Goal: Information Seeking & Learning: Check status

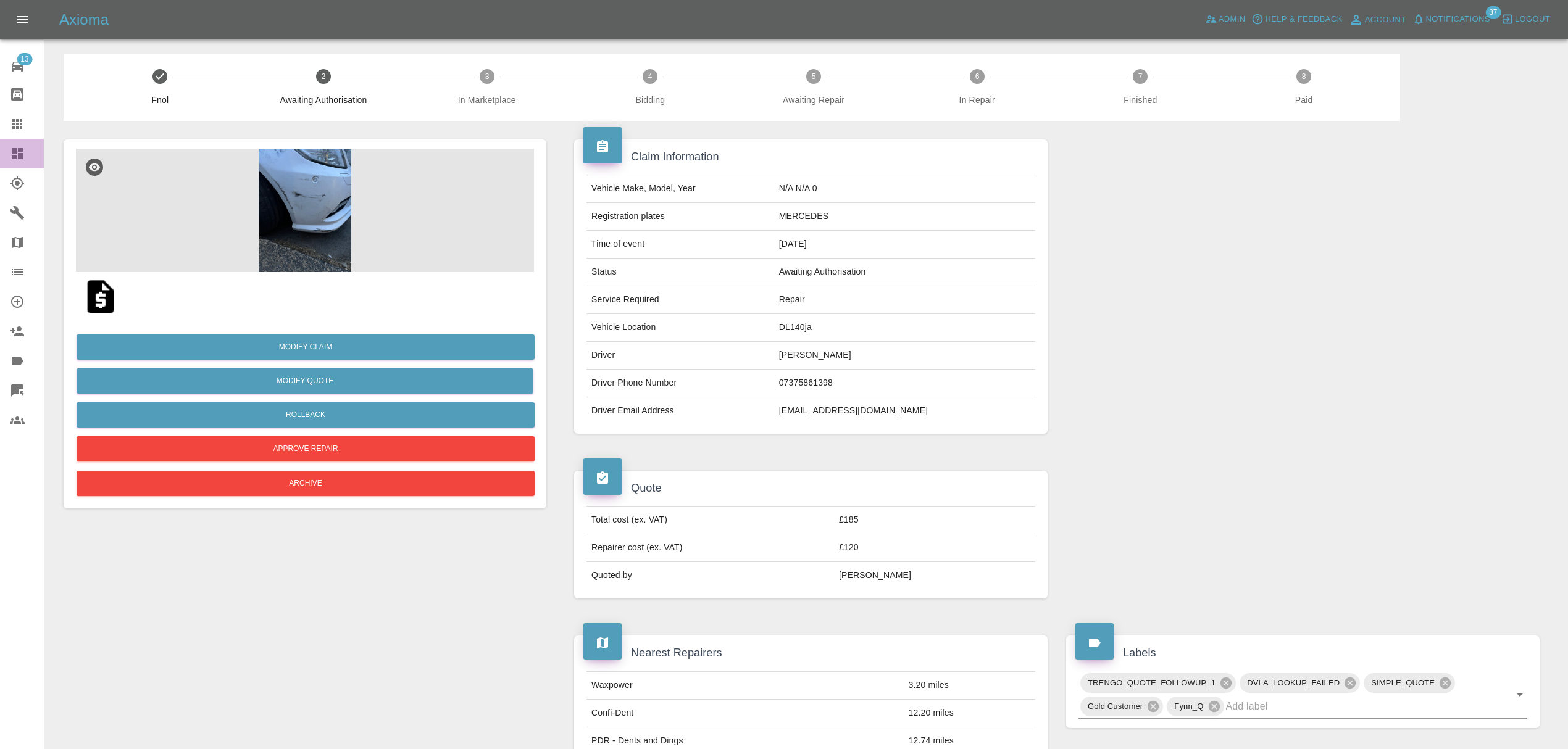
click at [15, 152] on icon at bounding box center [17, 153] width 11 height 11
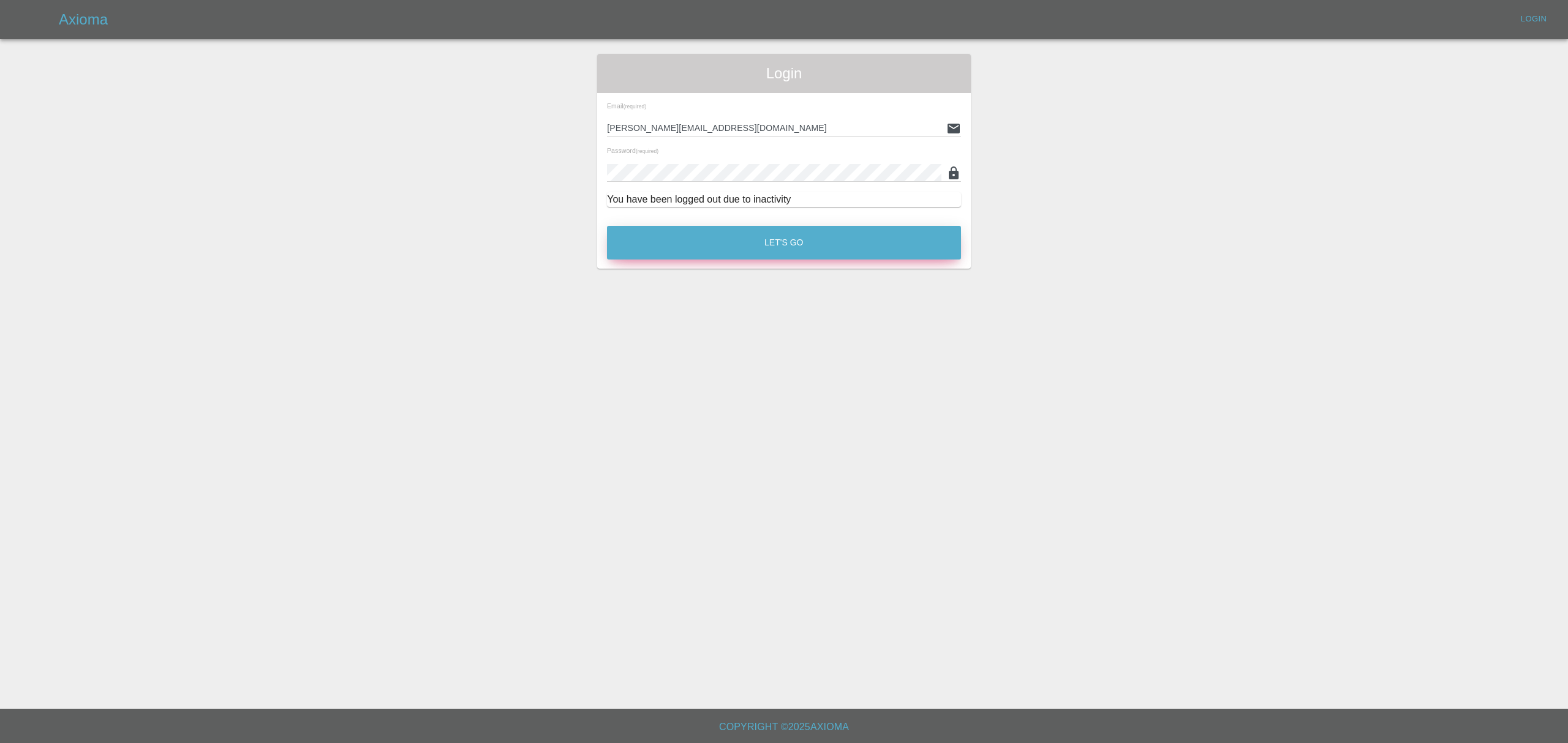
click at [699, 239] on button "Let's Go" at bounding box center [783, 242] width 354 height 34
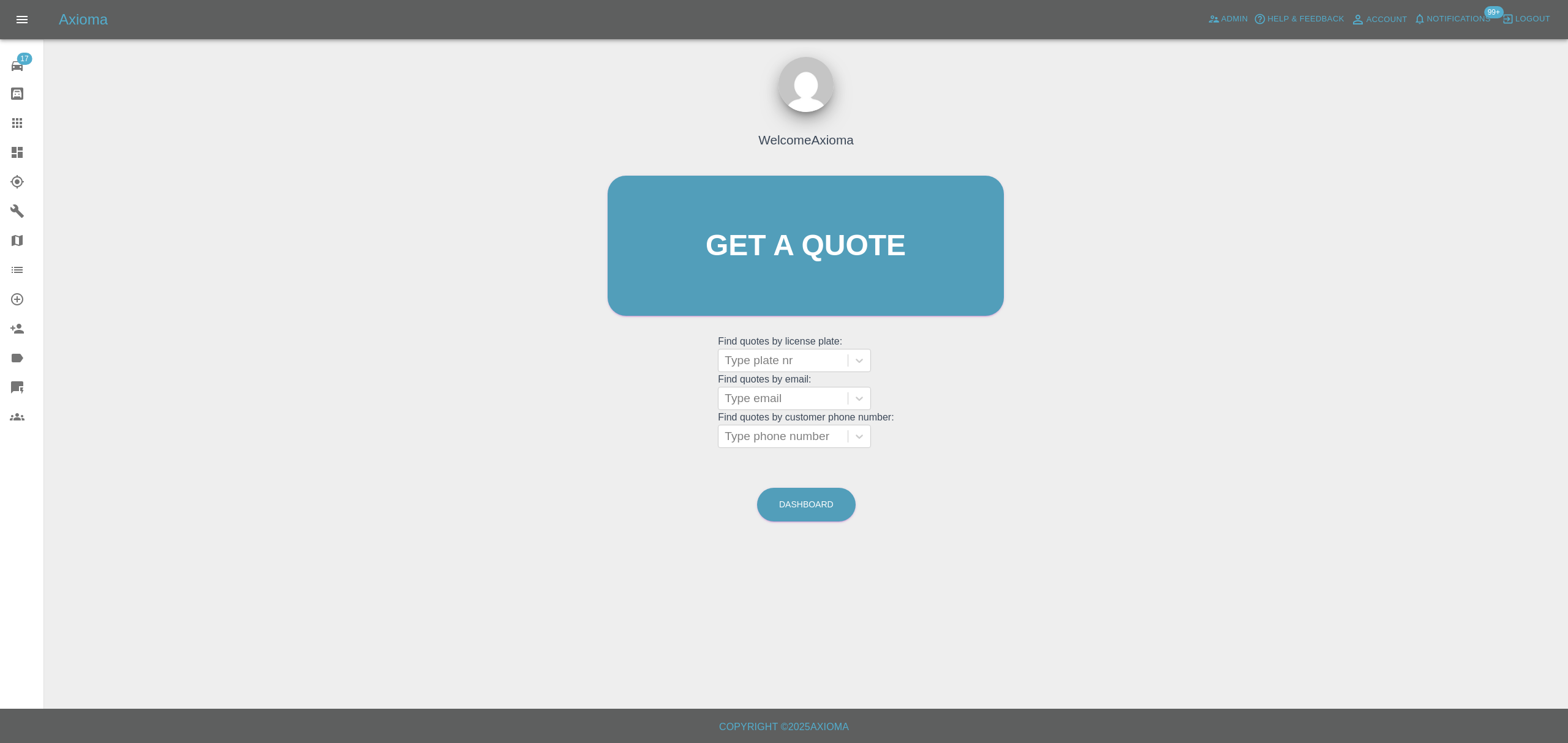
click at [22, 158] on icon at bounding box center [17, 152] width 14 height 14
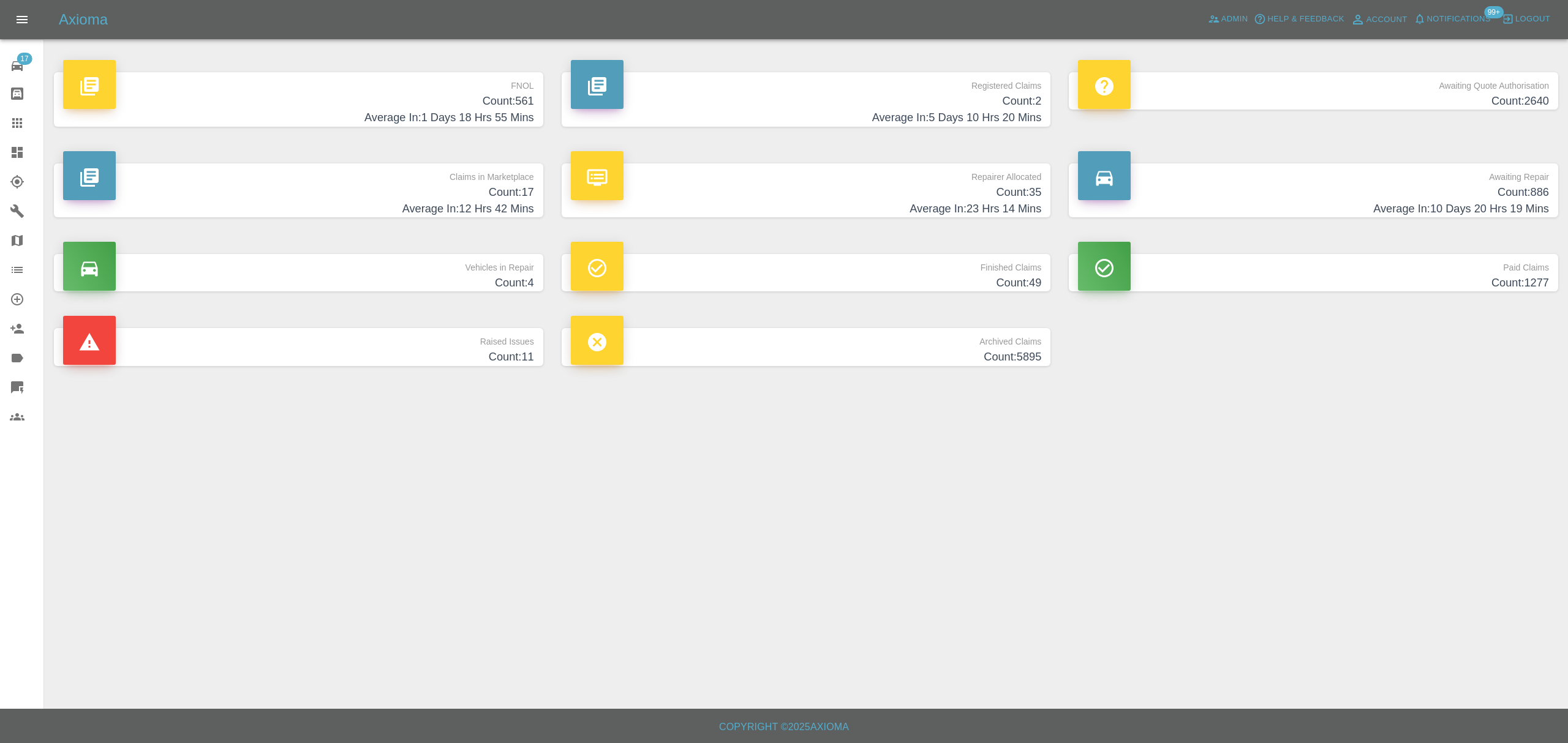
click at [1446, 18] on span "Notifications" at bounding box center [1459, 19] width 64 height 14
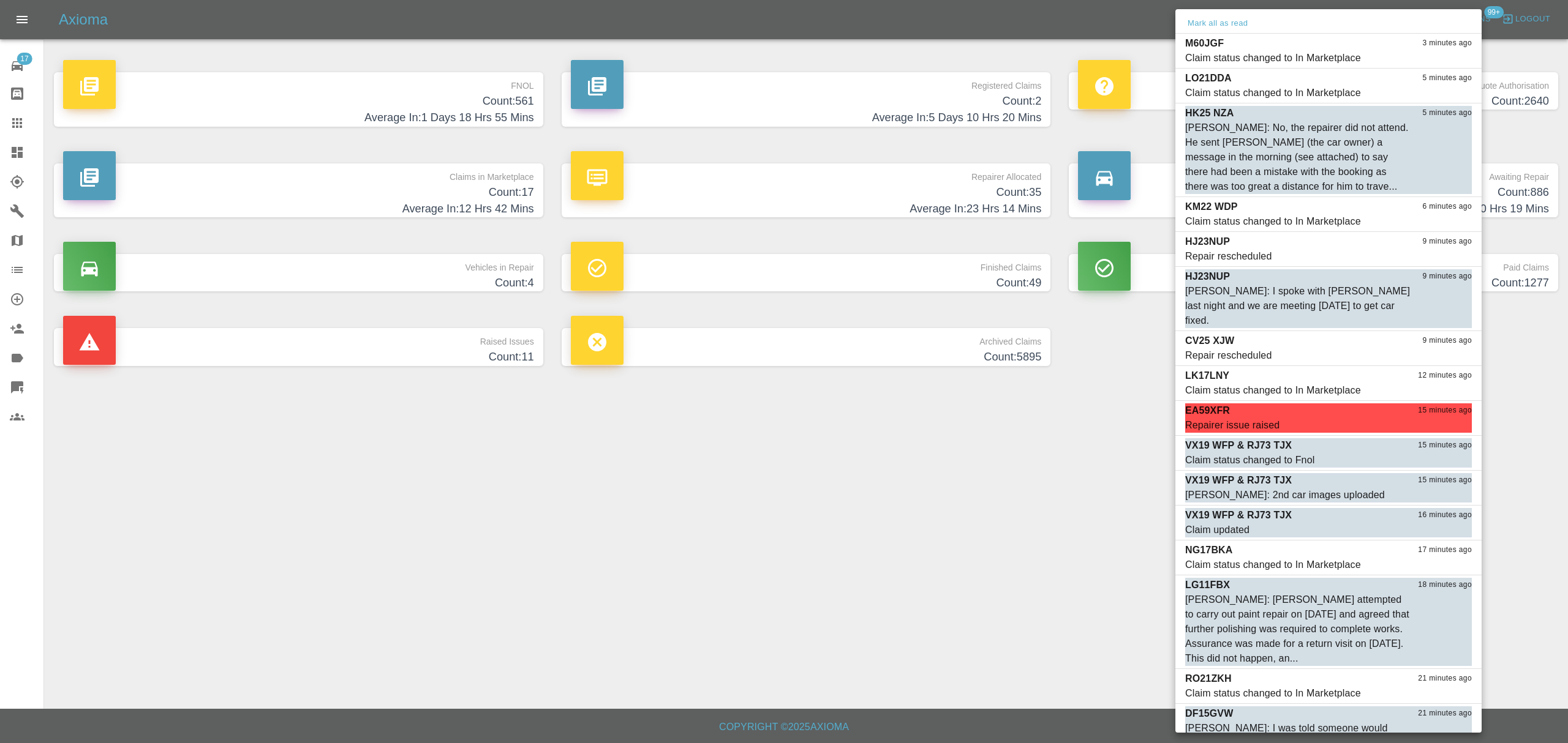
click at [1230, 20] on button "Mark all as read" at bounding box center [1218, 23] width 65 height 14
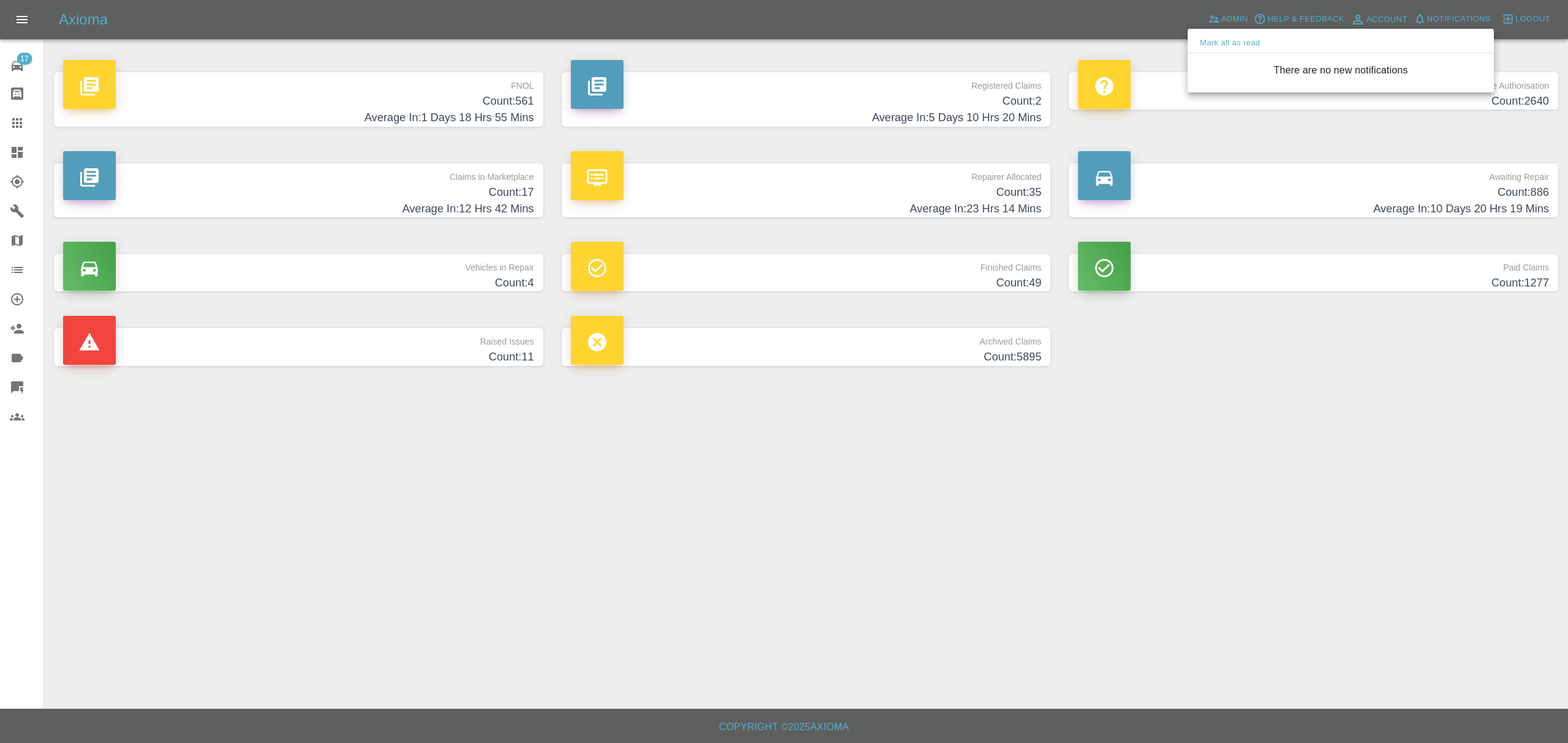
click at [1045, 589] on div at bounding box center [784, 371] width 1568 height 743
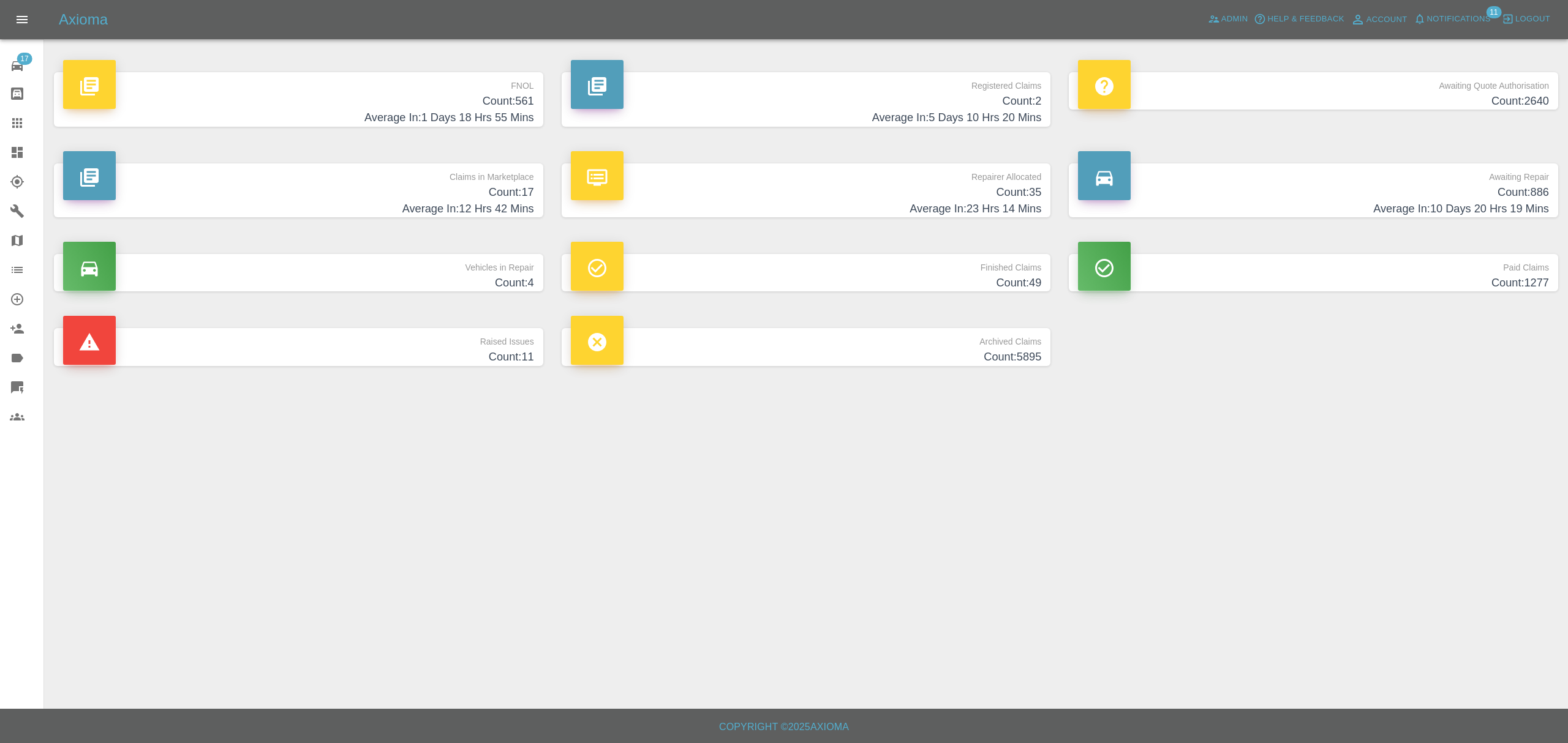
click at [28, 159] on div at bounding box center [27, 152] width 34 height 14
click at [392, 99] on h4 "Count: 561" at bounding box center [298, 101] width 471 height 17
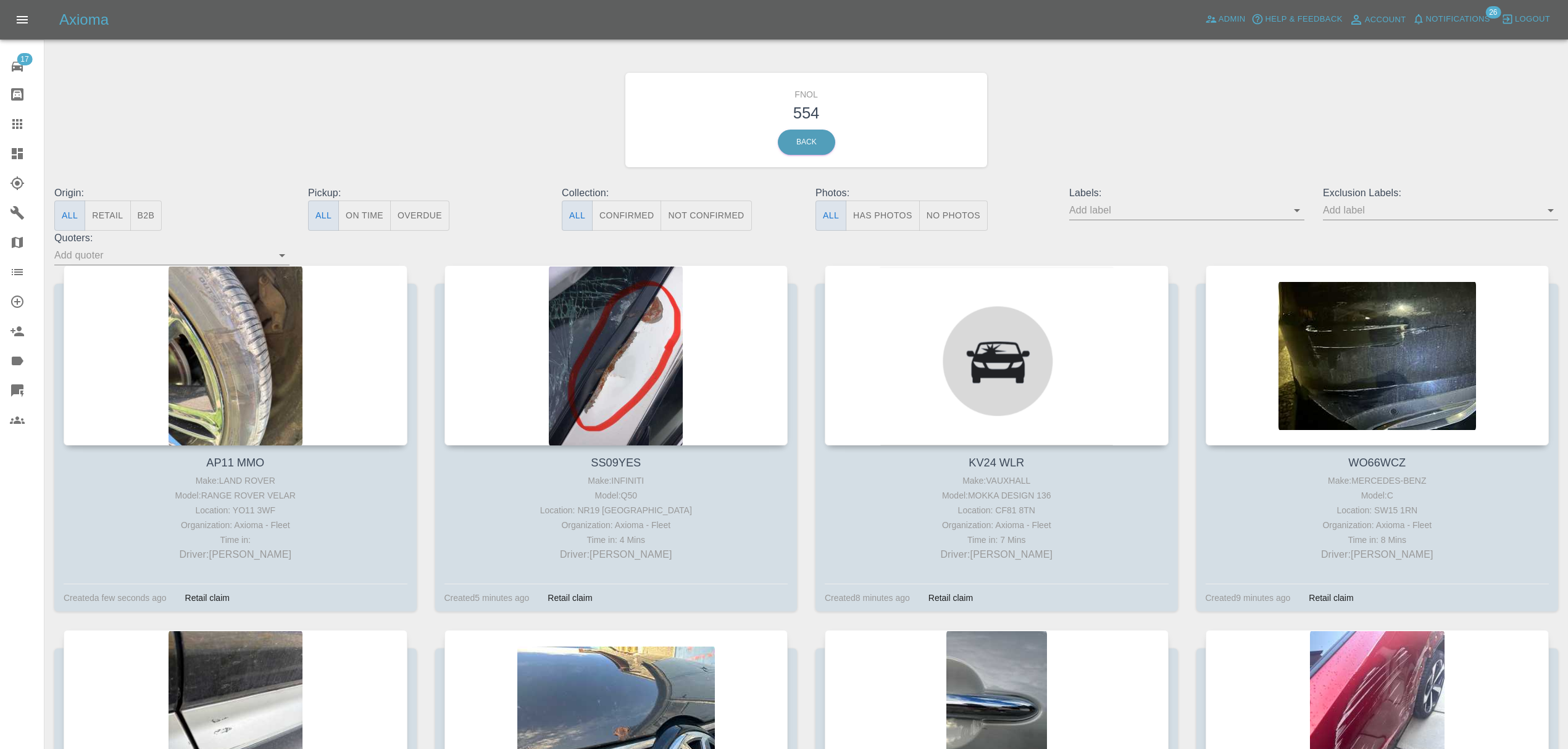
click at [330, 310] on div at bounding box center [235, 355] width 344 height 180
click at [630, 334] on div at bounding box center [616, 355] width 344 height 180
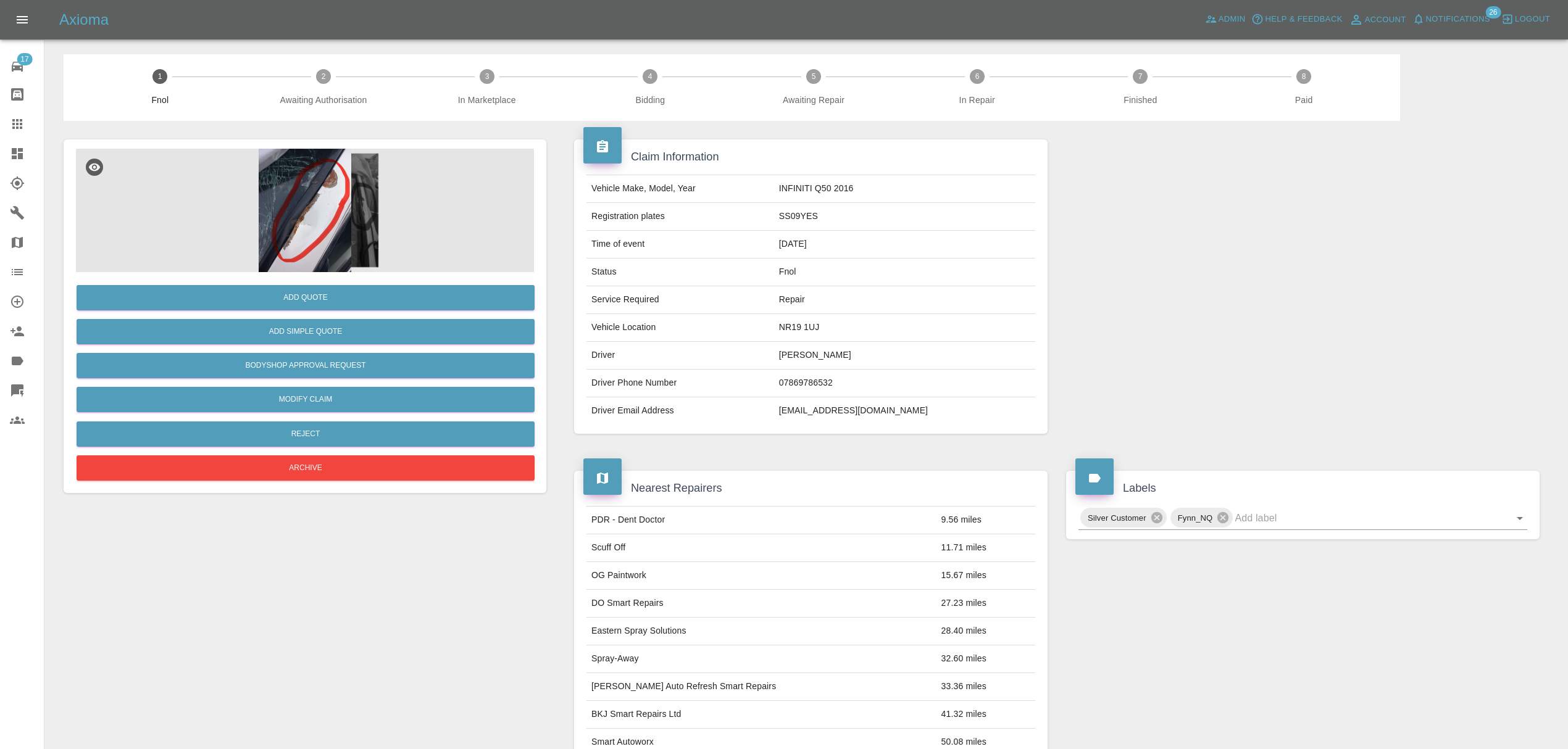
click at [326, 198] on img at bounding box center [305, 210] width 458 height 123
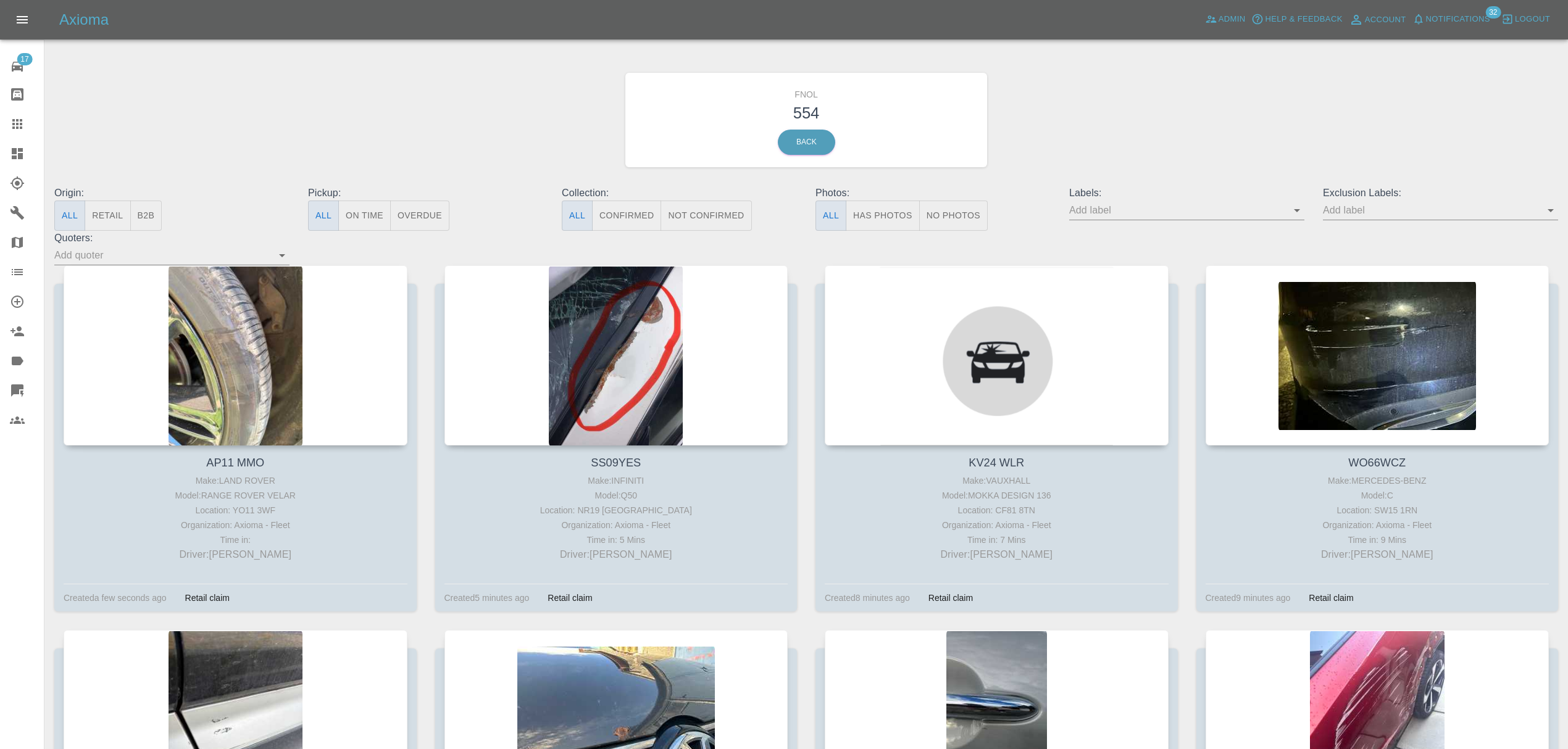
click at [263, 346] on div at bounding box center [235, 355] width 344 height 180
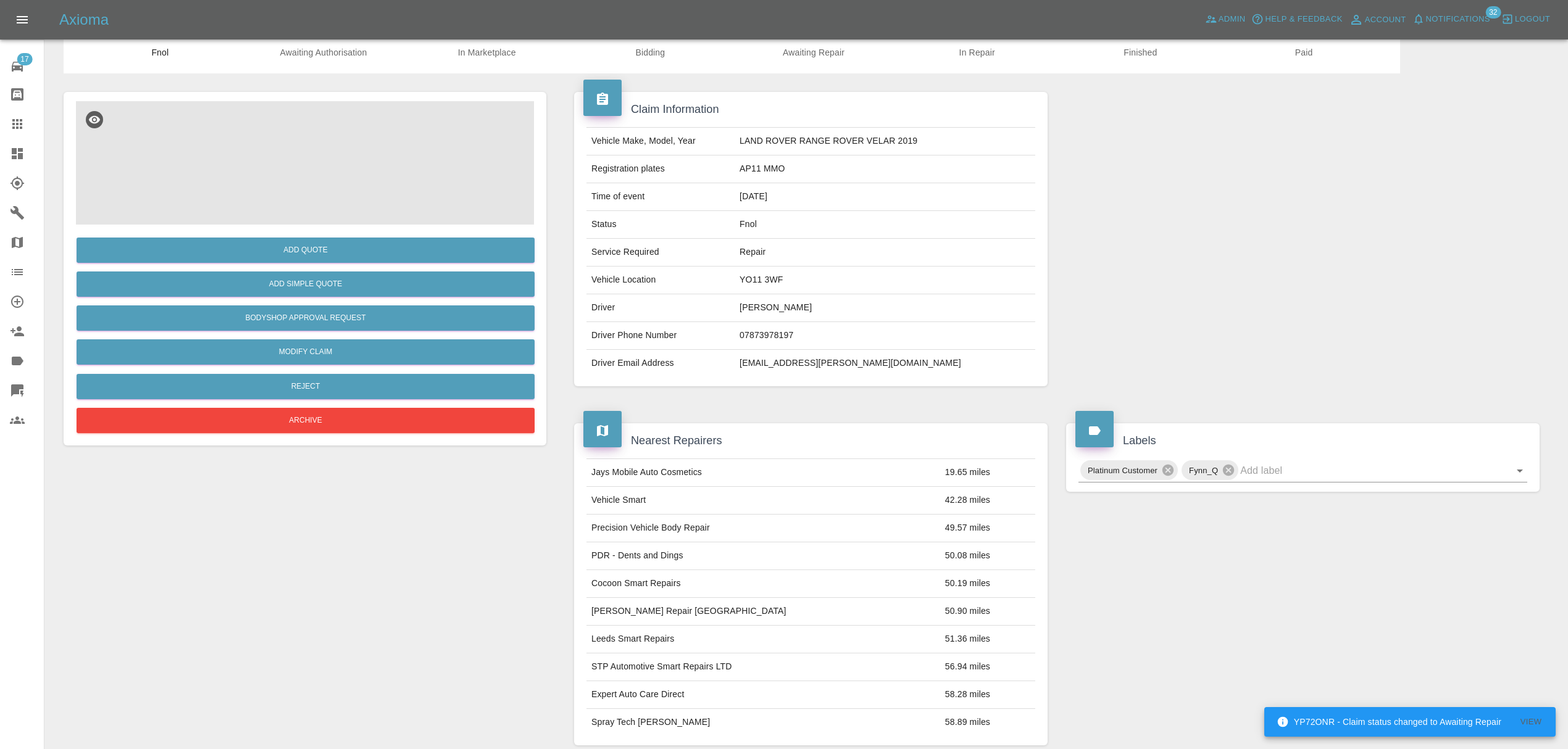
scroll to position [100, 0]
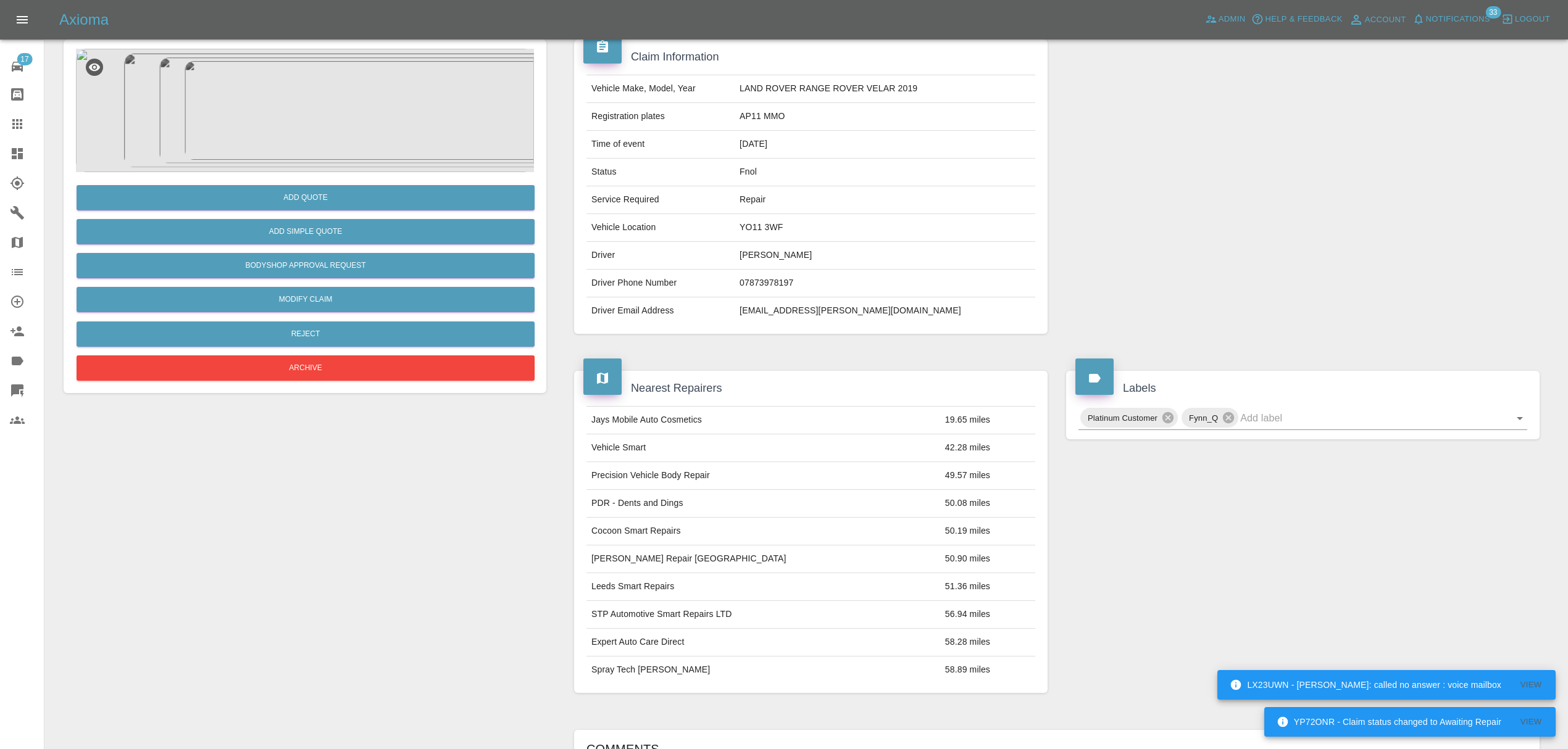
click at [1228, 419] on icon at bounding box center [1228, 417] width 14 height 14
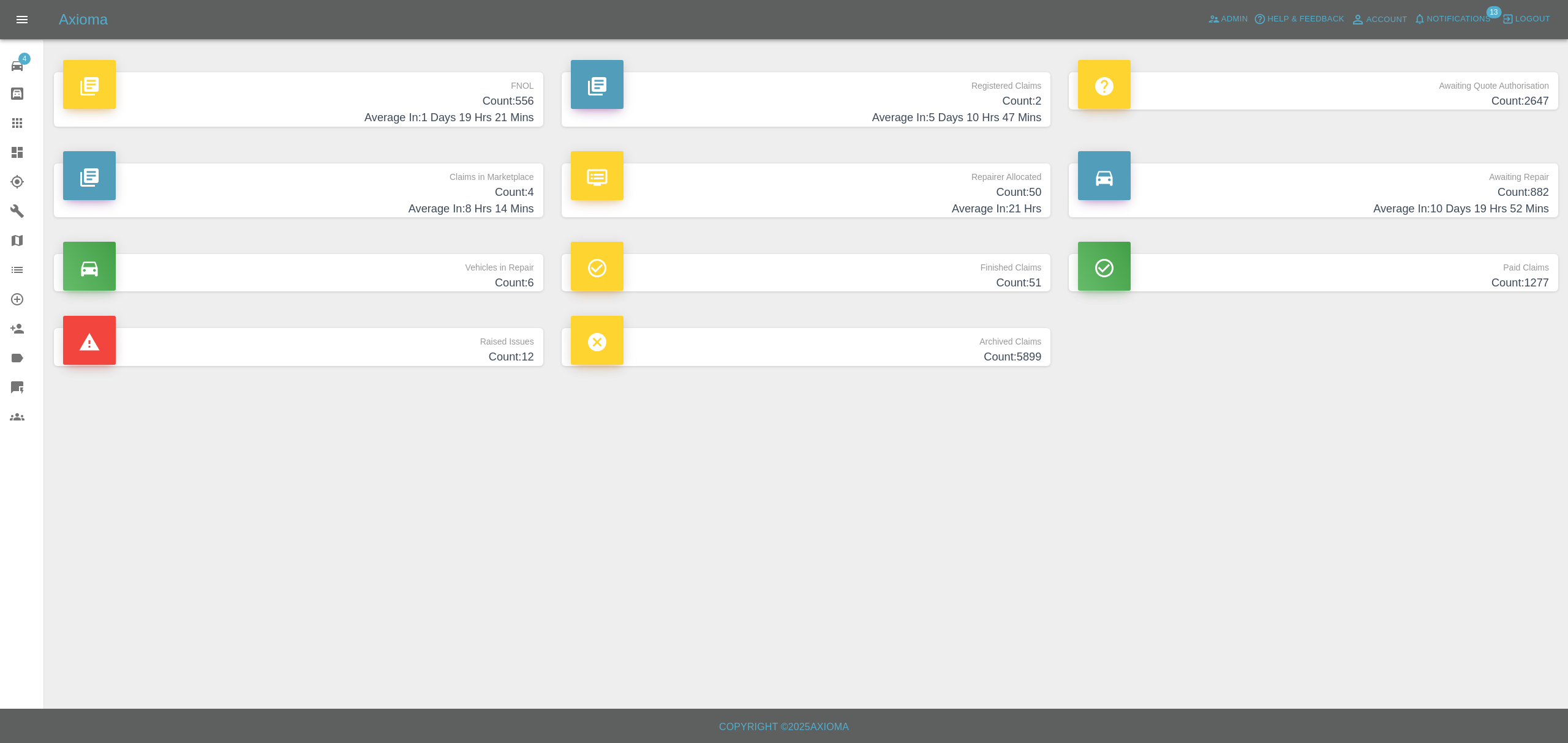
click at [458, 103] on h4 "Count: 556" at bounding box center [298, 101] width 471 height 17
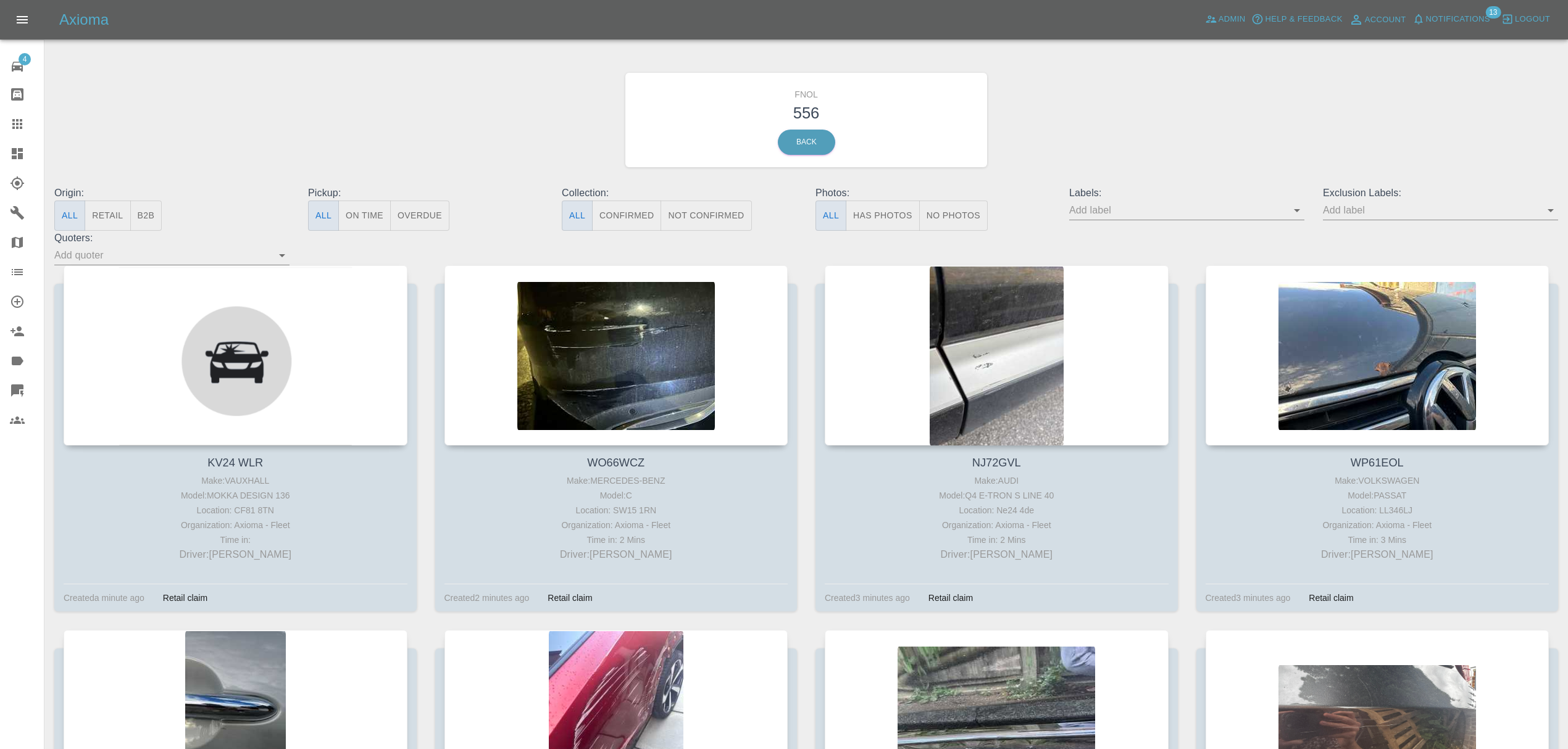
click at [610, 333] on div at bounding box center [616, 355] width 344 height 180
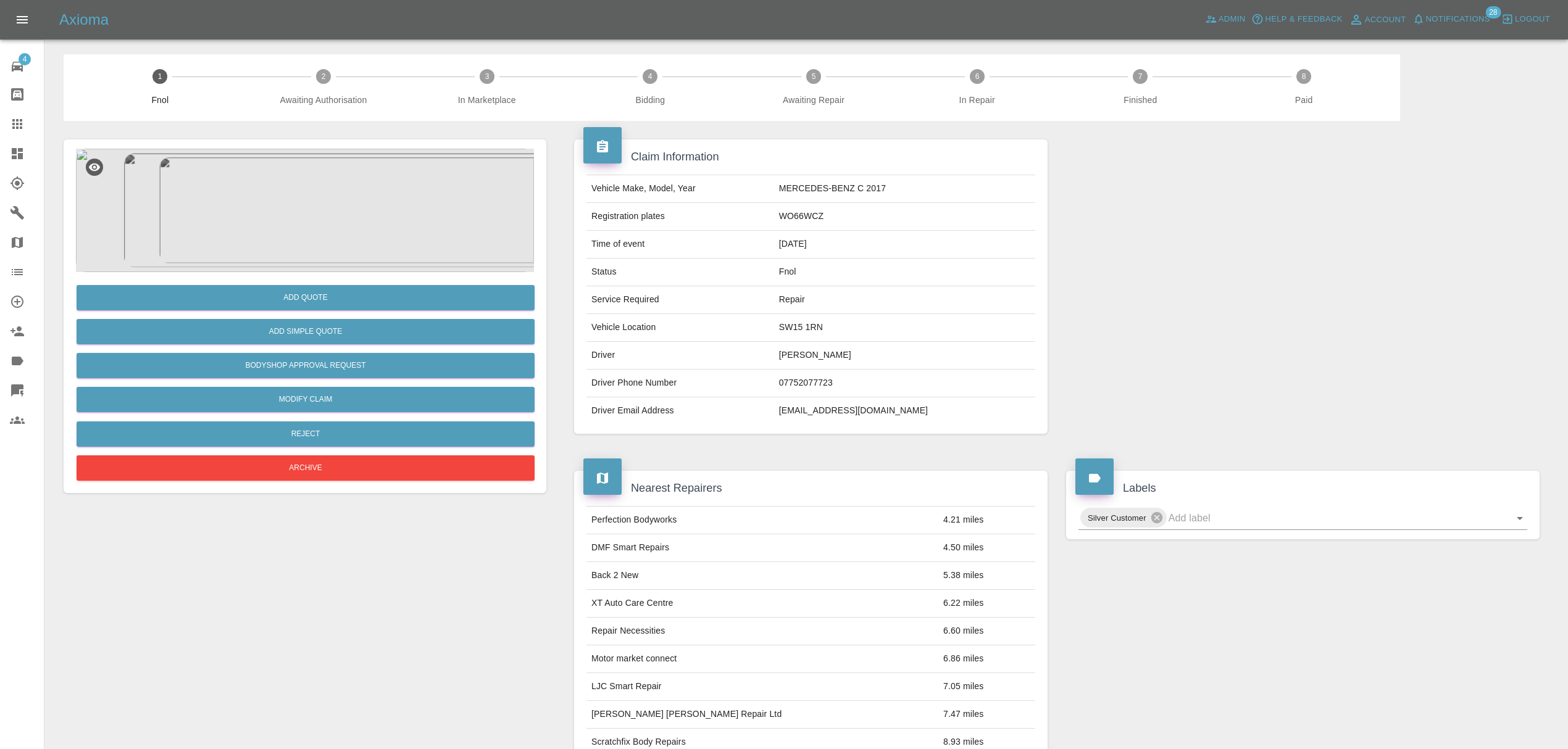
click at [18, 151] on icon at bounding box center [17, 153] width 11 height 11
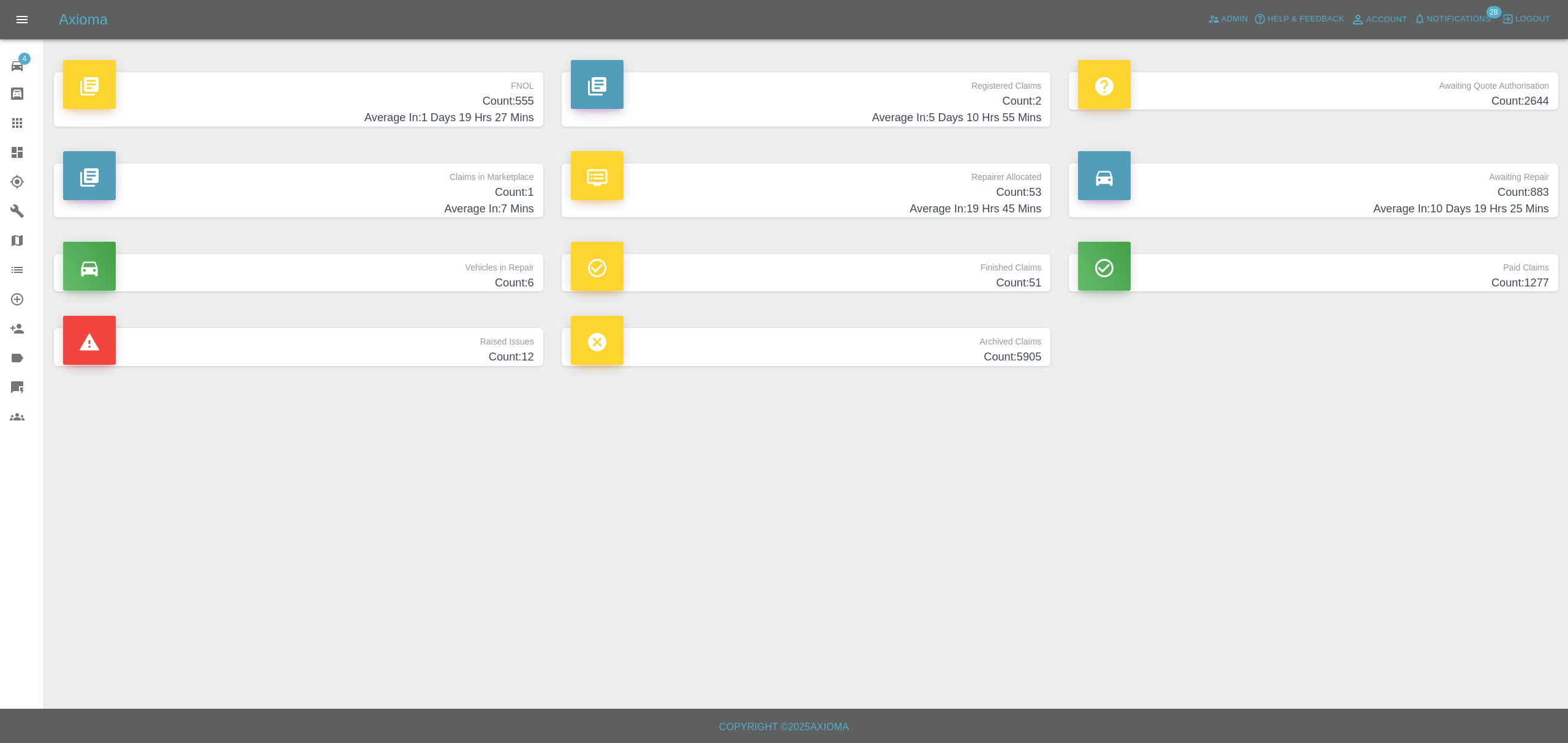
click at [423, 93] on h4 "Count: 555" at bounding box center [298, 101] width 471 height 17
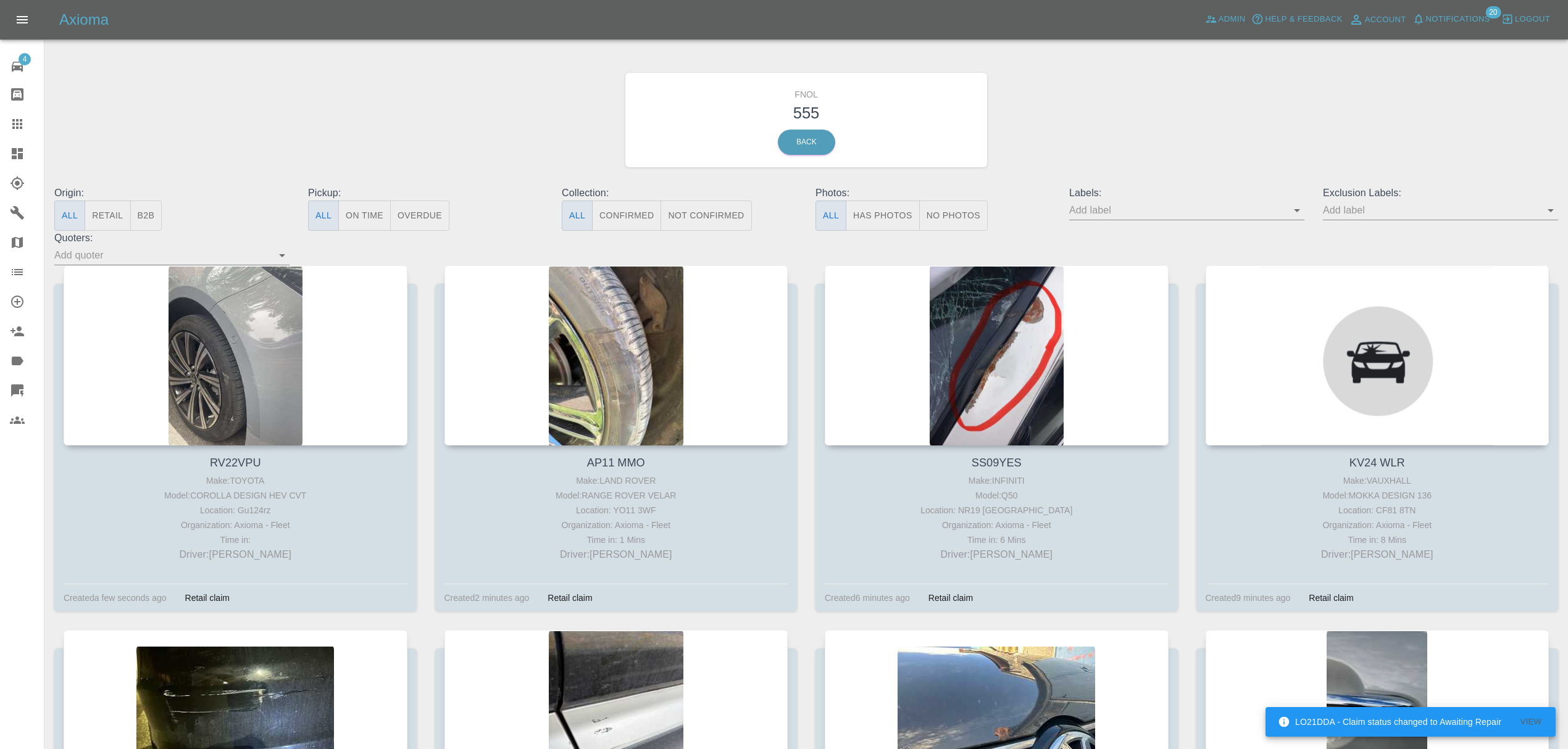
click at [255, 279] on div at bounding box center [235, 355] width 344 height 180
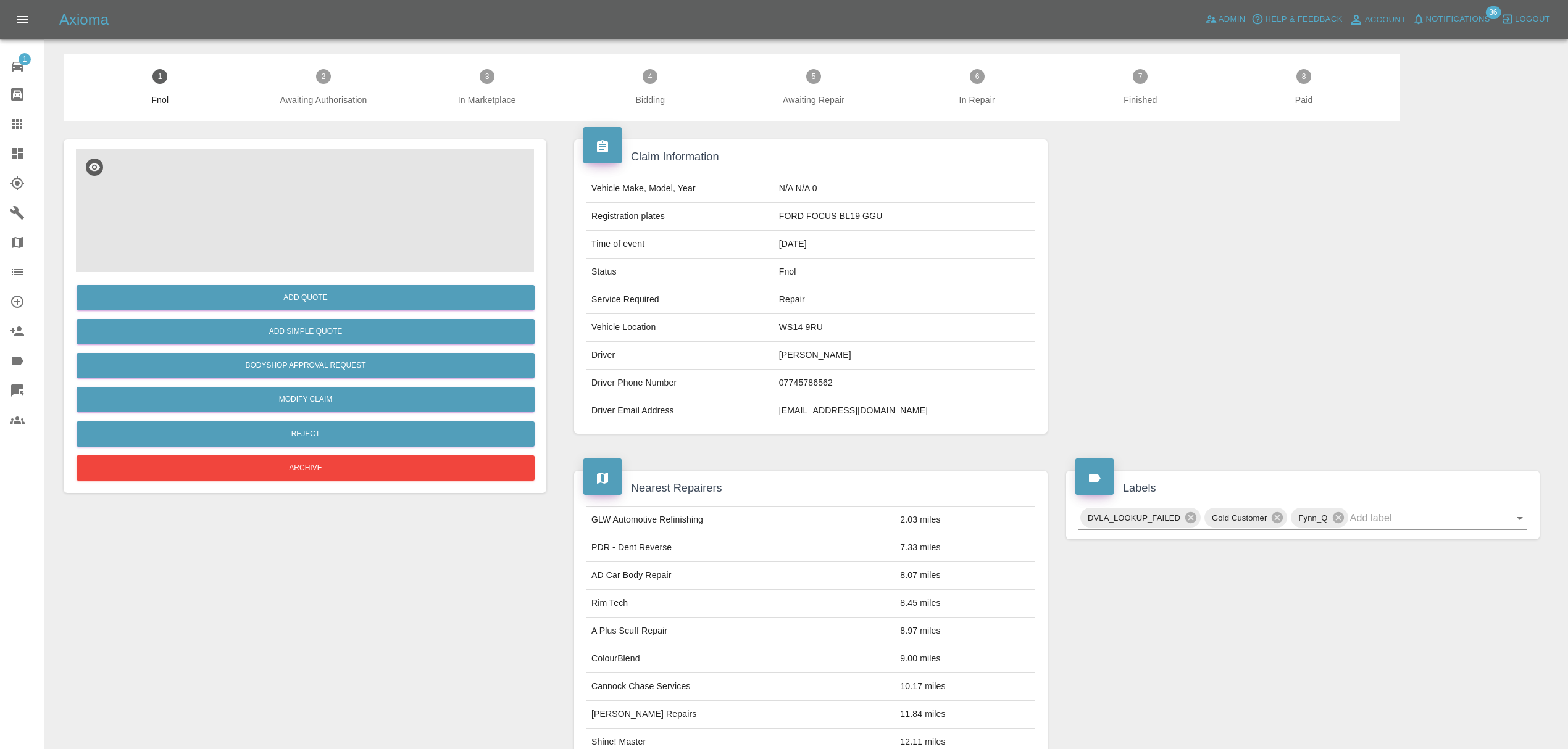
click at [357, 222] on img at bounding box center [305, 210] width 458 height 123
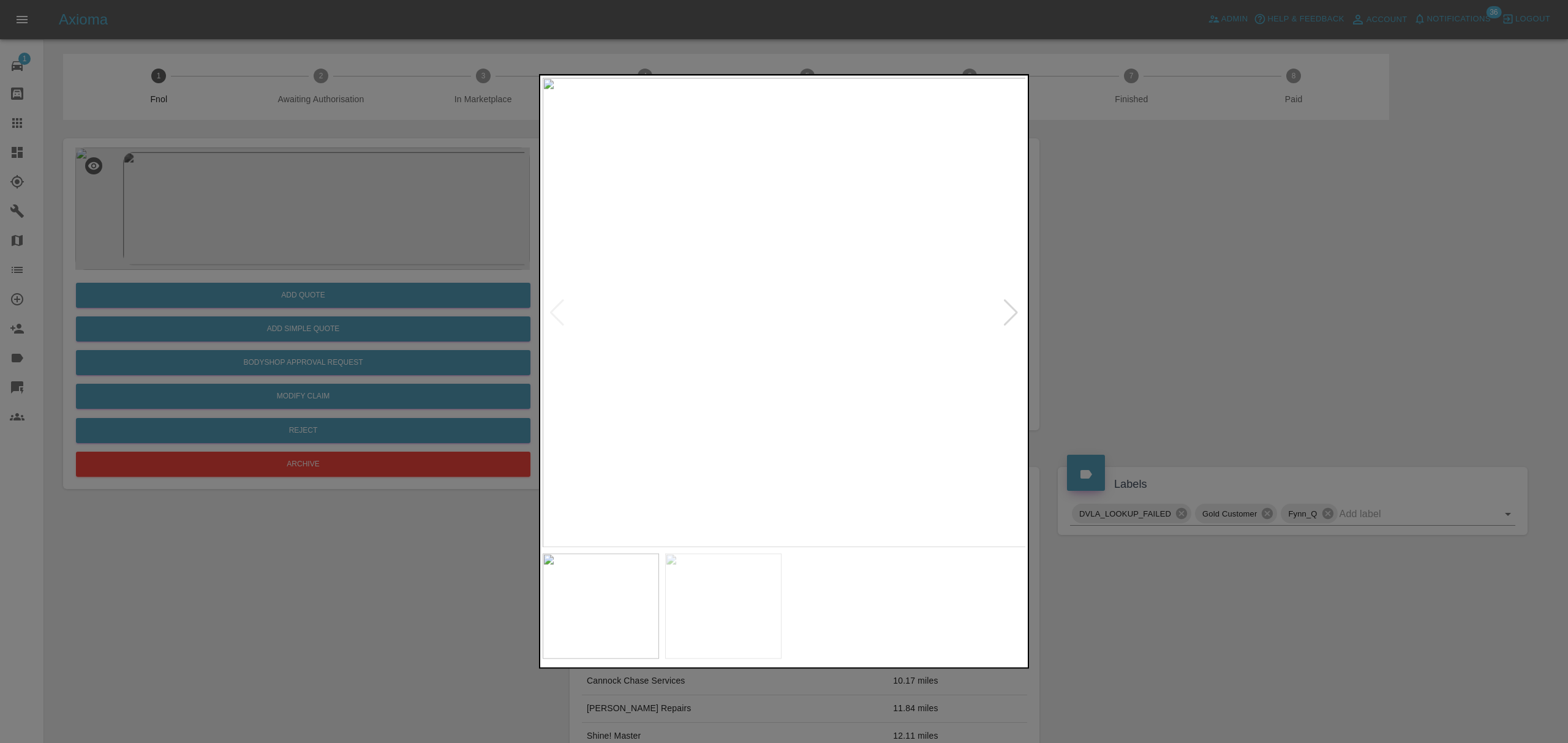
click at [1013, 317] on div at bounding box center [1011, 313] width 17 height 27
click at [555, 314] on div at bounding box center [557, 313] width 17 height 27
click at [1128, 308] on div at bounding box center [784, 371] width 1568 height 743
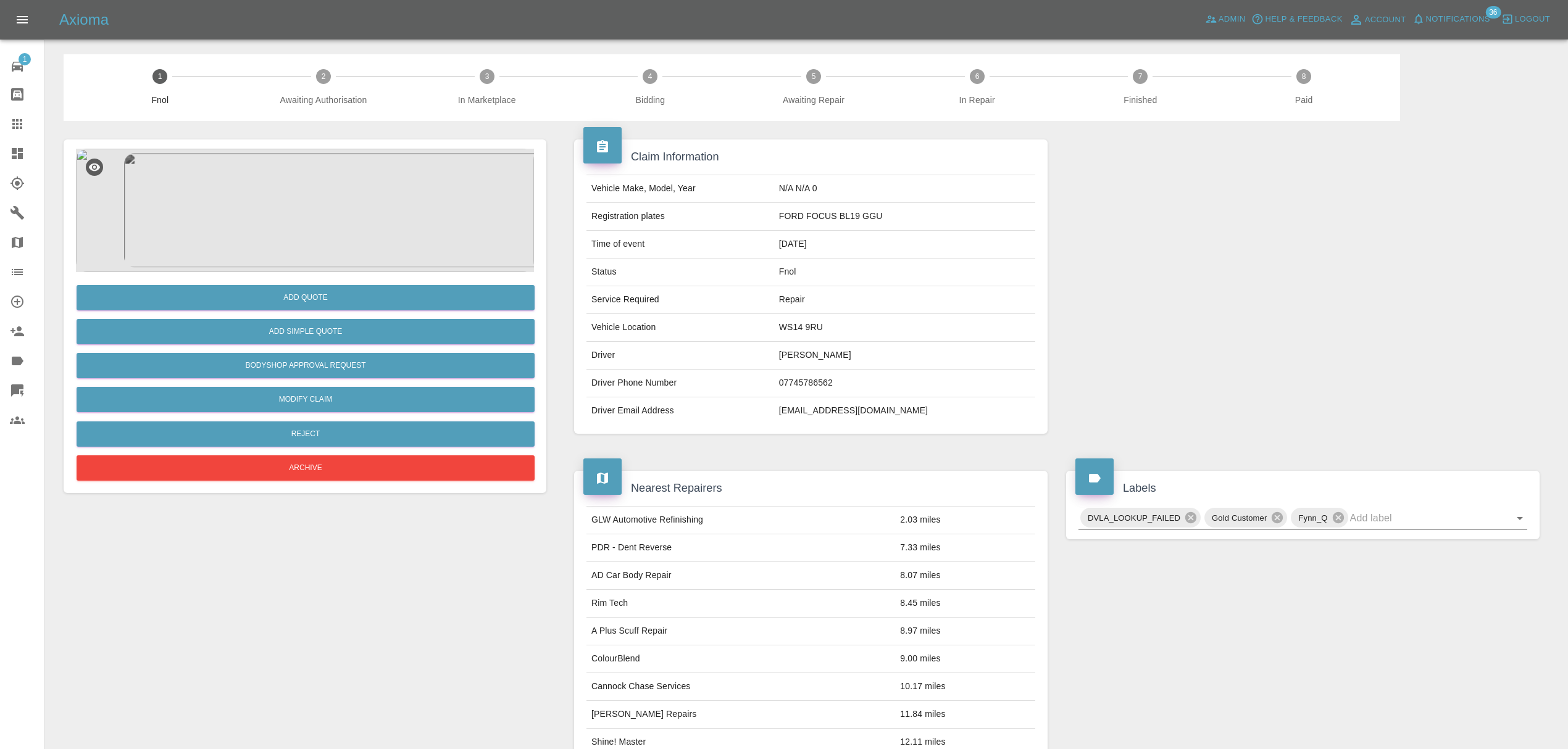
click at [331, 209] on img at bounding box center [305, 210] width 458 height 123
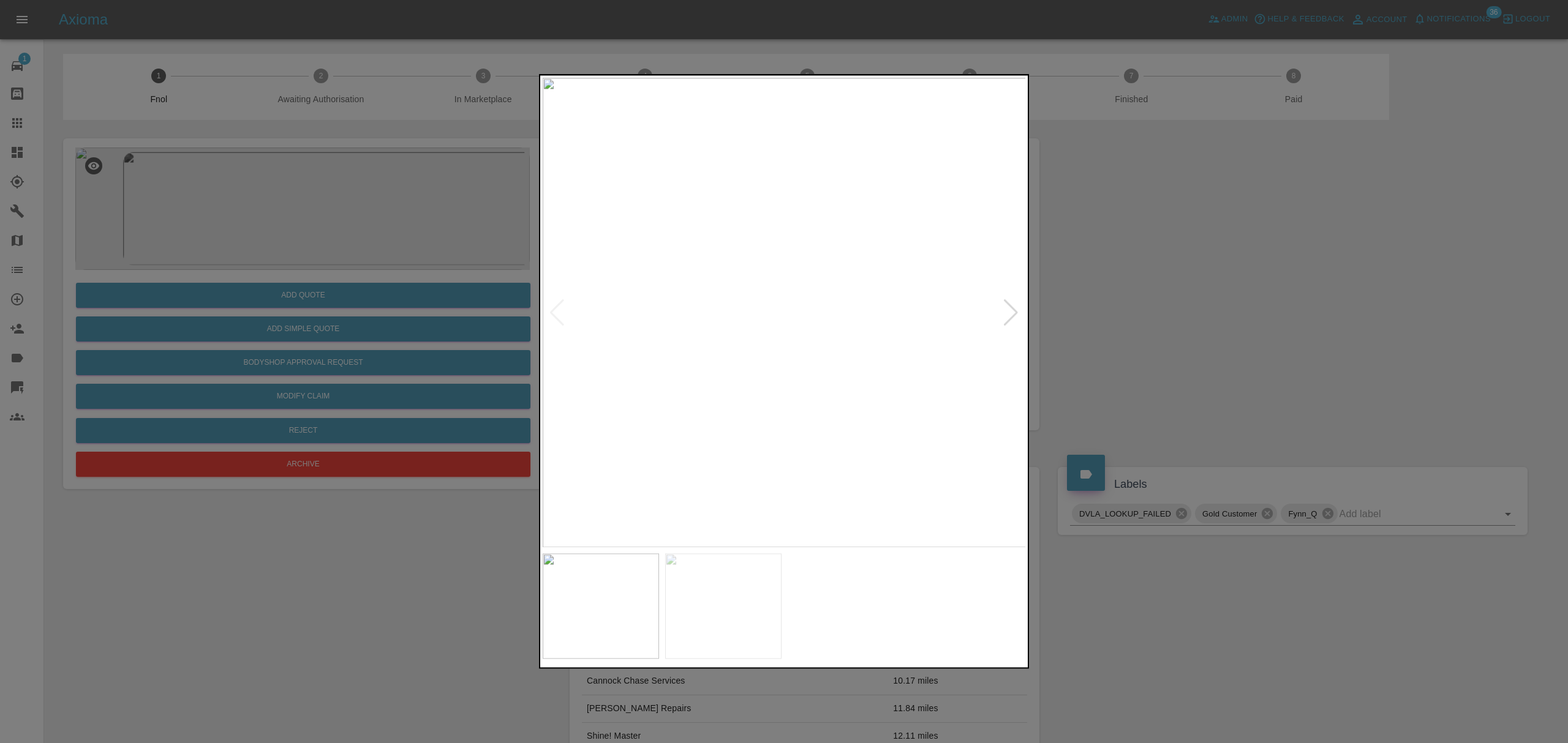
click at [1008, 302] on div at bounding box center [1011, 313] width 17 height 27
click at [558, 315] on div at bounding box center [557, 313] width 17 height 27
click at [1008, 310] on div at bounding box center [1011, 313] width 17 height 27
click at [1179, 348] on div at bounding box center [784, 371] width 1568 height 743
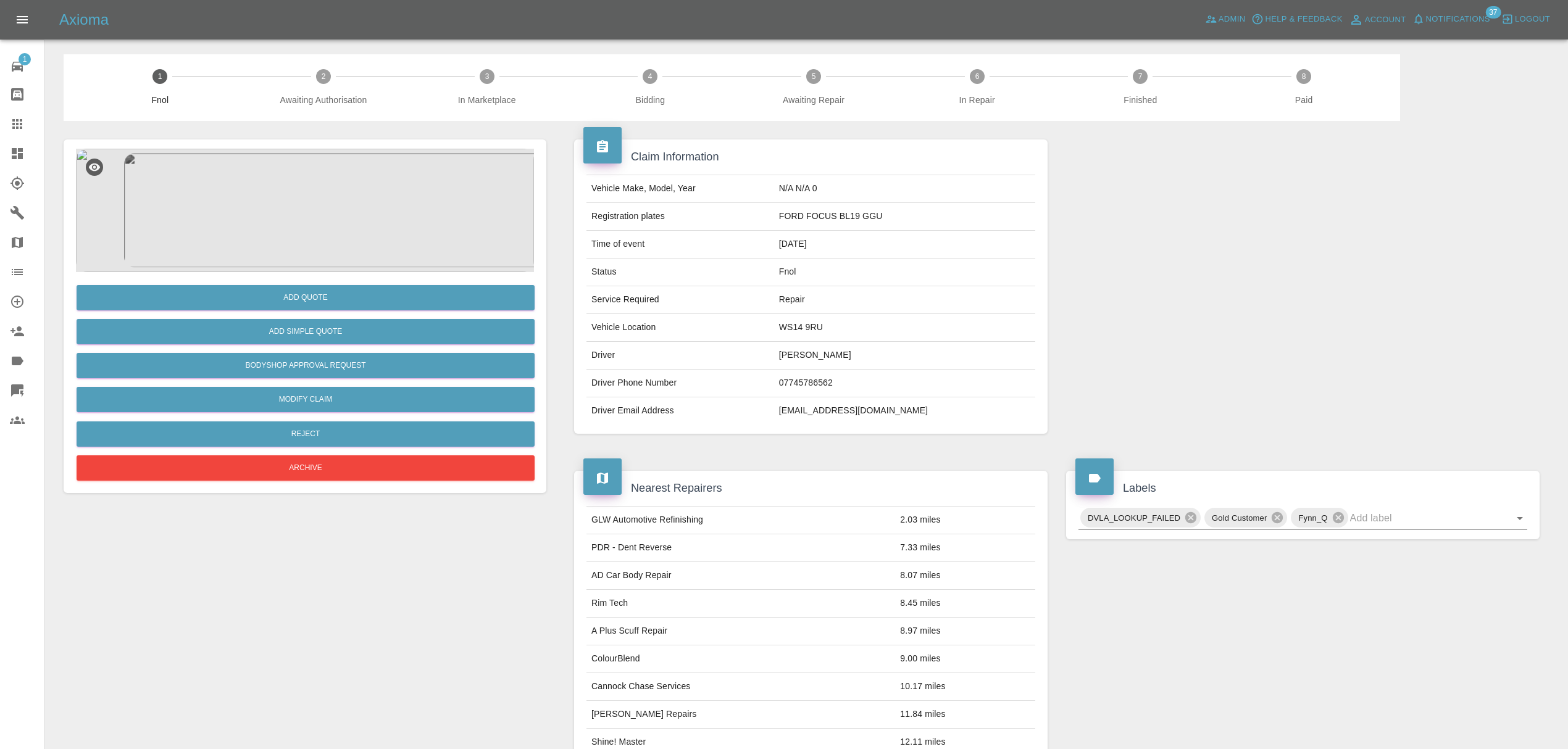
click at [1464, 7] on div "Axioma Admin Help & Feedback Account Notifications 37 Logout" at bounding box center [784, 20] width 1568 height 39
click at [1456, 23] on span "Notifications" at bounding box center [1458, 19] width 64 height 14
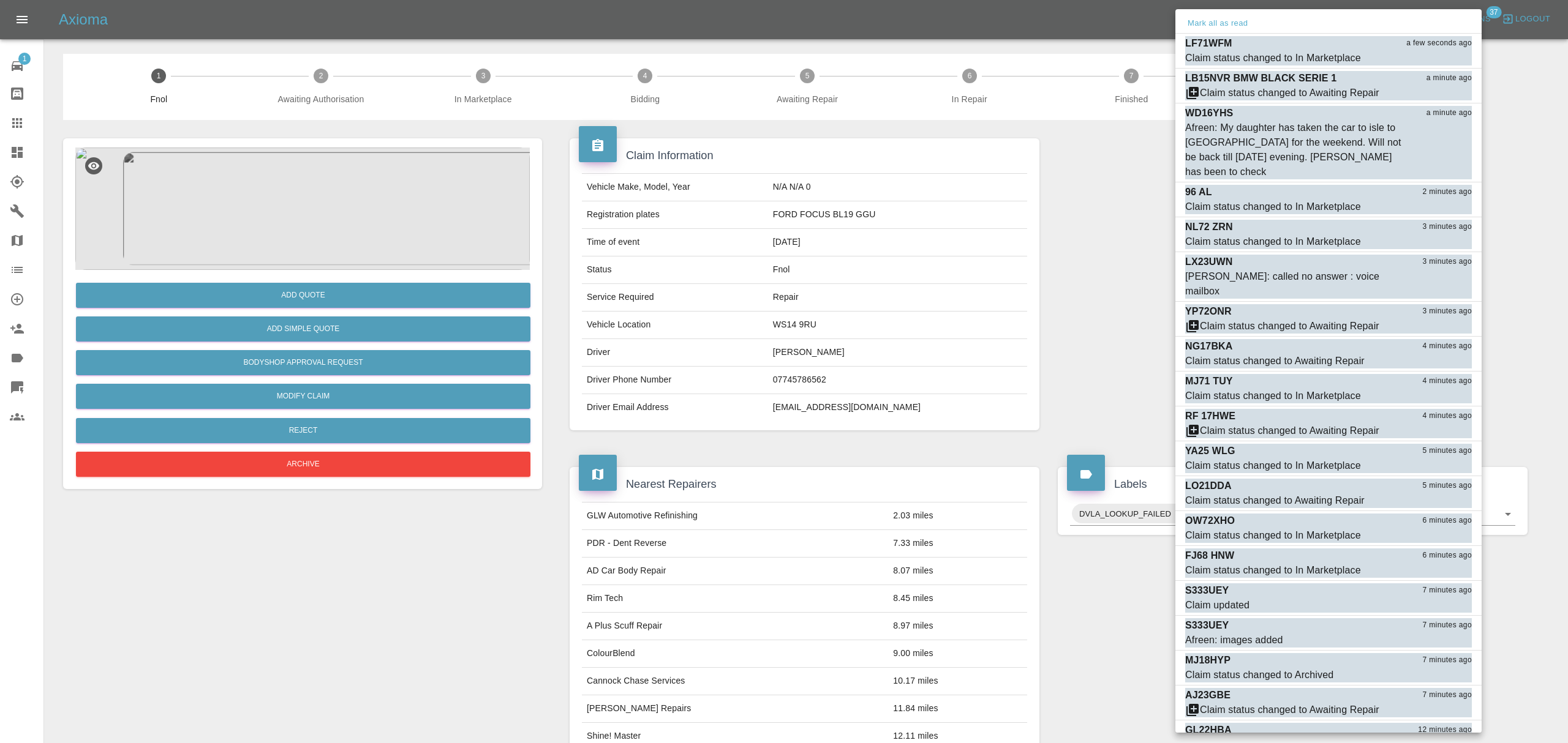
click at [1198, 26] on button "Mark all as read" at bounding box center [1218, 23] width 65 height 14
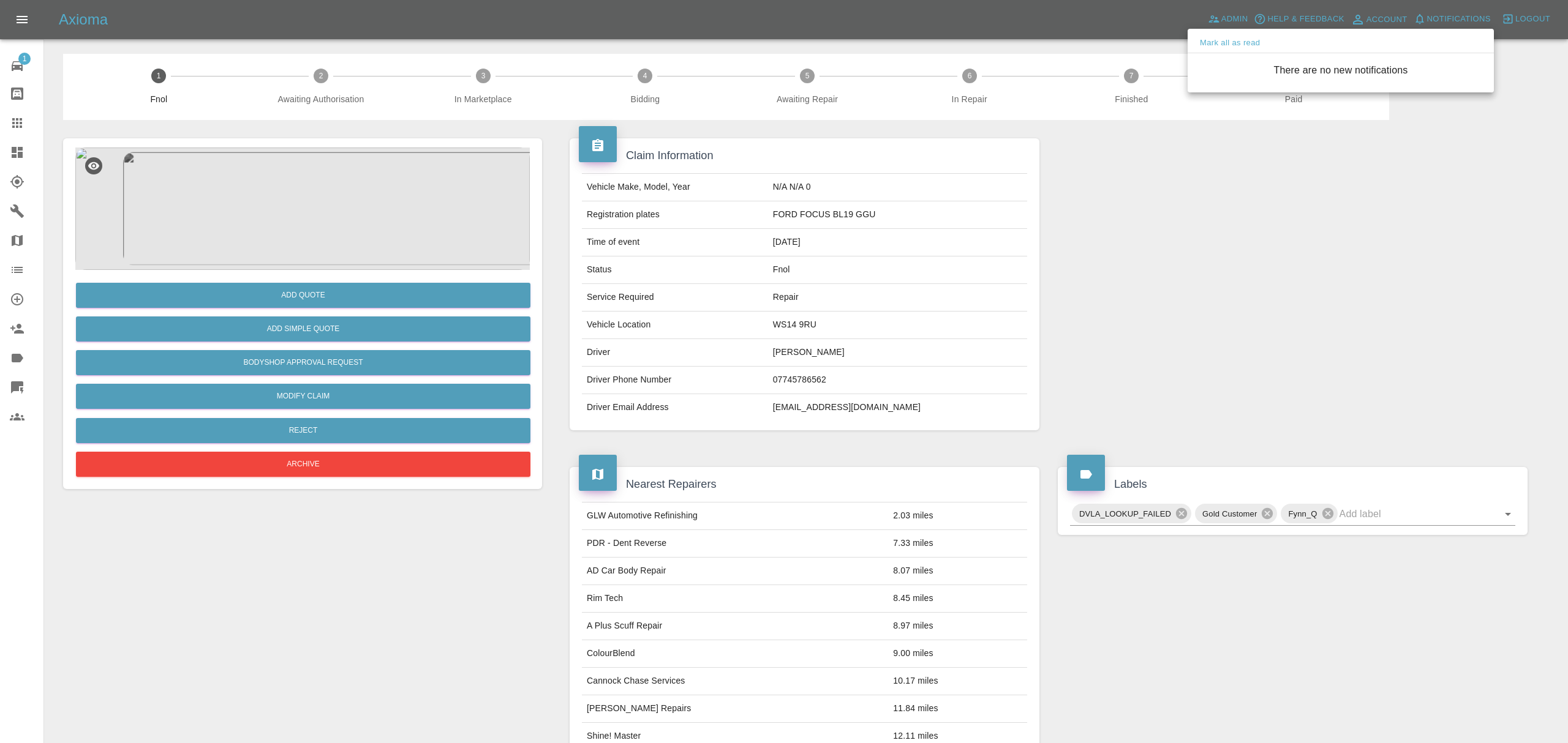
click at [1083, 357] on div at bounding box center [784, 371] width 1568 height 743
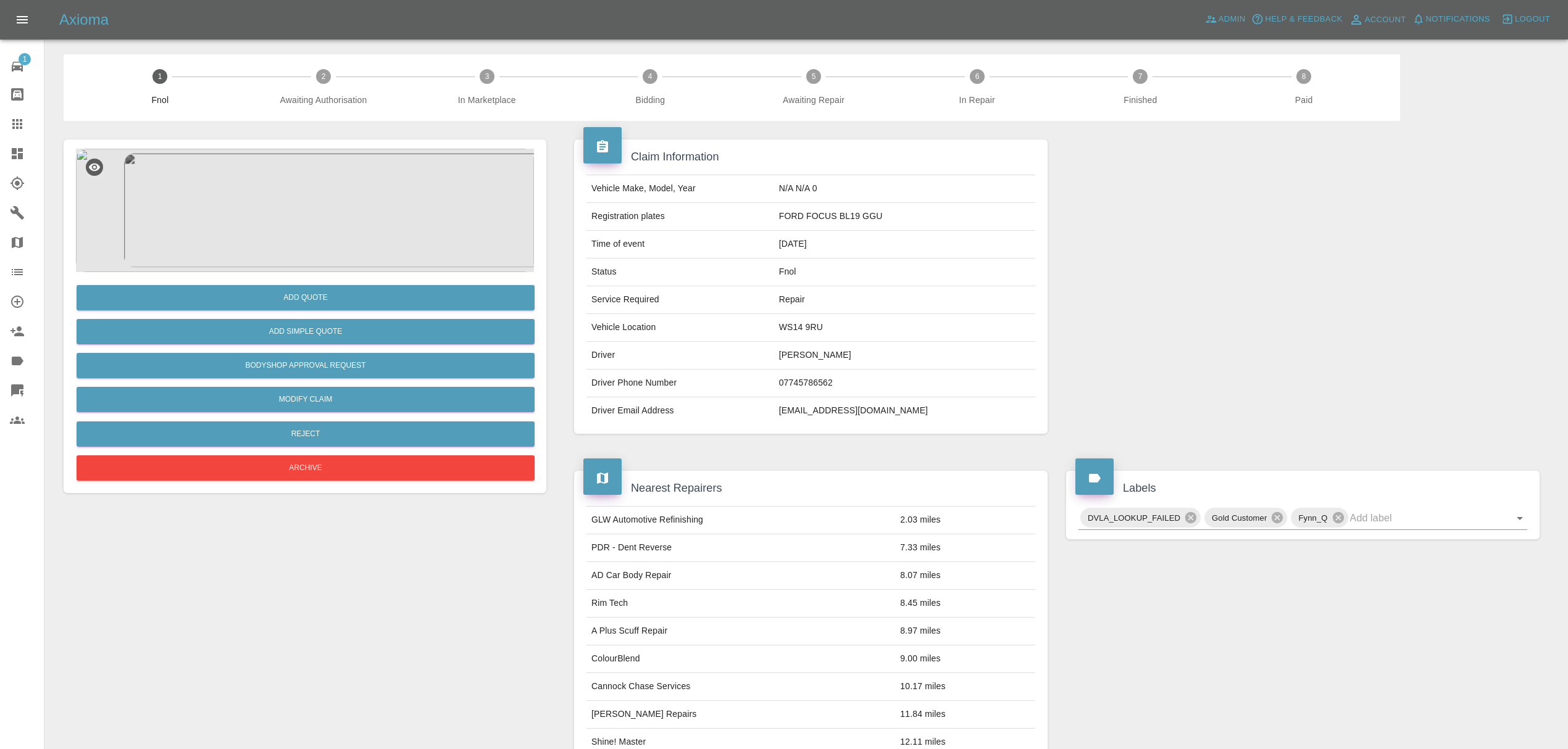
click at [25, 148] on div at bounding box center [27, 153] width 34 height 15
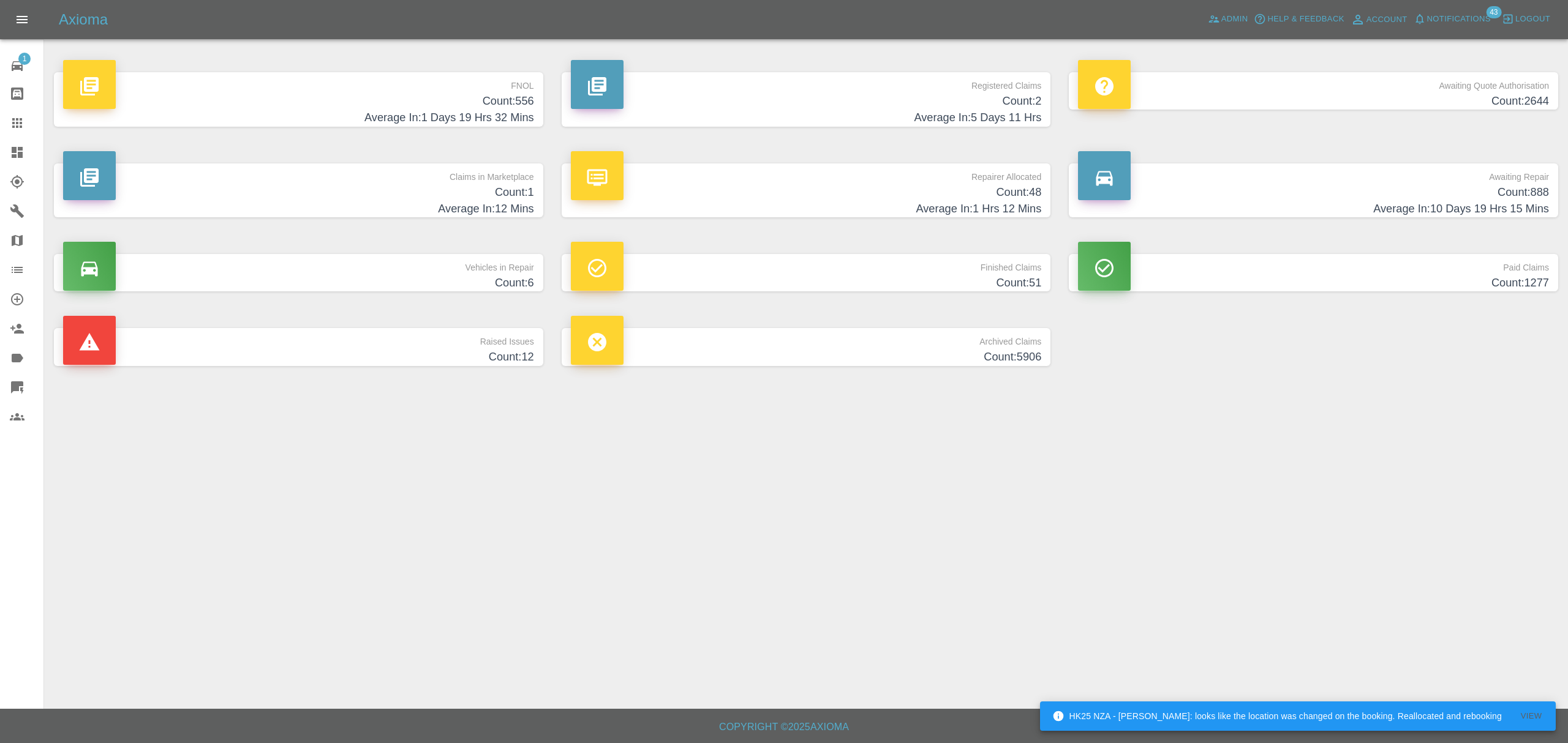
click at [478, 92] on p "FNOL" at bounding box center [298, 82] width 471 height 21
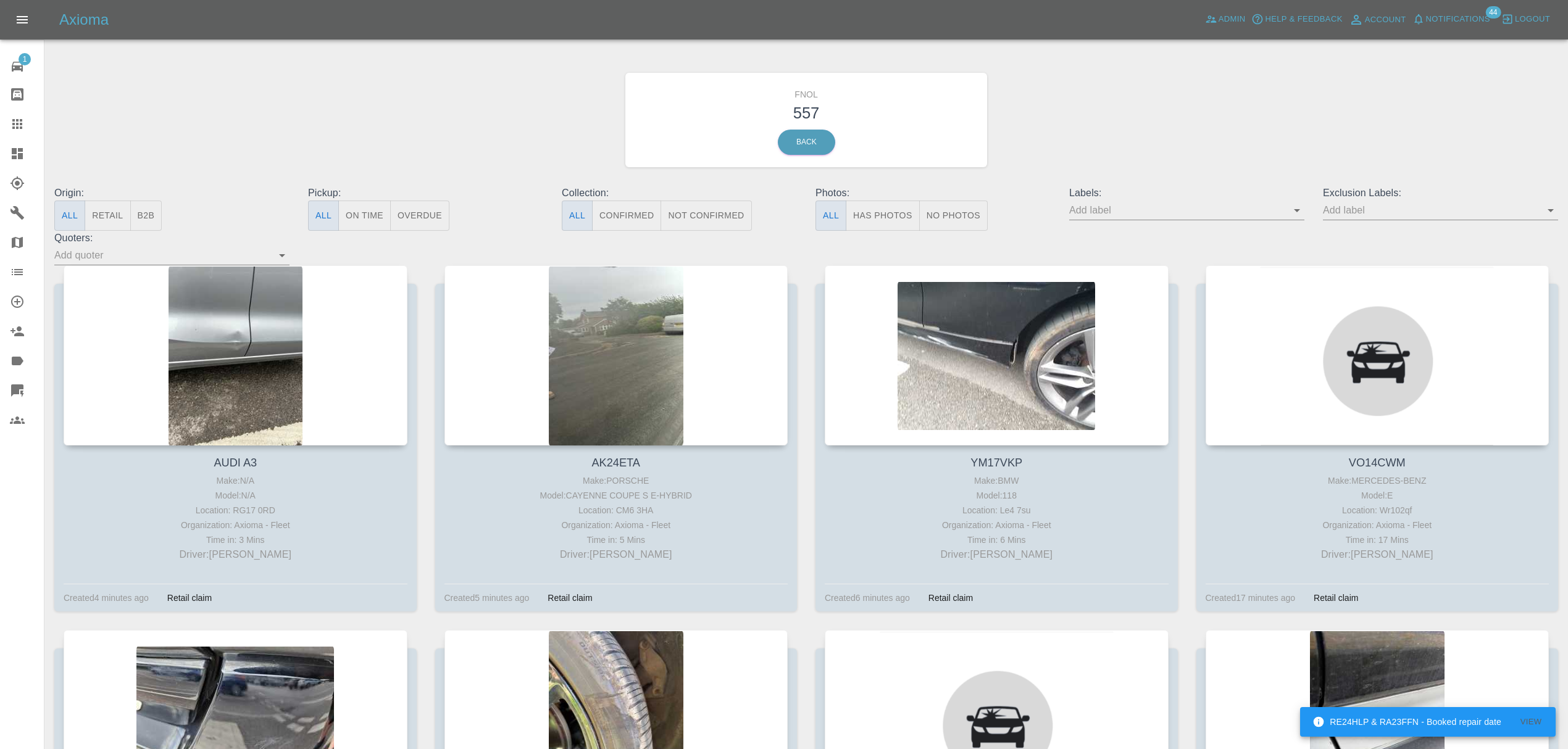
click at [240, 314] on div at bounding box center [235, 355] width 344 height 180
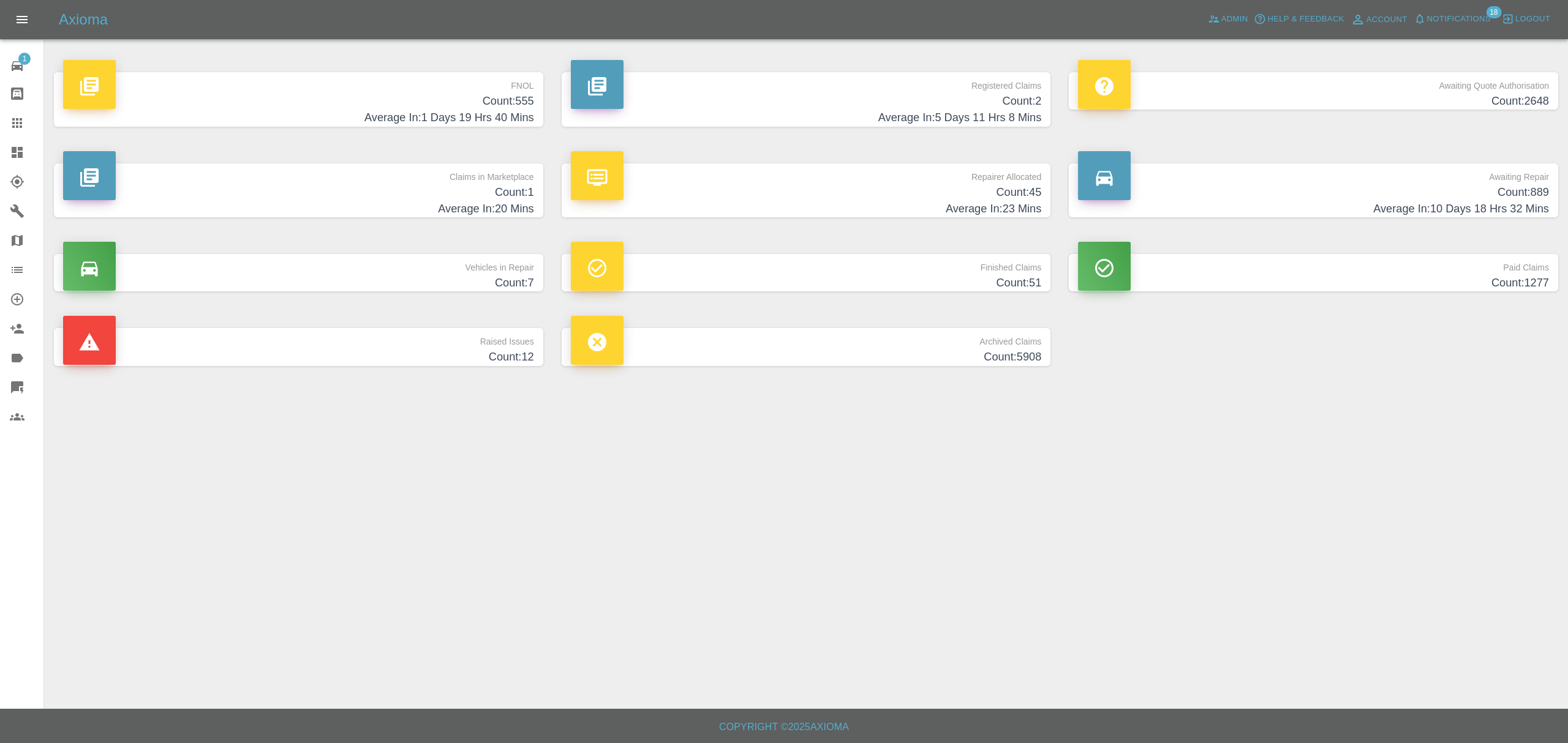
click at [346, 95] on h4 "Count: 555" at bounding box center [298, 101] width 471 height 17
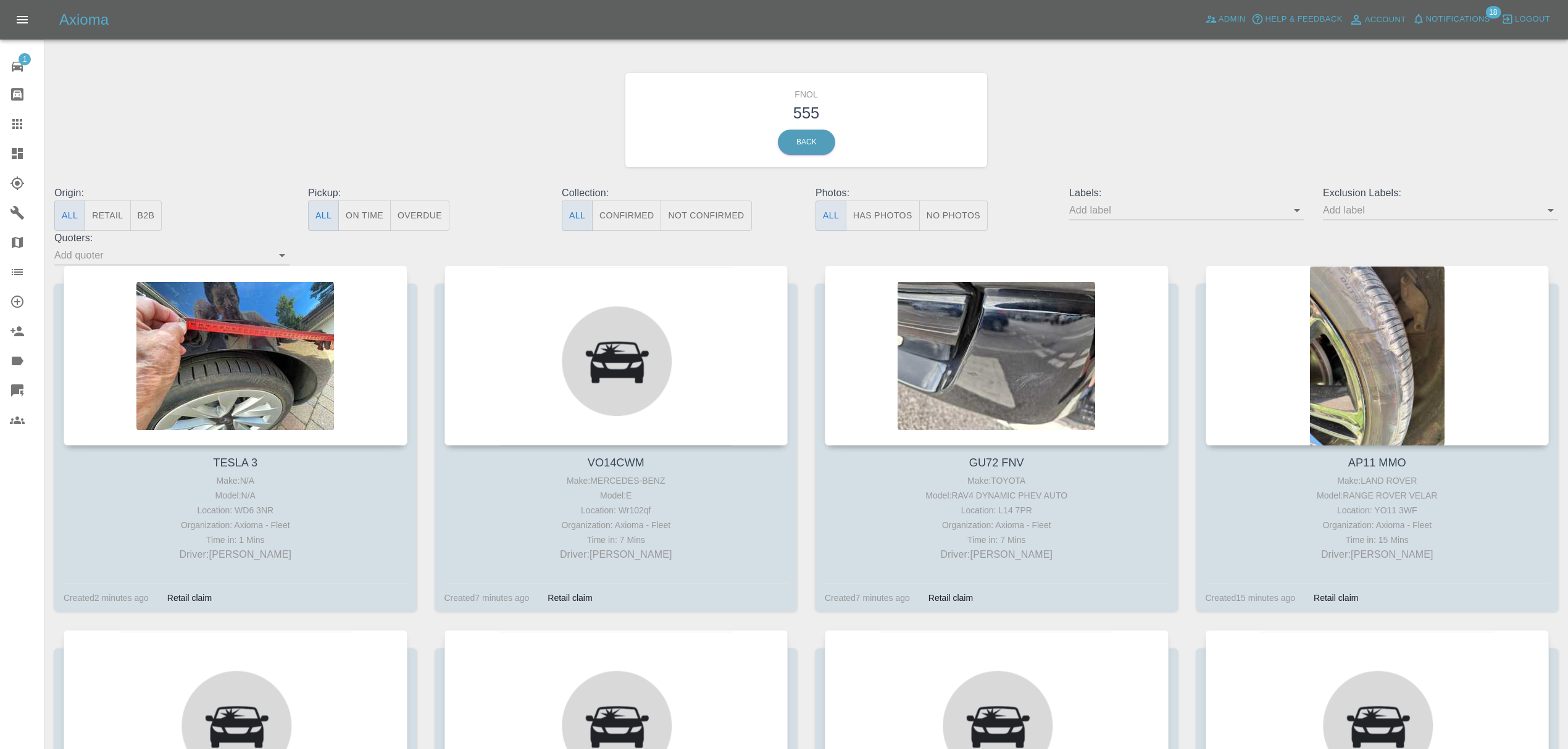
click at [258, 330] on div at bounding box center [235, 355] width 344 height 180
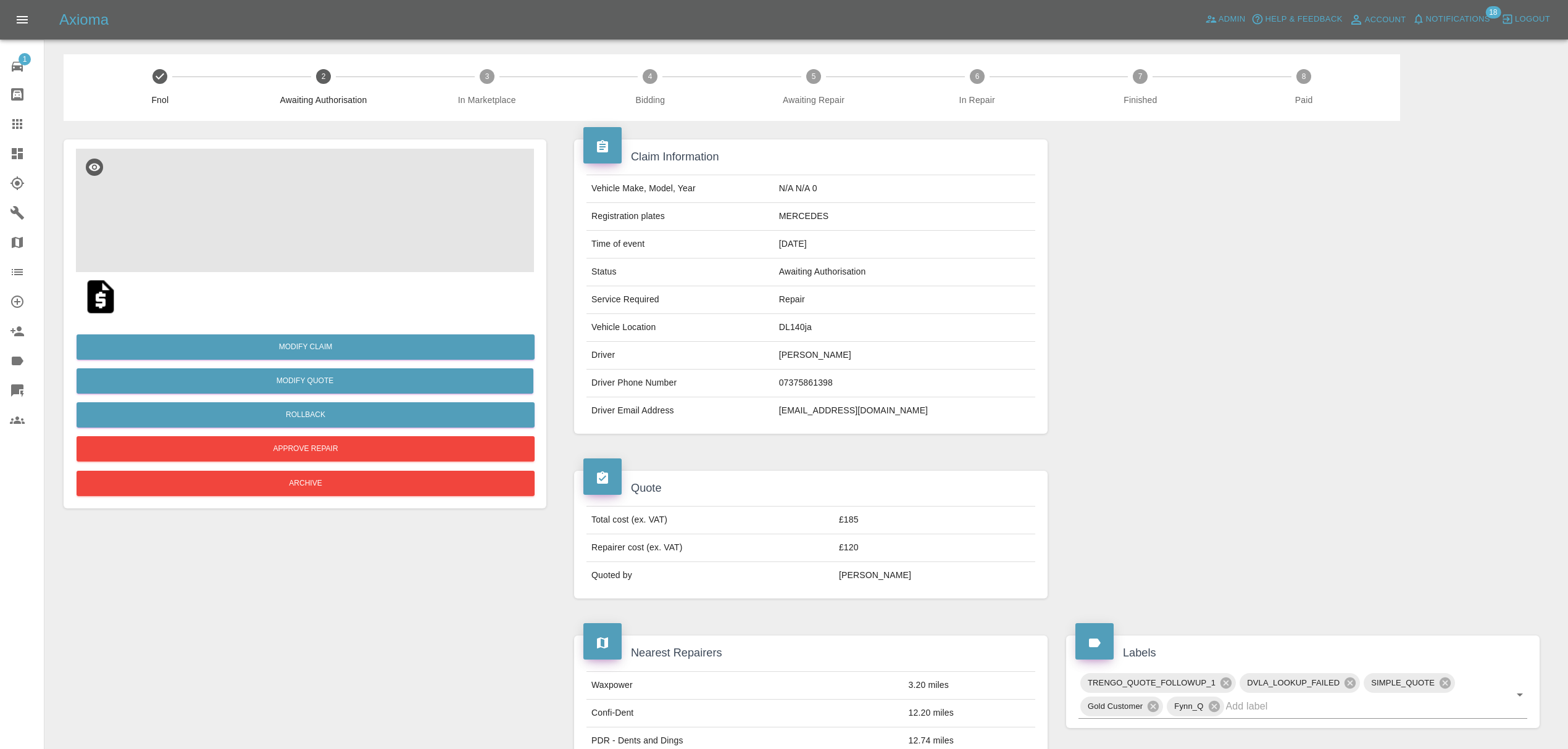
click at [279, 206] on img at bounding box center [305, 210] width 458 height 123
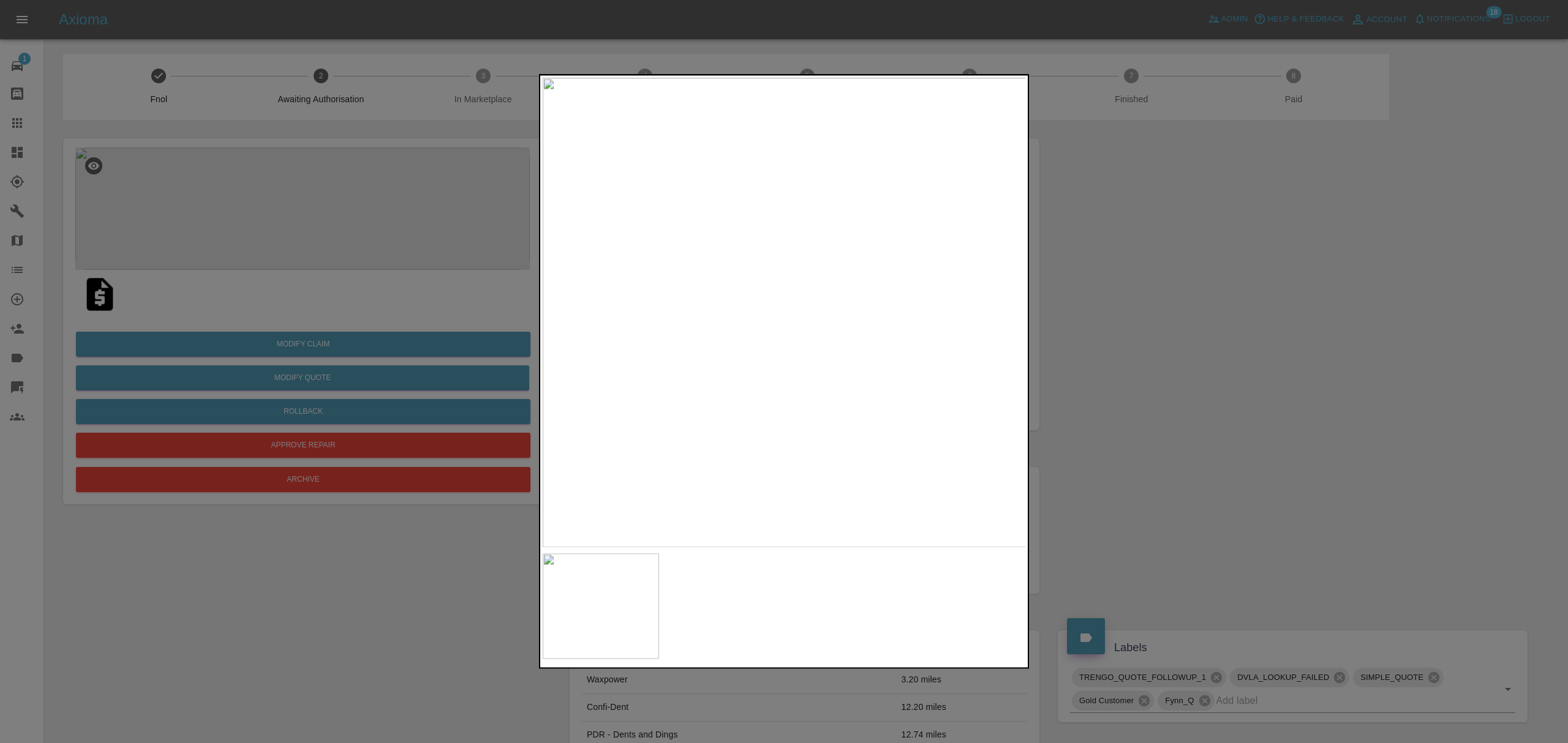
click at [1154, 425] on div at bounding box center [784, 371] width 1568 height 743
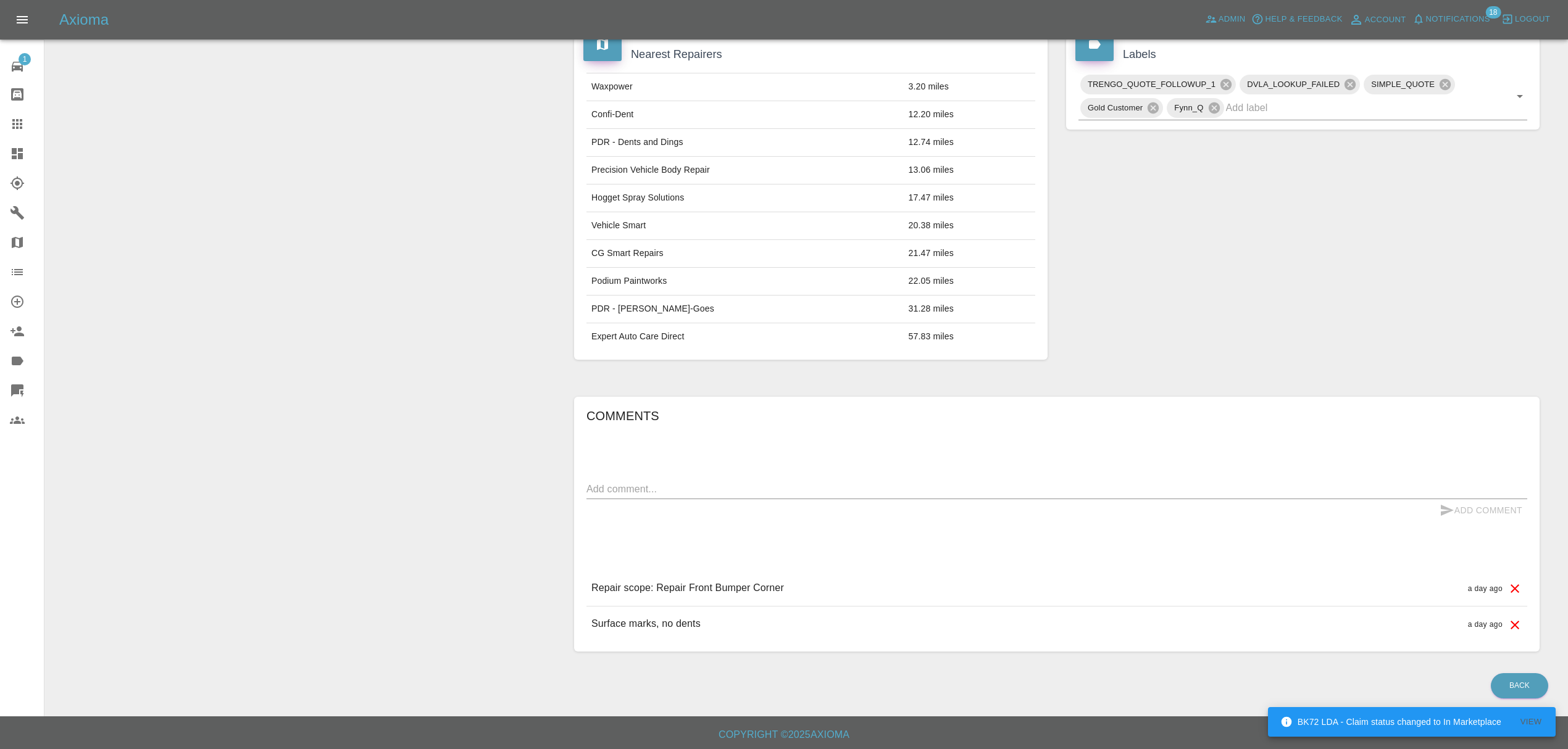
scroll to position [605, 0]
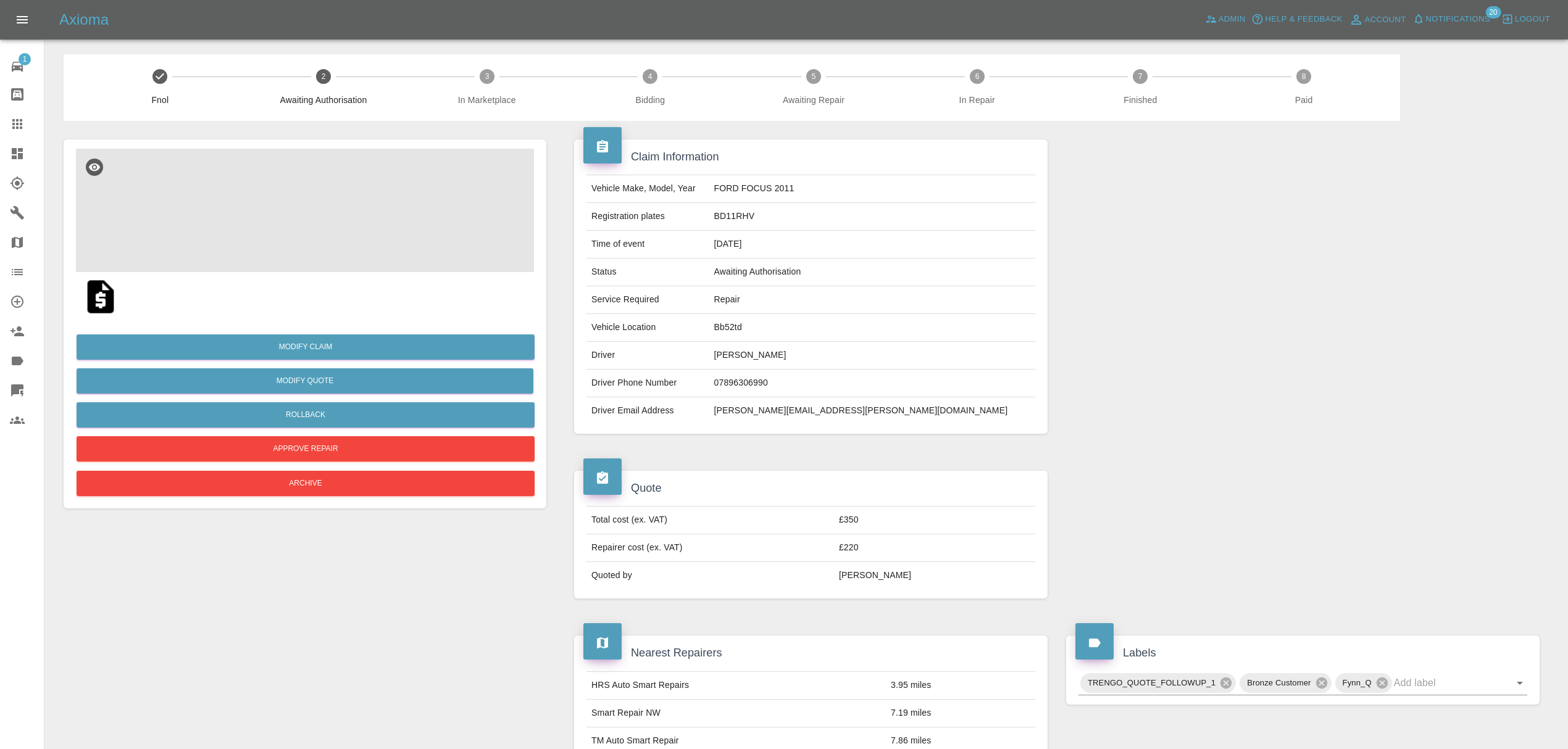
click at [319, 211] on img at bounding box center [305, 210] width 458 height 123
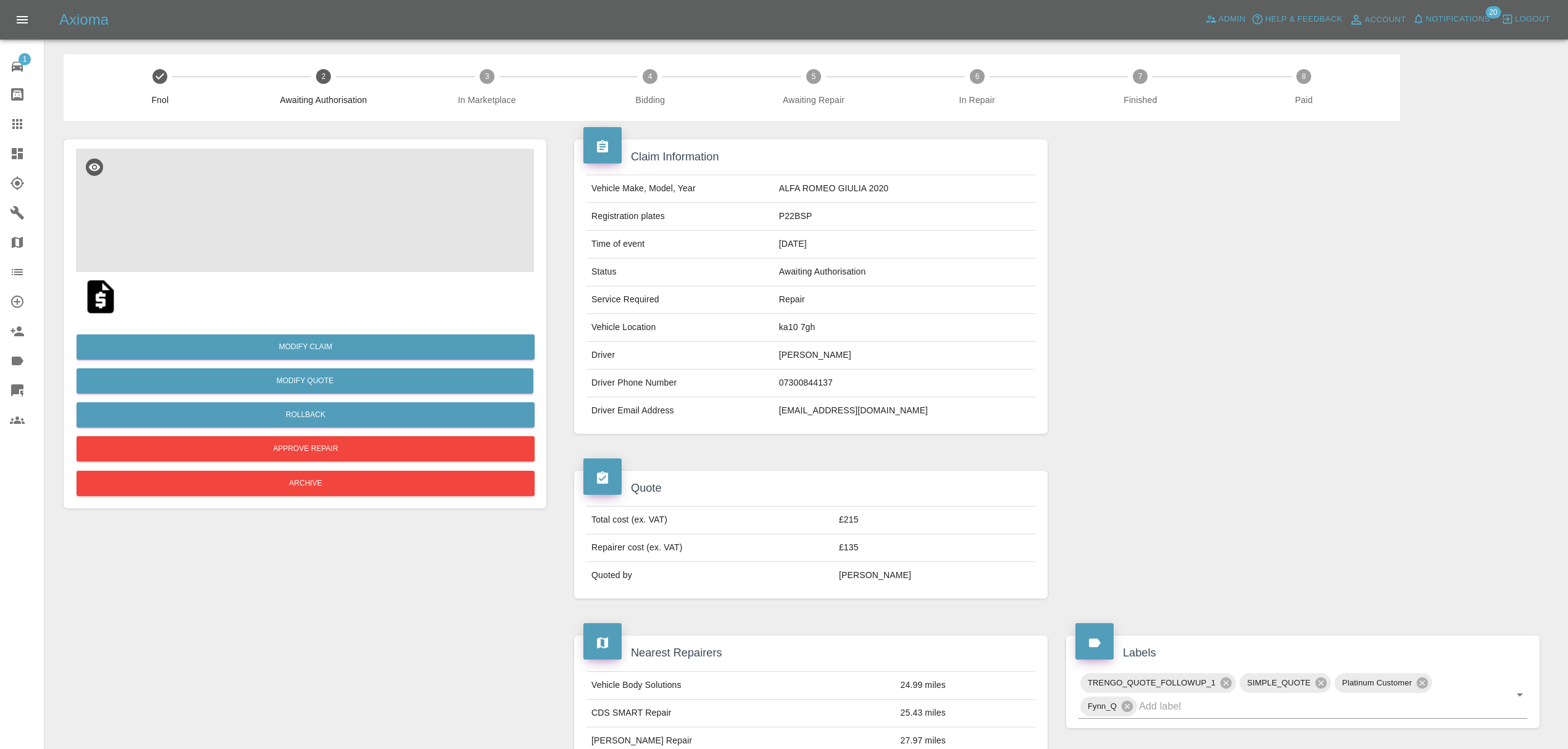
click at [306, 209] on img at bounding box center [305, 210] width 458 height 123
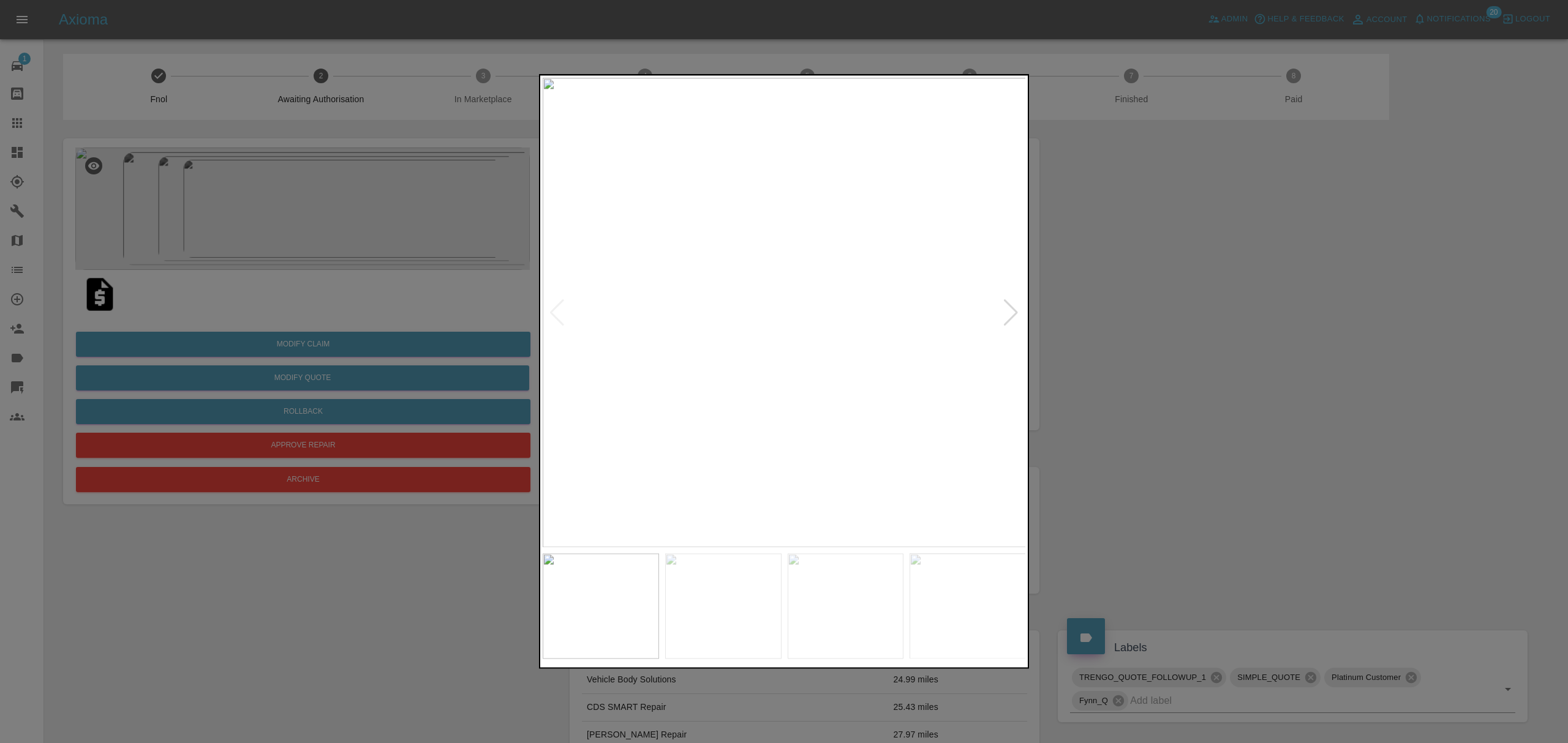
click at [1011, 316] on div at bounding box center [1011, 313] width 17 height 27
click at [1005, 314] on div at bounding box center [1011, 313] width 17 height 27
click at [1012, 307] on div at bounding box center [1011, 313] width 17 height 27
click at [1008, 297] on img at bounding box center [783, 312] width 483 height 470
click at [1012, 304] on img at bounding box center [783, 312] width 483 height 470
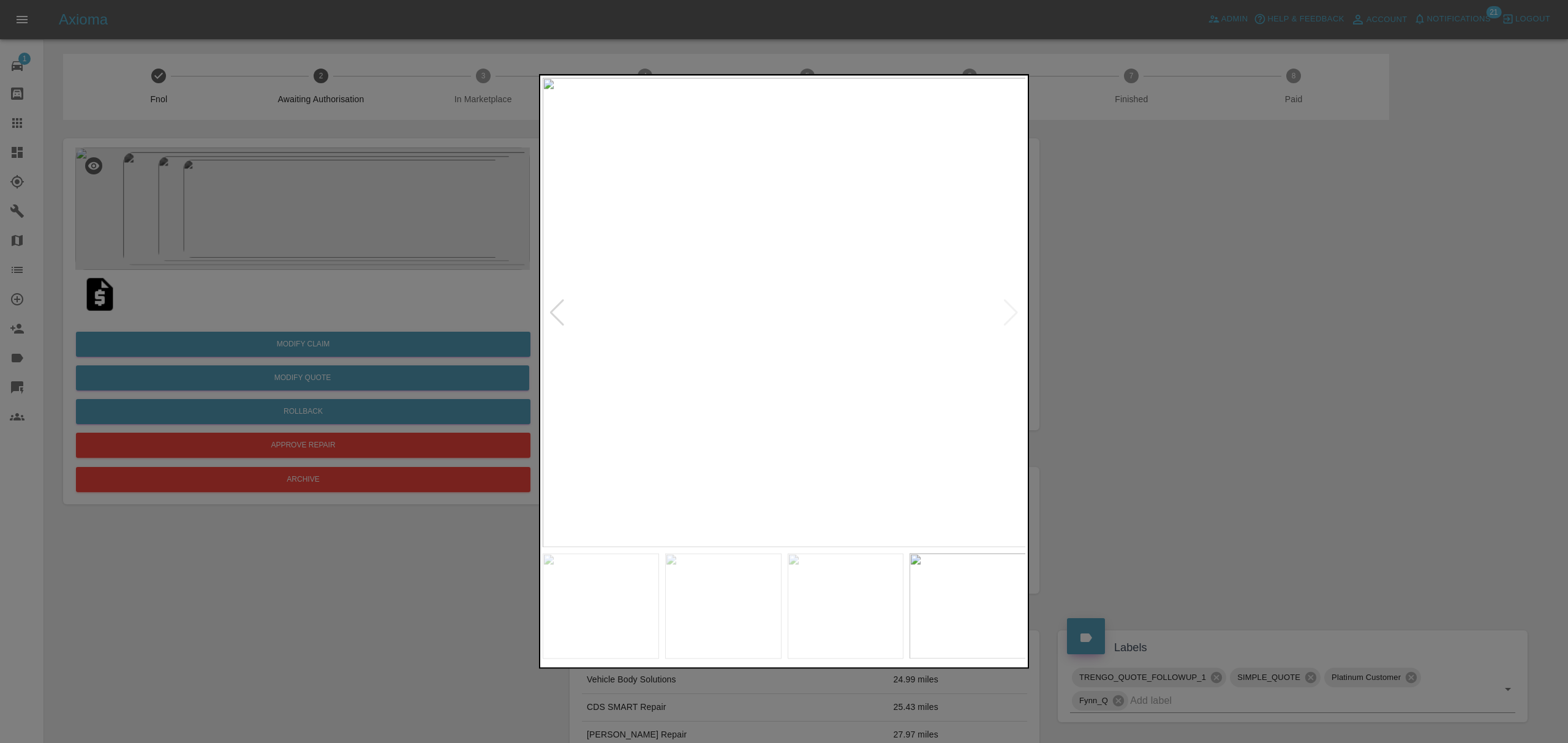
click at [1064, 314] on div at bounding box center [784, 371] width 1568 height 743
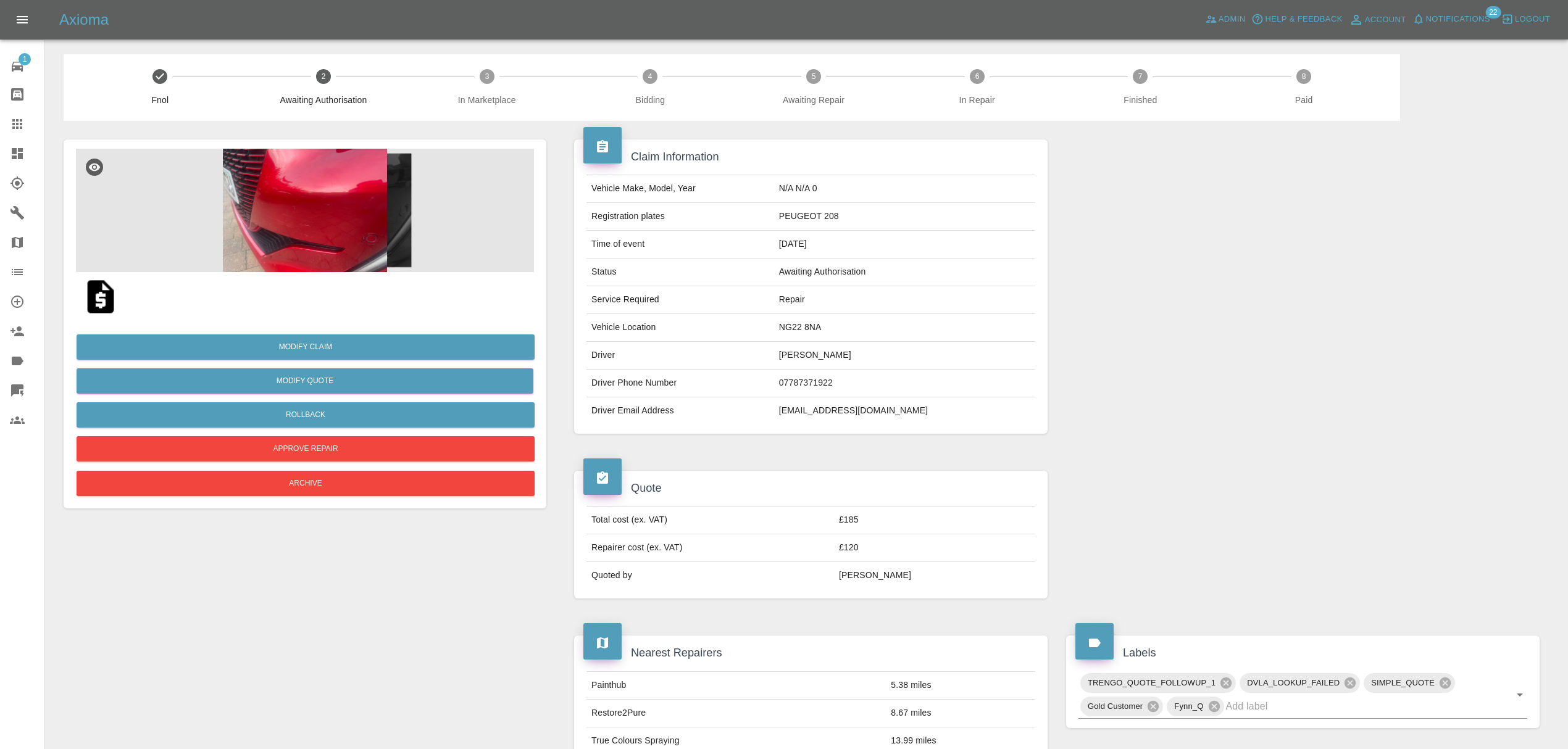
click at [348, 225] on img at bounding box center [305, 210] width 458 height 123
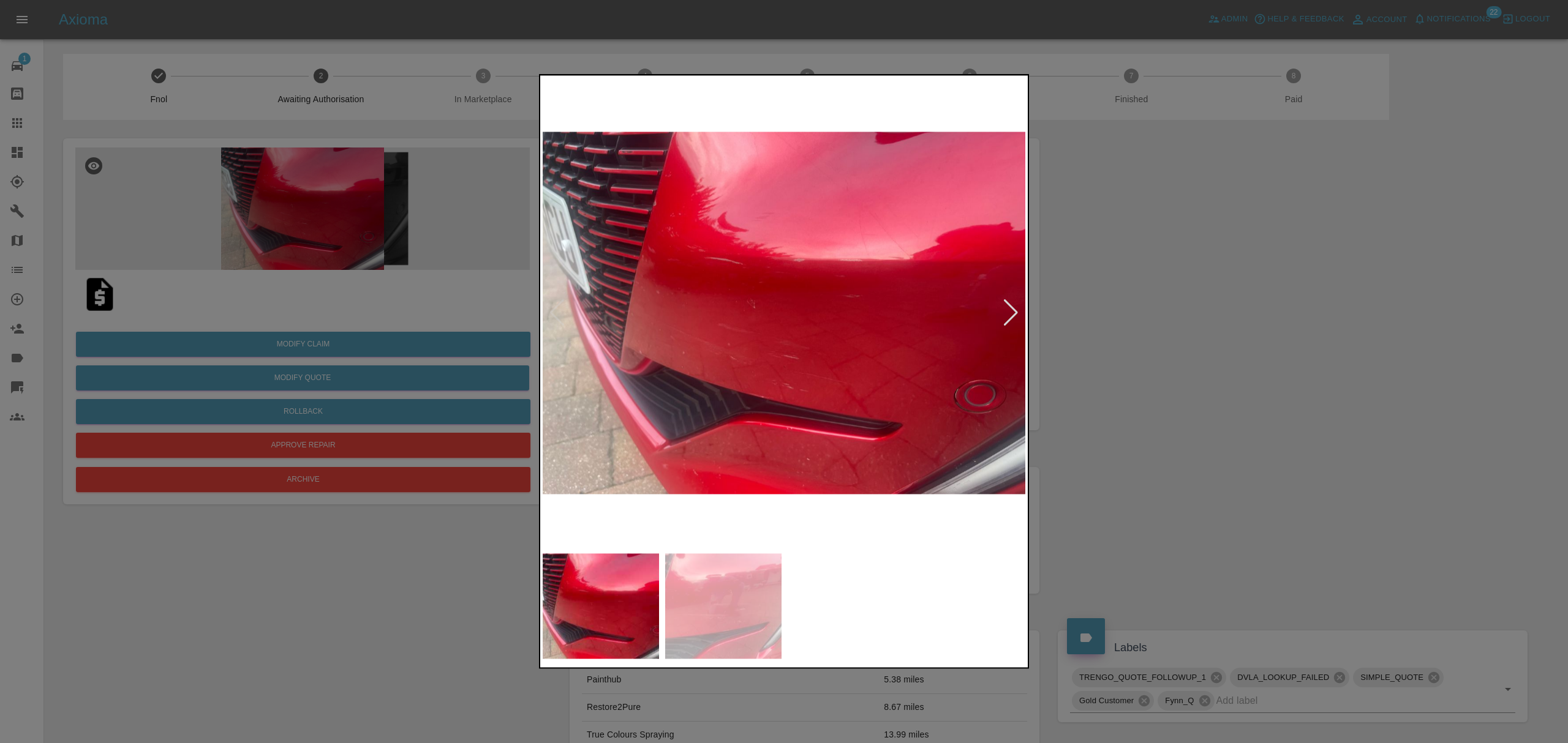
click at [1017, 309] on div at bounding box center [1011, 313] width 17 height 27
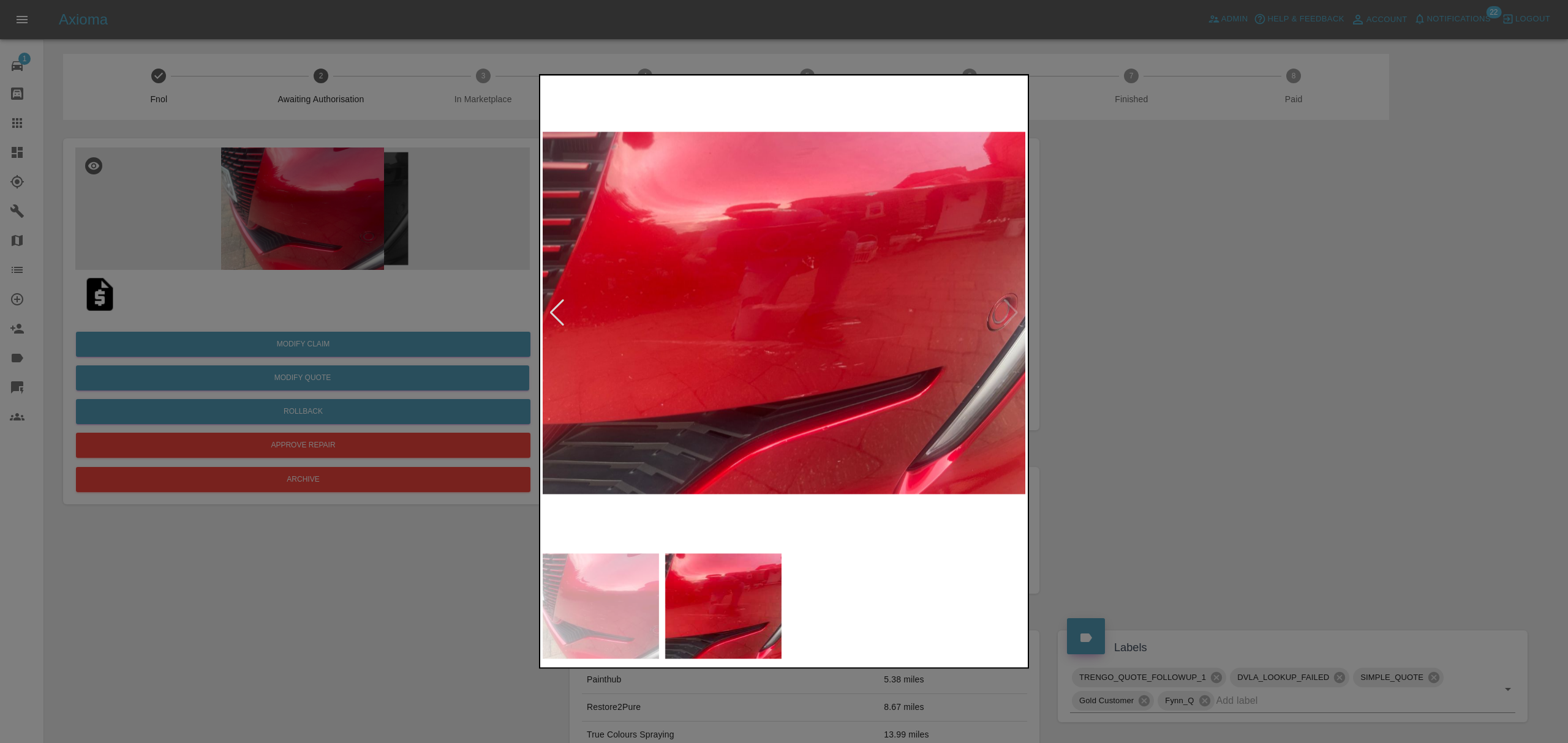
click at [561, 304] on div at bounding box center [557, 313] width 17 height 27
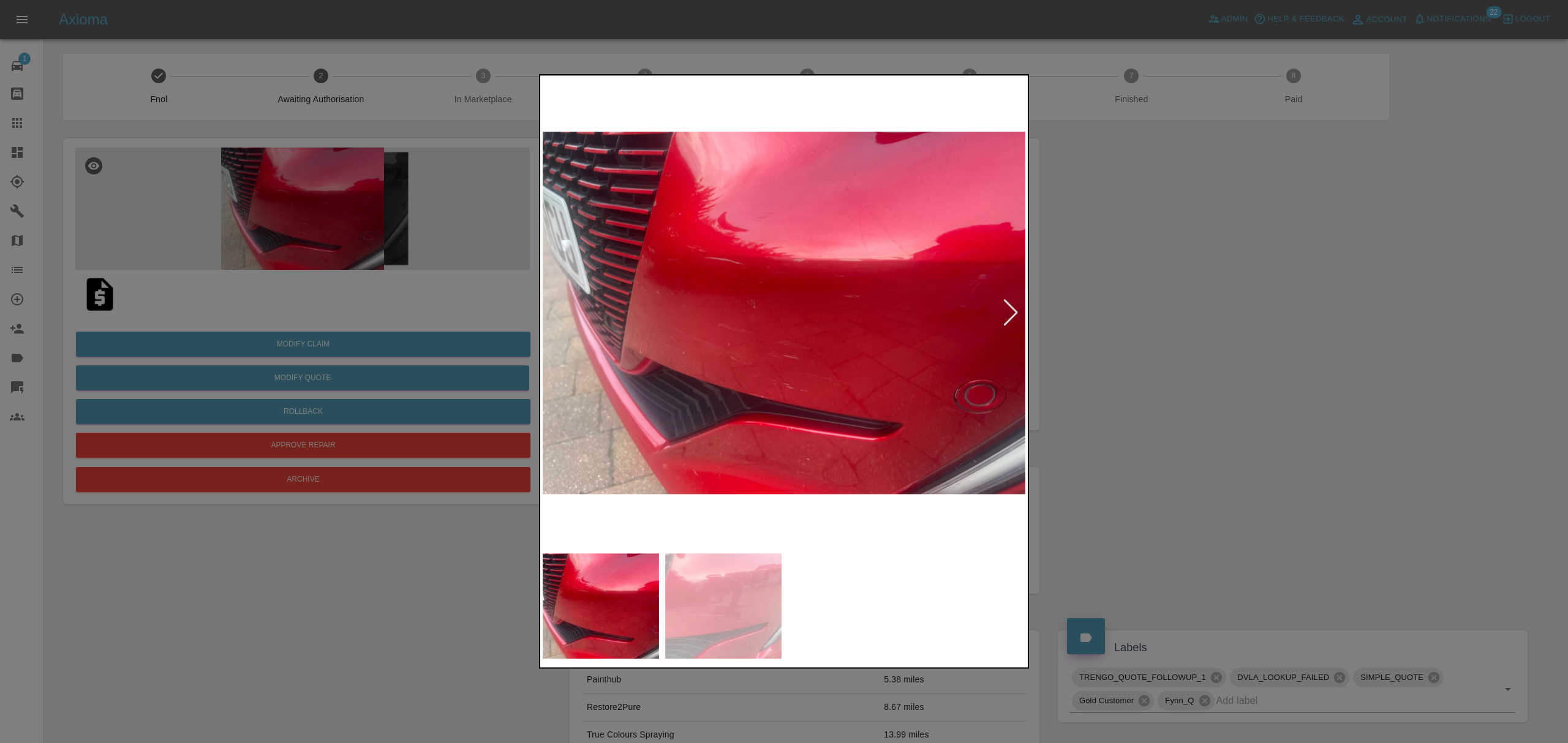
click at [1012, 312] on div at bounding box center [1011, 313] width 17 height 27
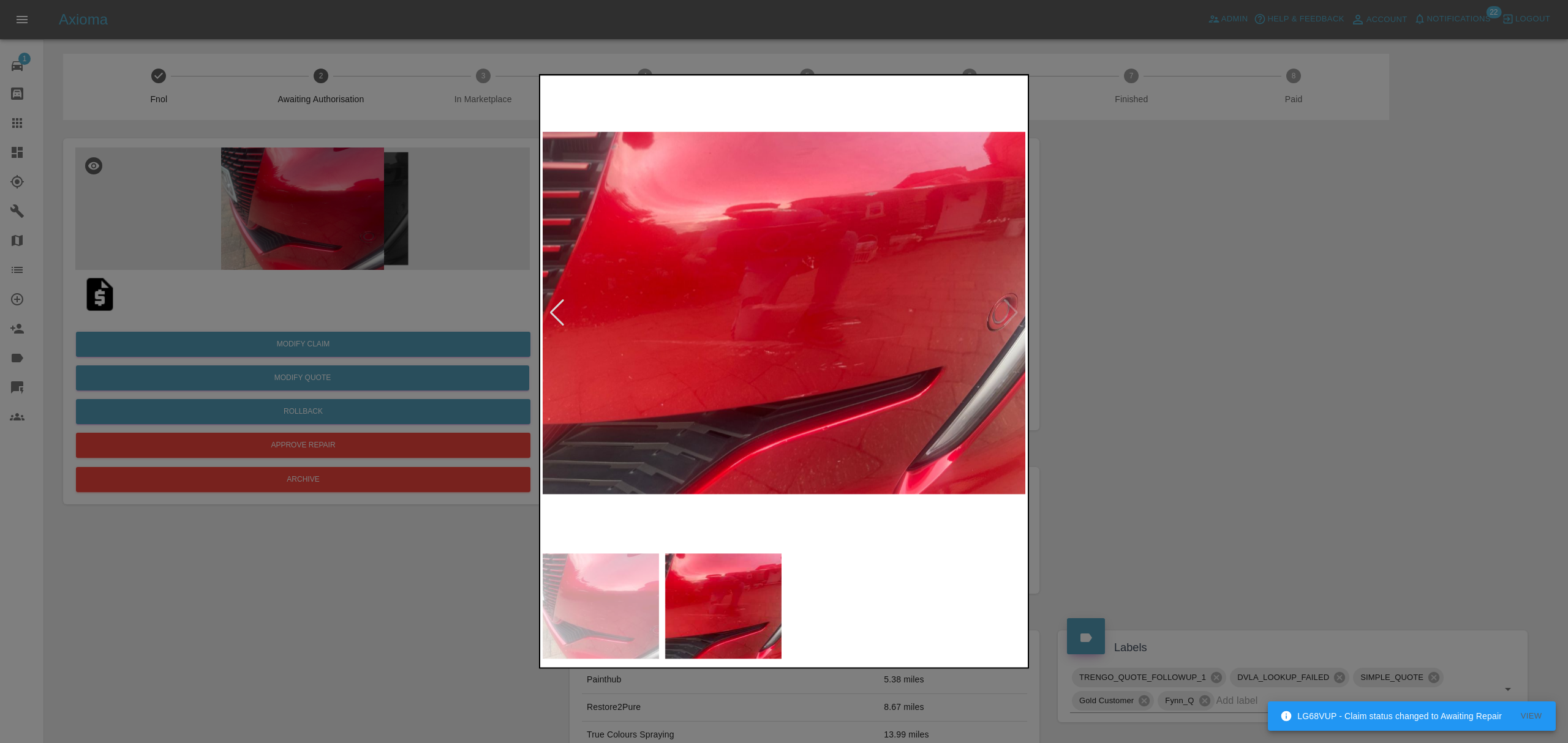
click at [554, 308] on div at bounding box center [557, 313] width 17 height 27
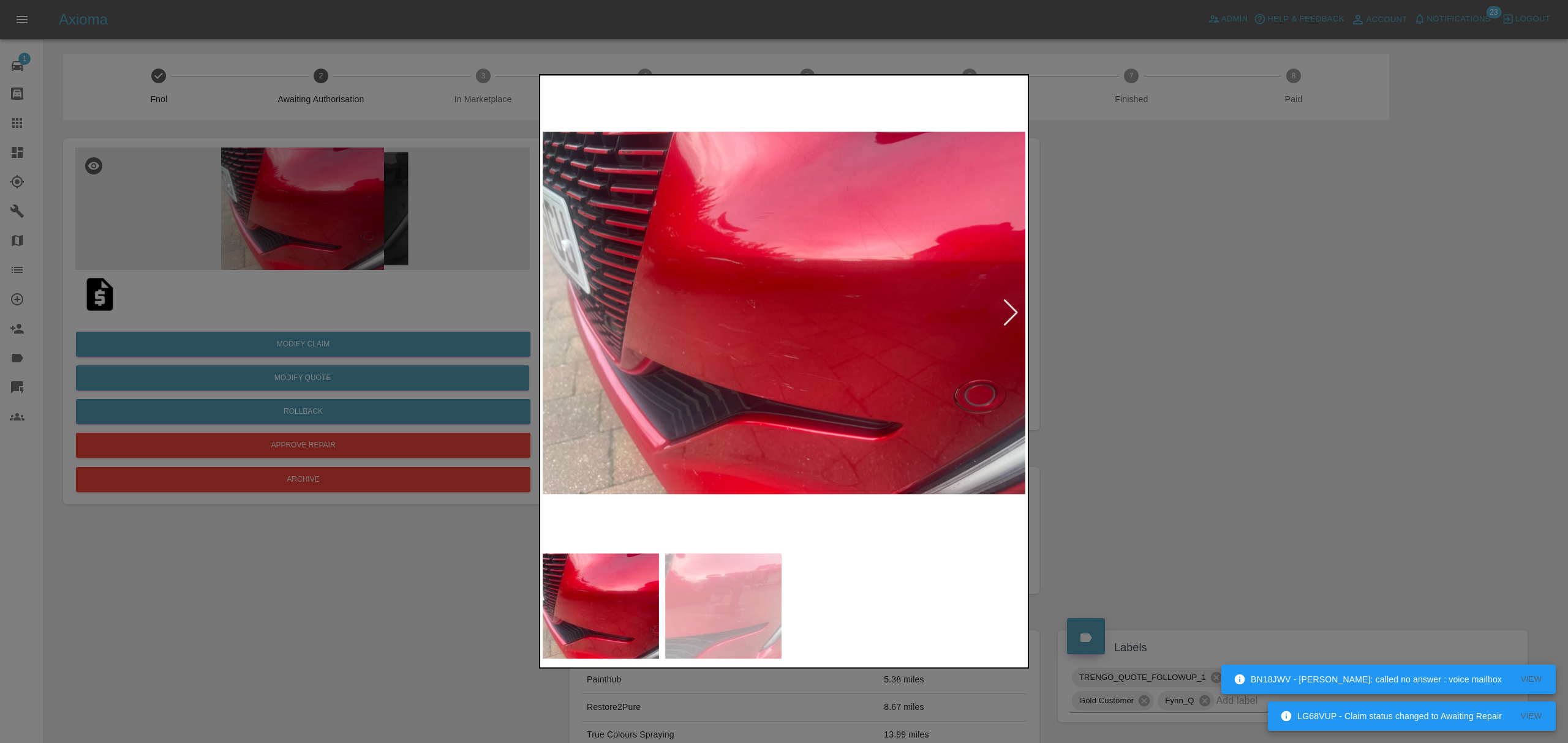
click at [339, 218] on div at bounding box center [784, 371] width 1568 height 743
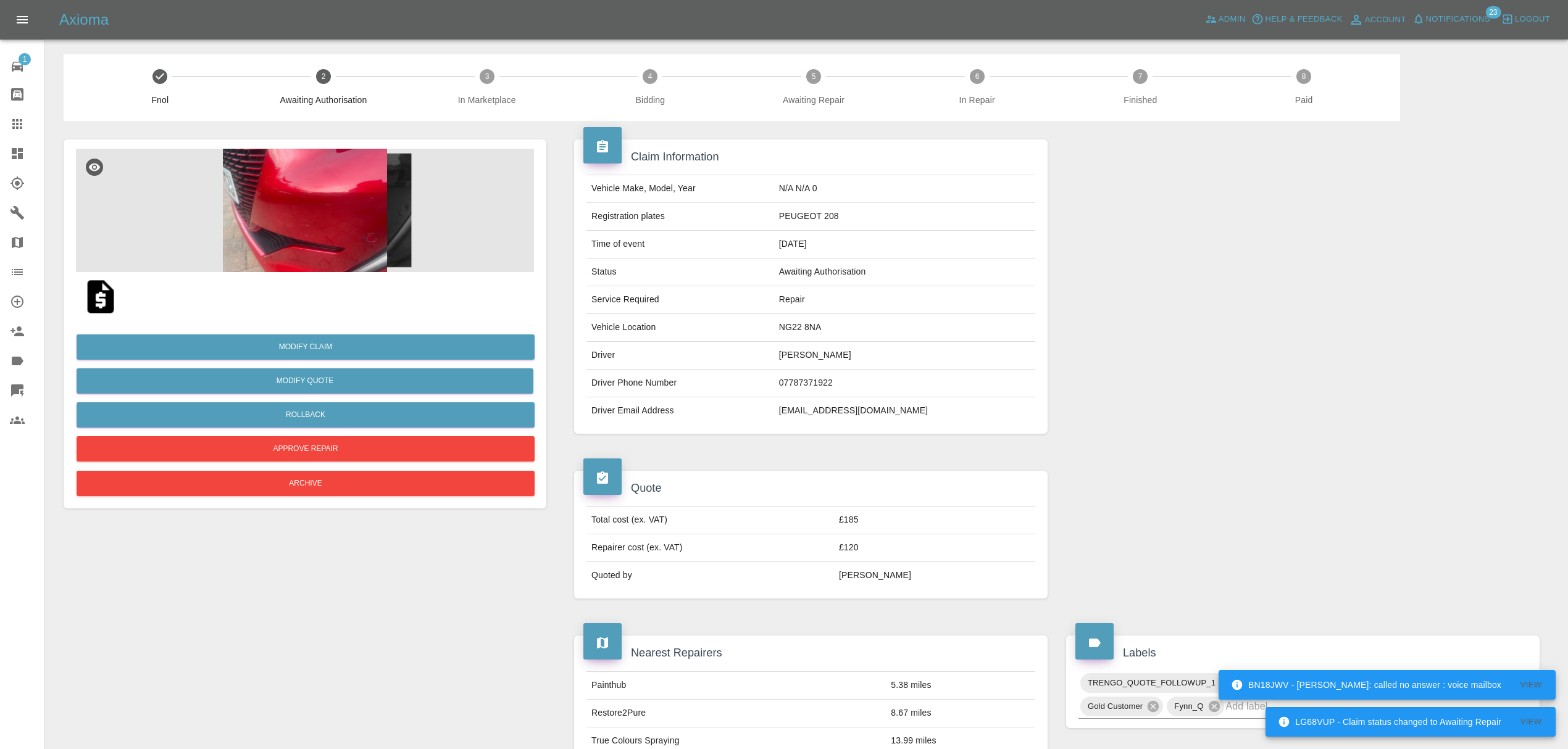
click at [343, 218] on img at bounding box center [305, 210] width 458 height 123
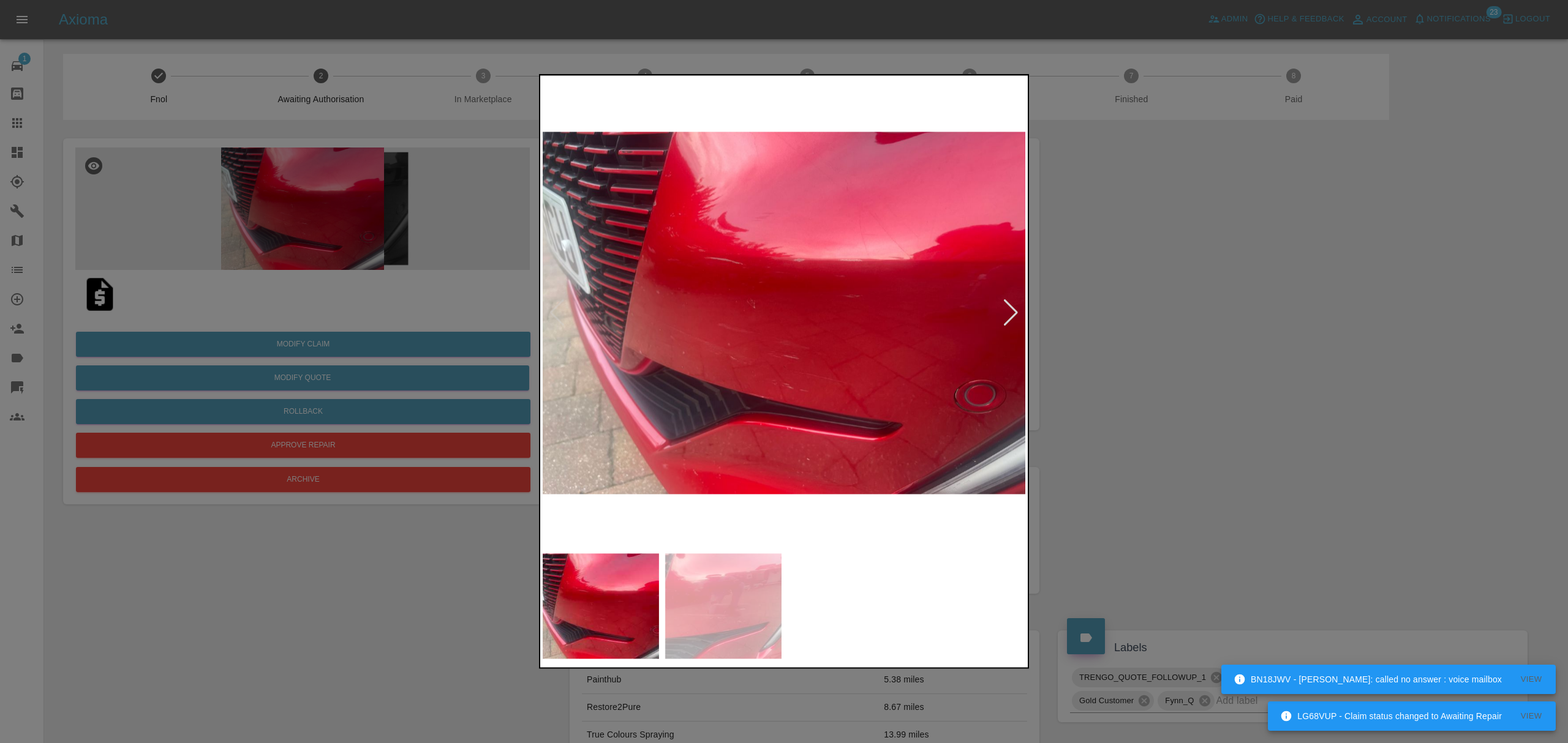
click at [1006, 304] on div at bounding box center [1011, 313] width 17 height 27
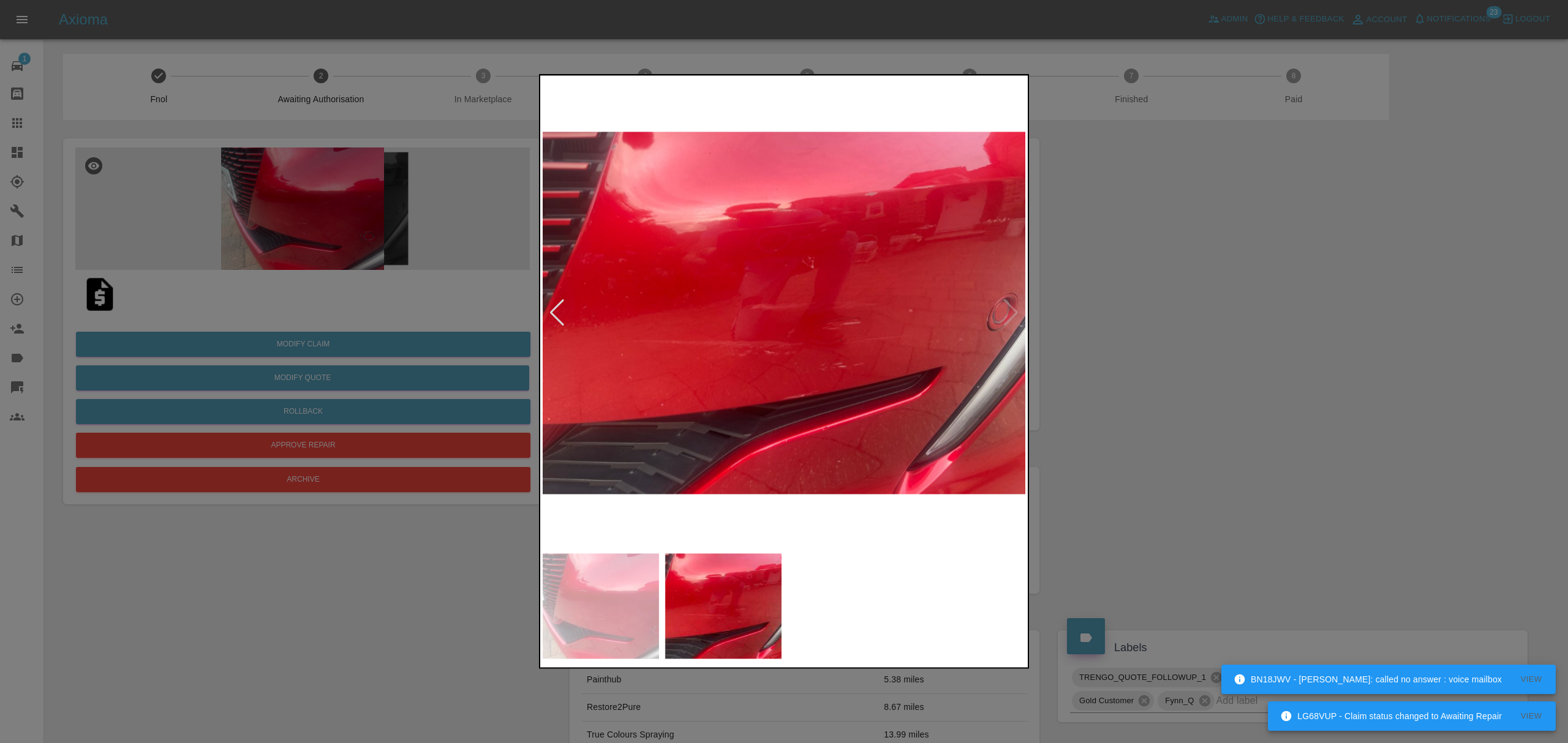
click at [1170, 248] on div at bounding box center [784, 371] width 1568 height 743
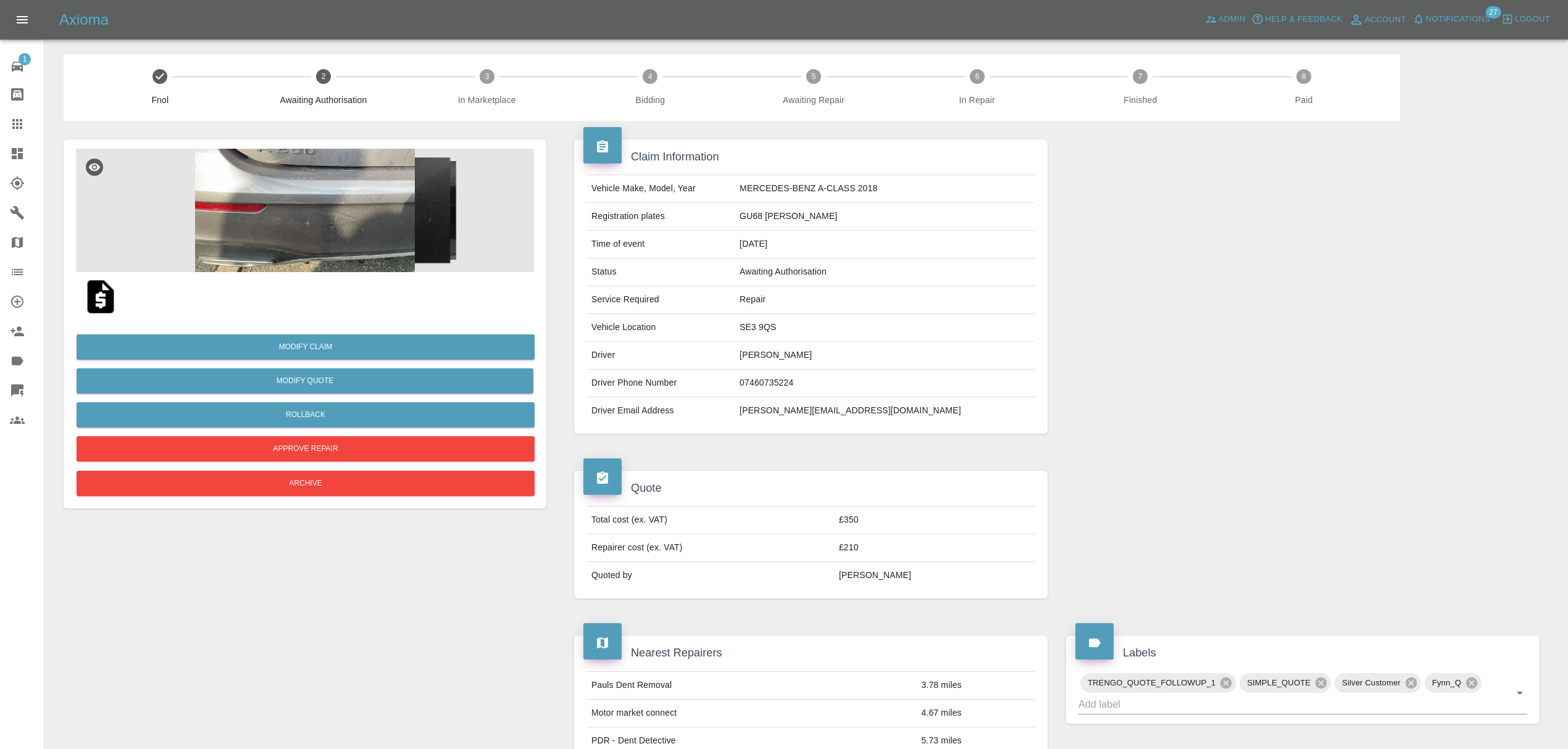
click at [310, 230] on img at bounding box center [305, 210] width 458 height 123
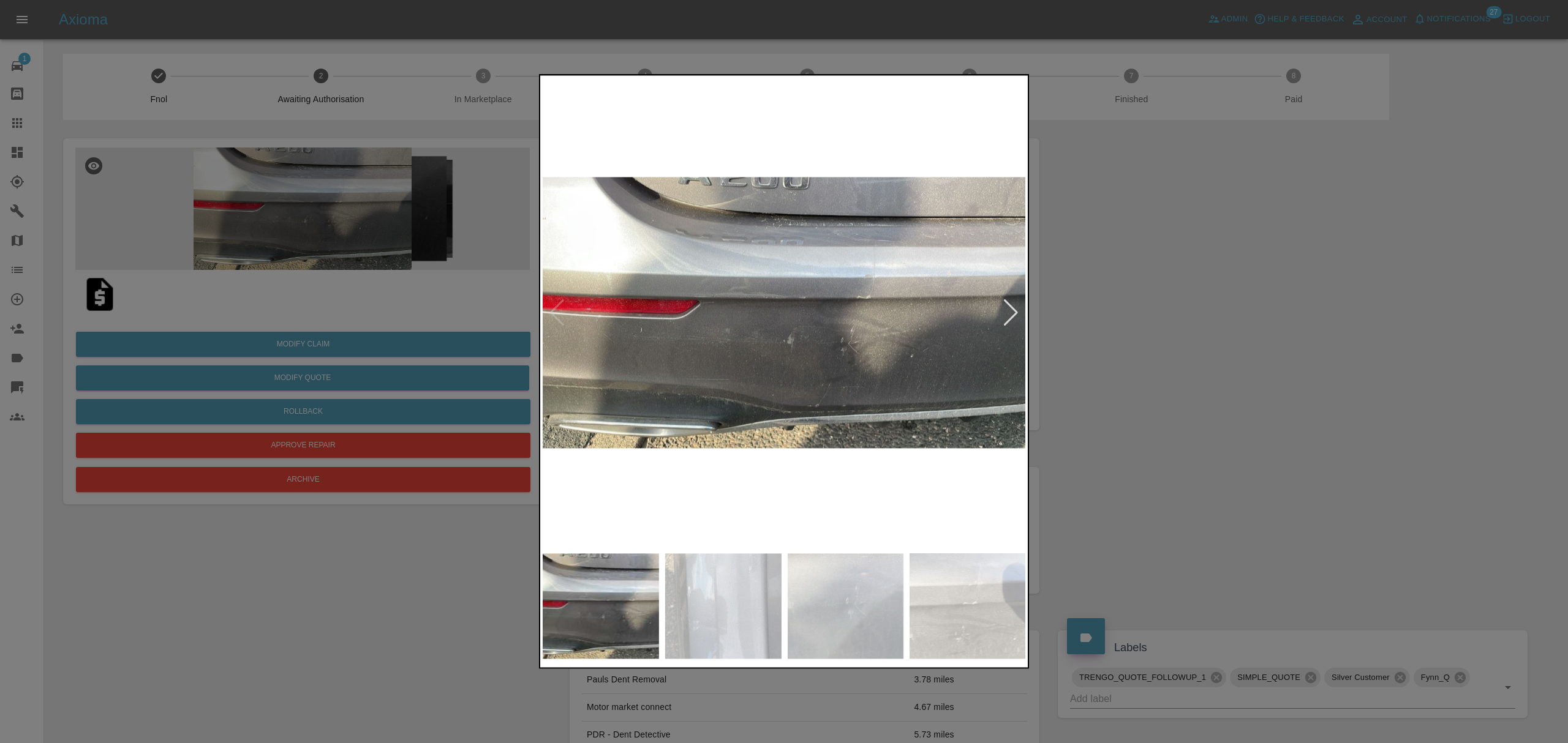
click at [1009, 316] on div at bounding box center [1011, 313] width 17 height 27
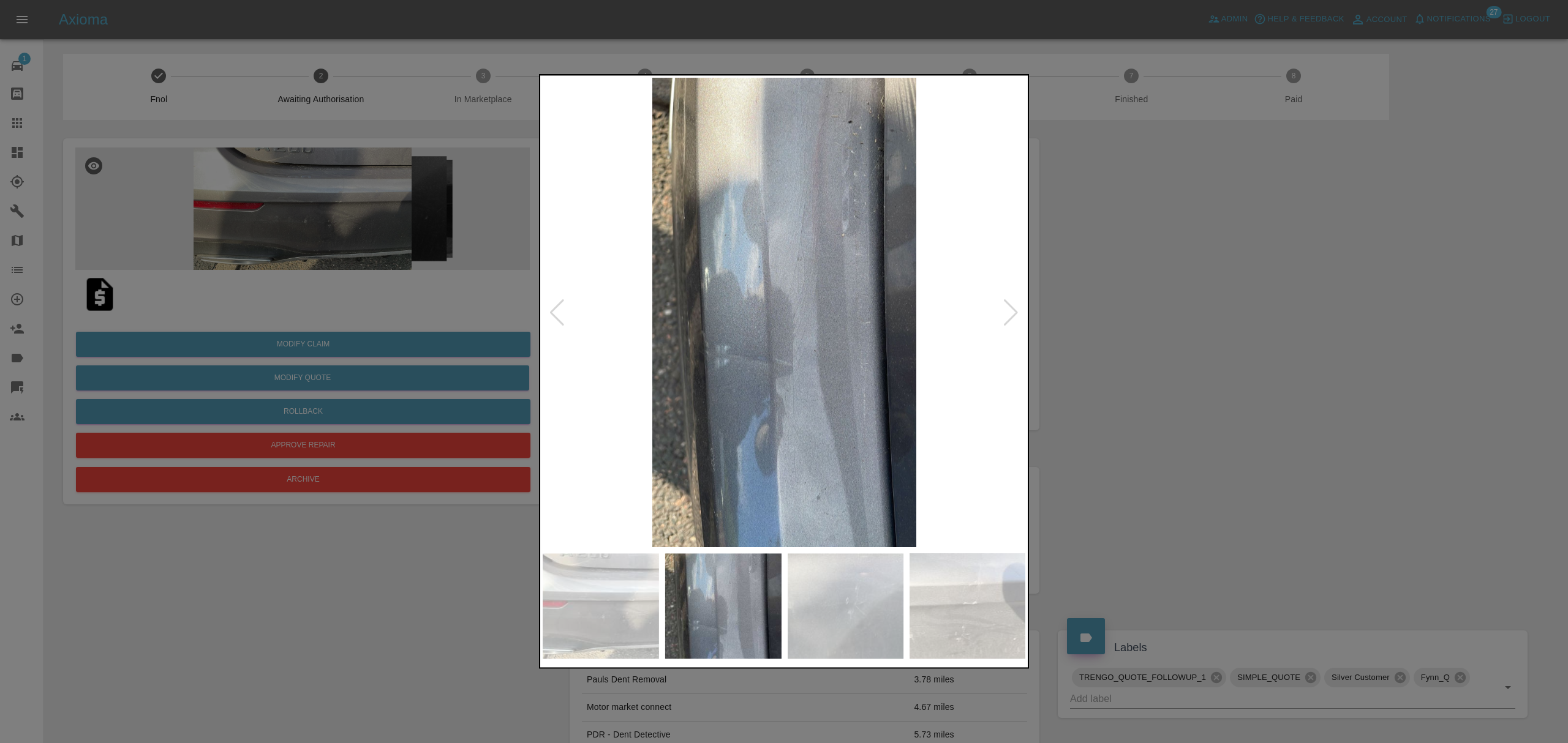
click at [1005, 314] on div at bounding box center [1011, 313] width 17 height 27
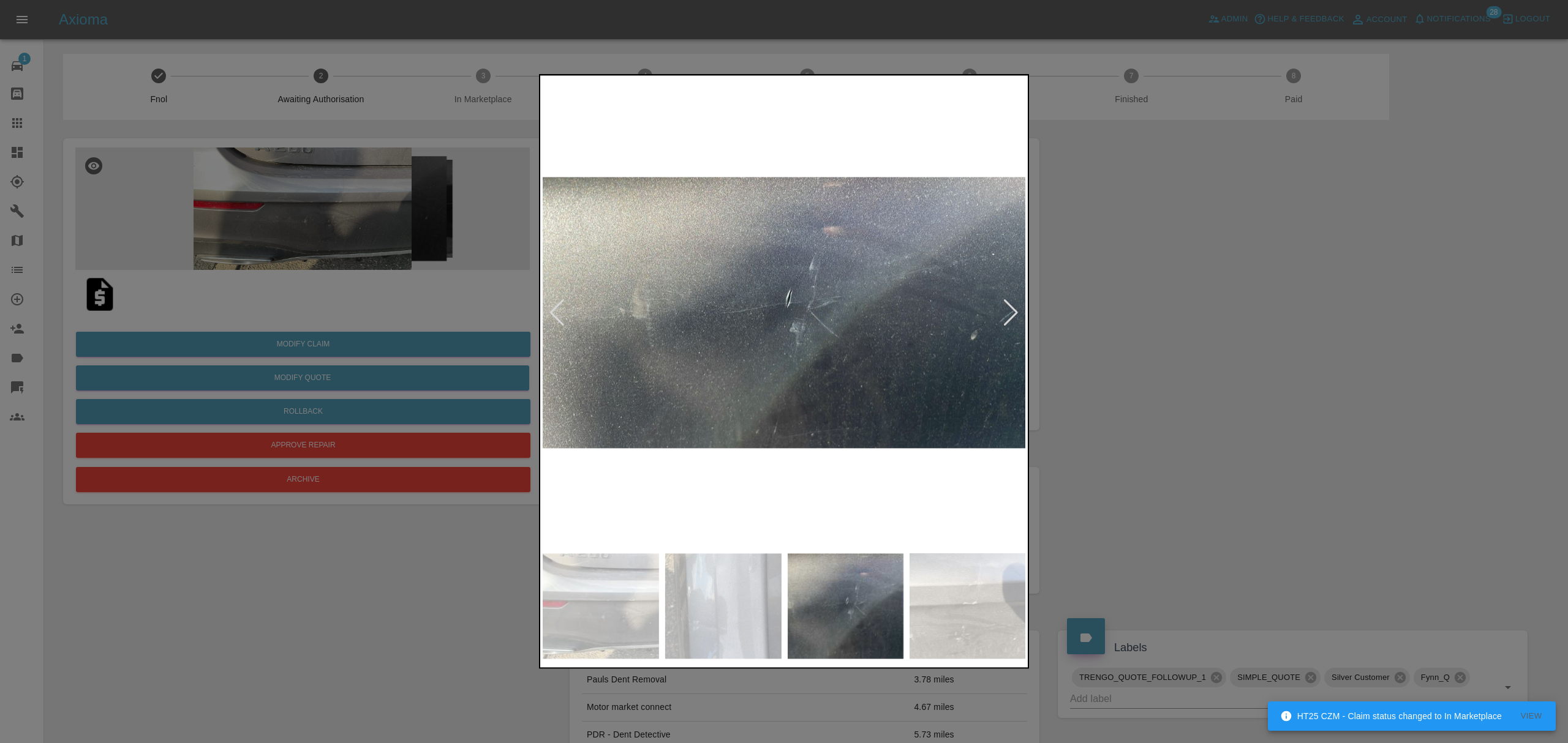
click at [1010, 311] on div at bounding box center [1011, 313] width 17 height 27
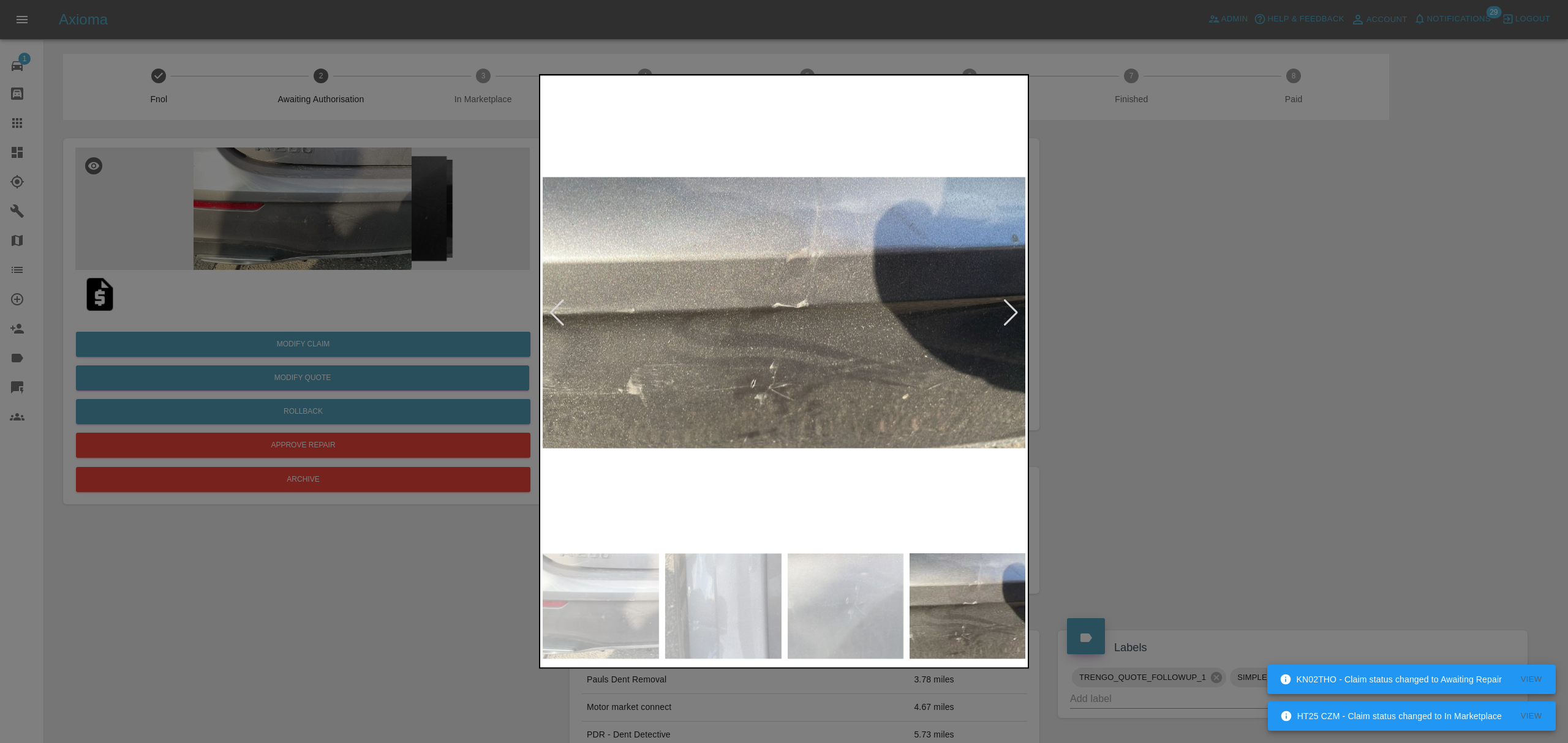
click at [1004, 311] on div at bounding box center [1011, 313] width 17 height 27
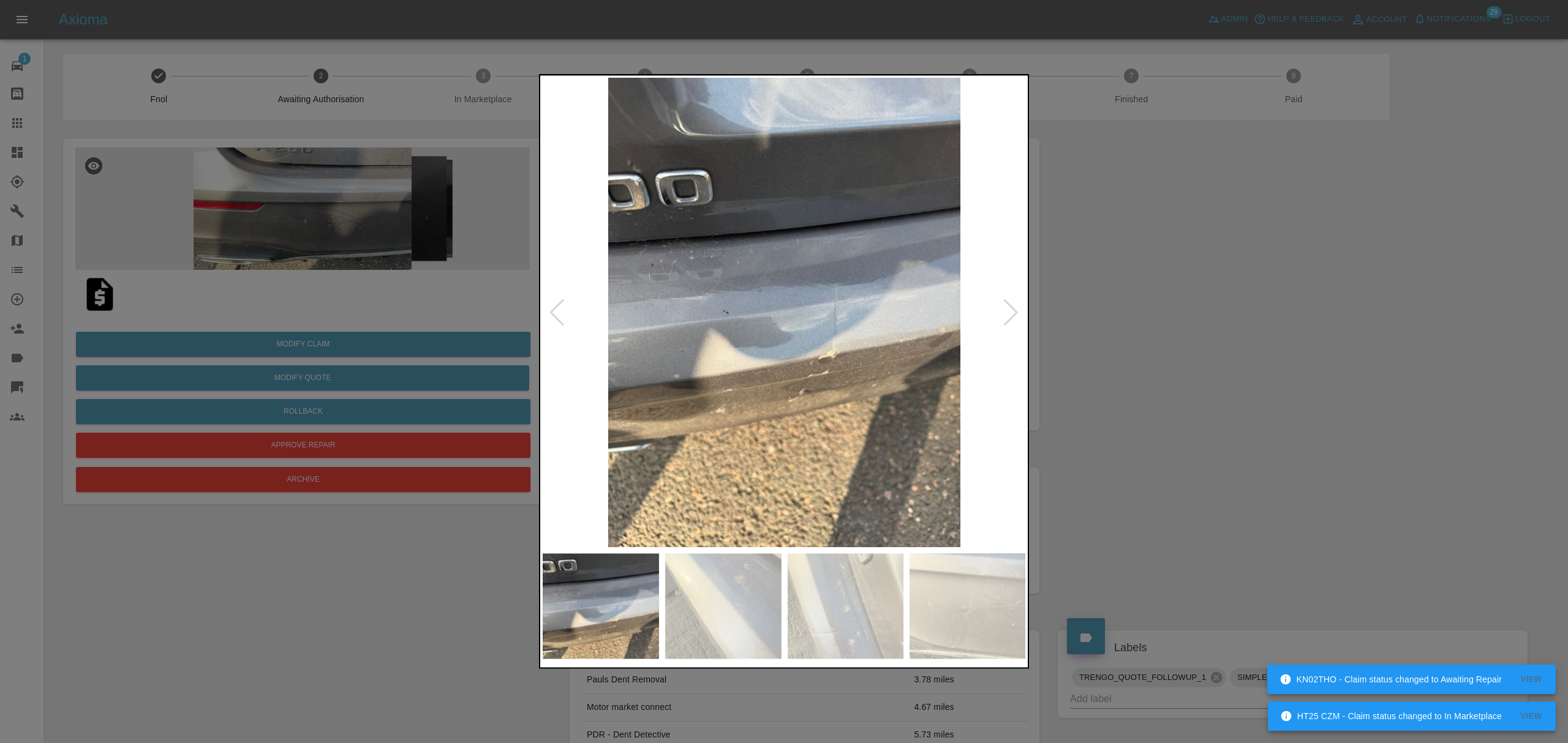
click at [1008, 306] on div at bounding box center [1011, 313] width 17 height 27
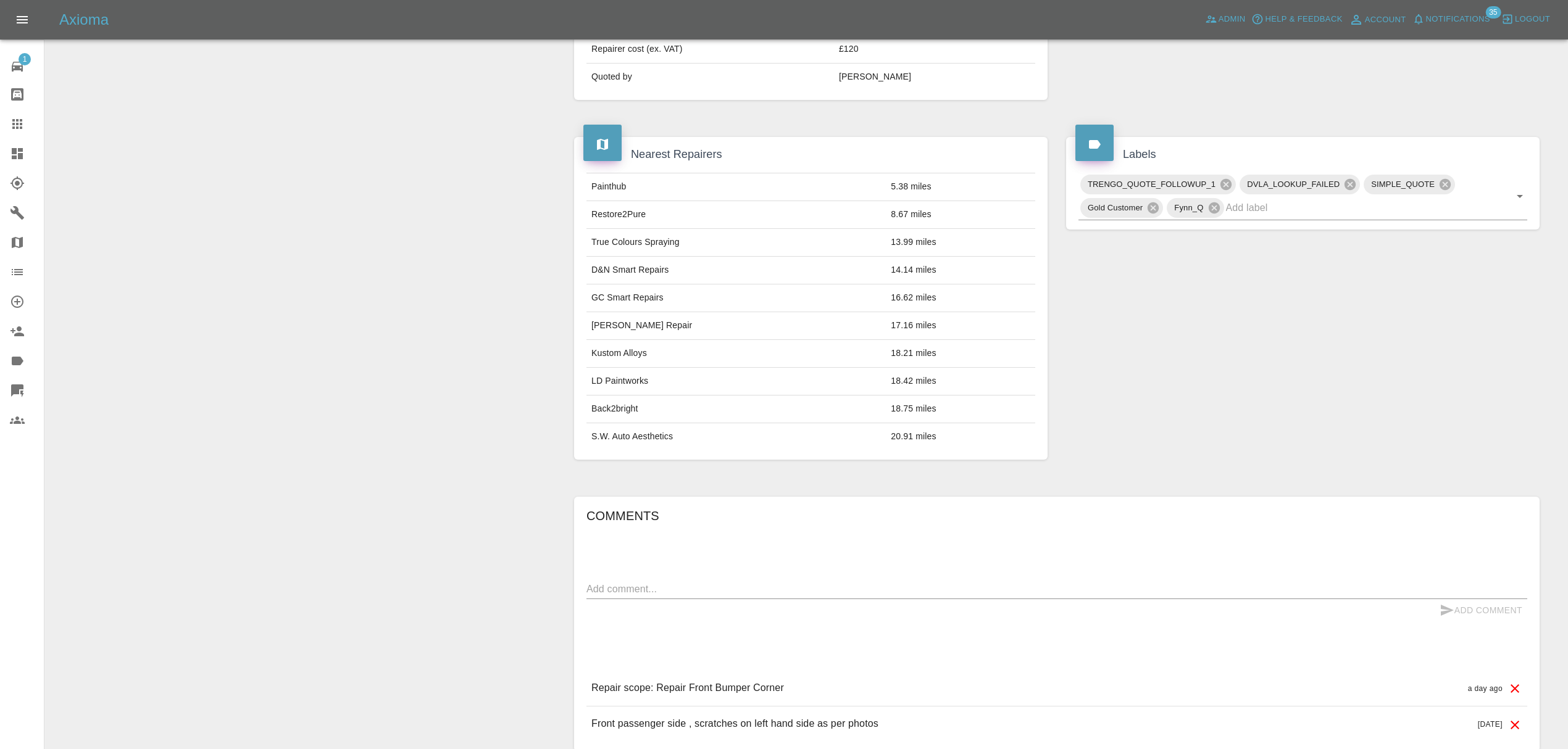
scroll to position [605, 0]
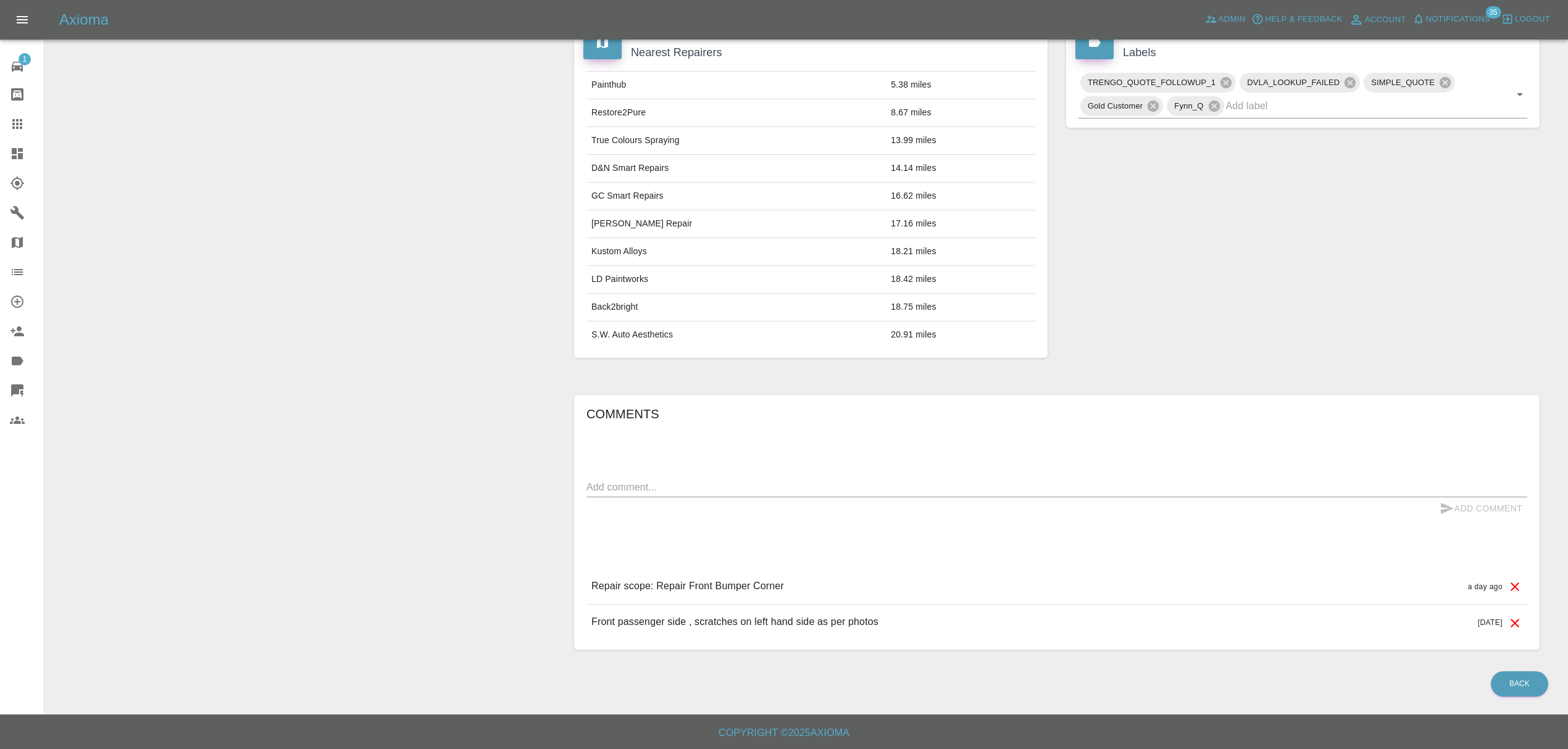
click at [706, 586] on p "Repair scope: Repair Front Bumper Corner" at bounding box center [687, 586] width 193 height 15
copy p "Repair scope: Repair Front Bumper Corner"
click at [32, 124] on div at bounding box center [27, 124] width 34 height 15
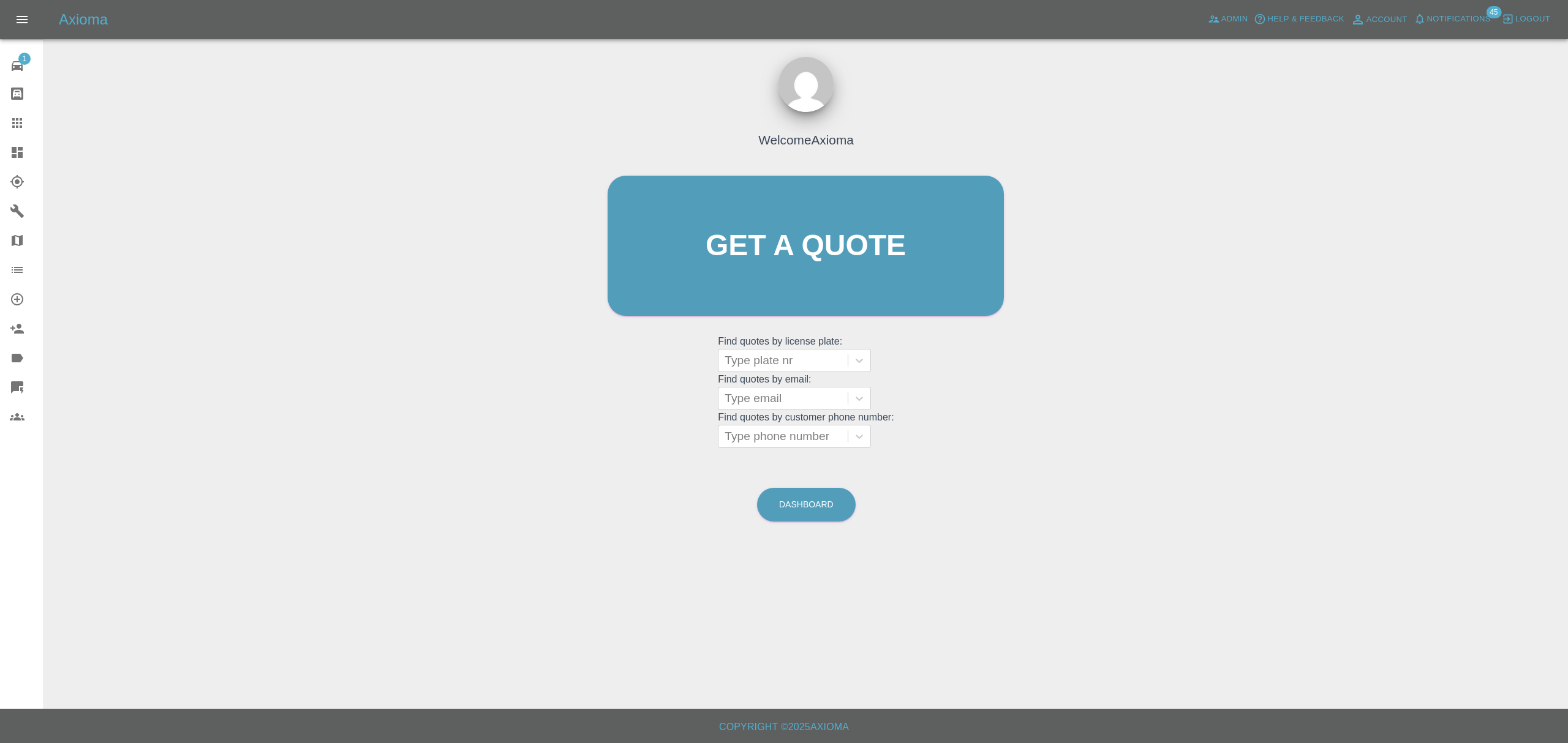
click at [751, 400] on div at bounding box center [783, 399] width 117 height 17
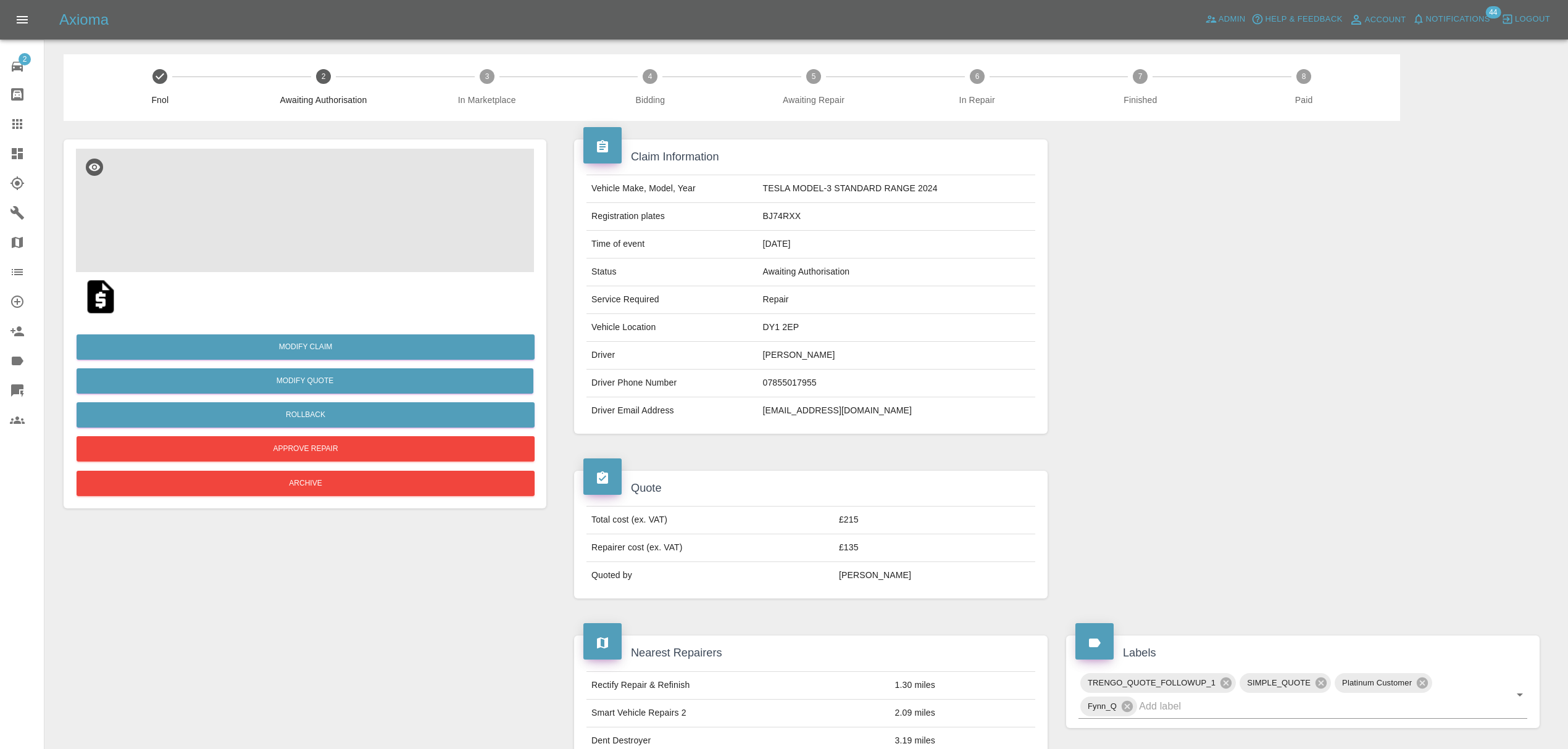
click at [317, 221] on img at bounding box center [305, 210] width 458 height 123
click at [314, 193] on img at bounding box center [305, 210] width 458 height 123
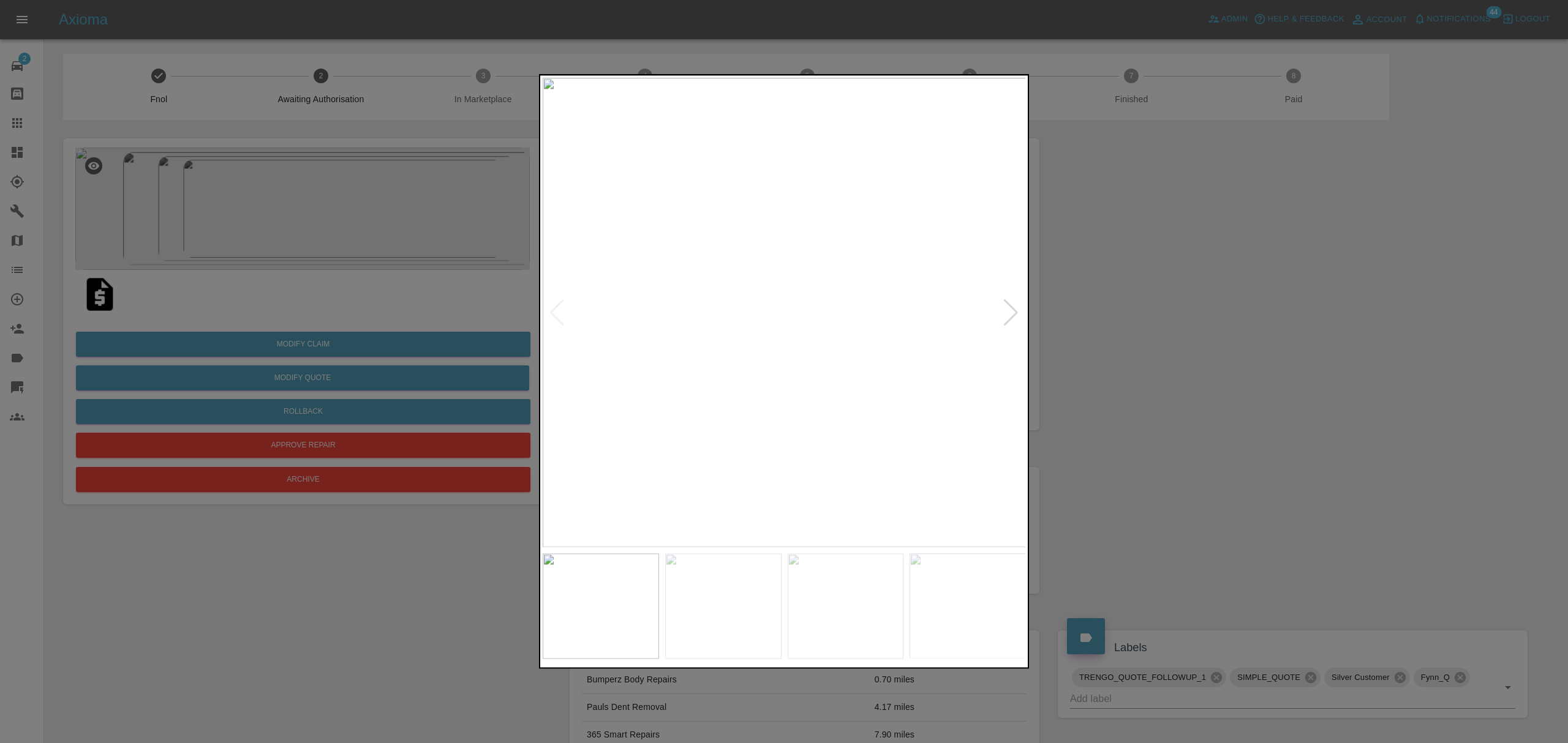
click at [1009, 307] on div at bounding box center [1011, 313] width 17 height 27
click at [1009, 307] on img at bounding box center [783, 312] width 483 height 470
click at [544, 309] on img at bounding box center [783, 312] width 483 height 470
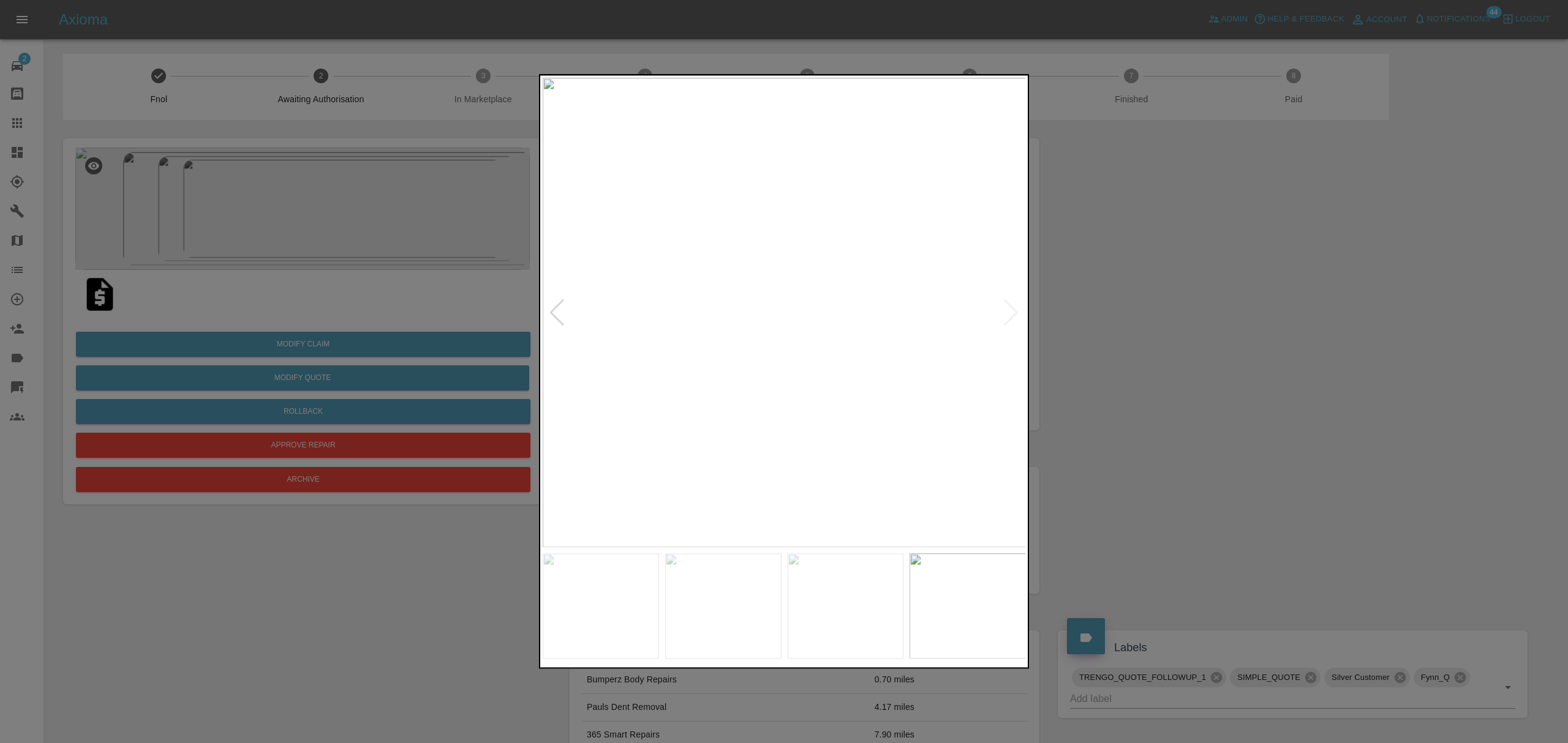
click at [547, 319] on img at bounding box center [783, 312] width 483 height 470
click at [557, 321] on div at bounding box center [557, 313] width 17 height 27
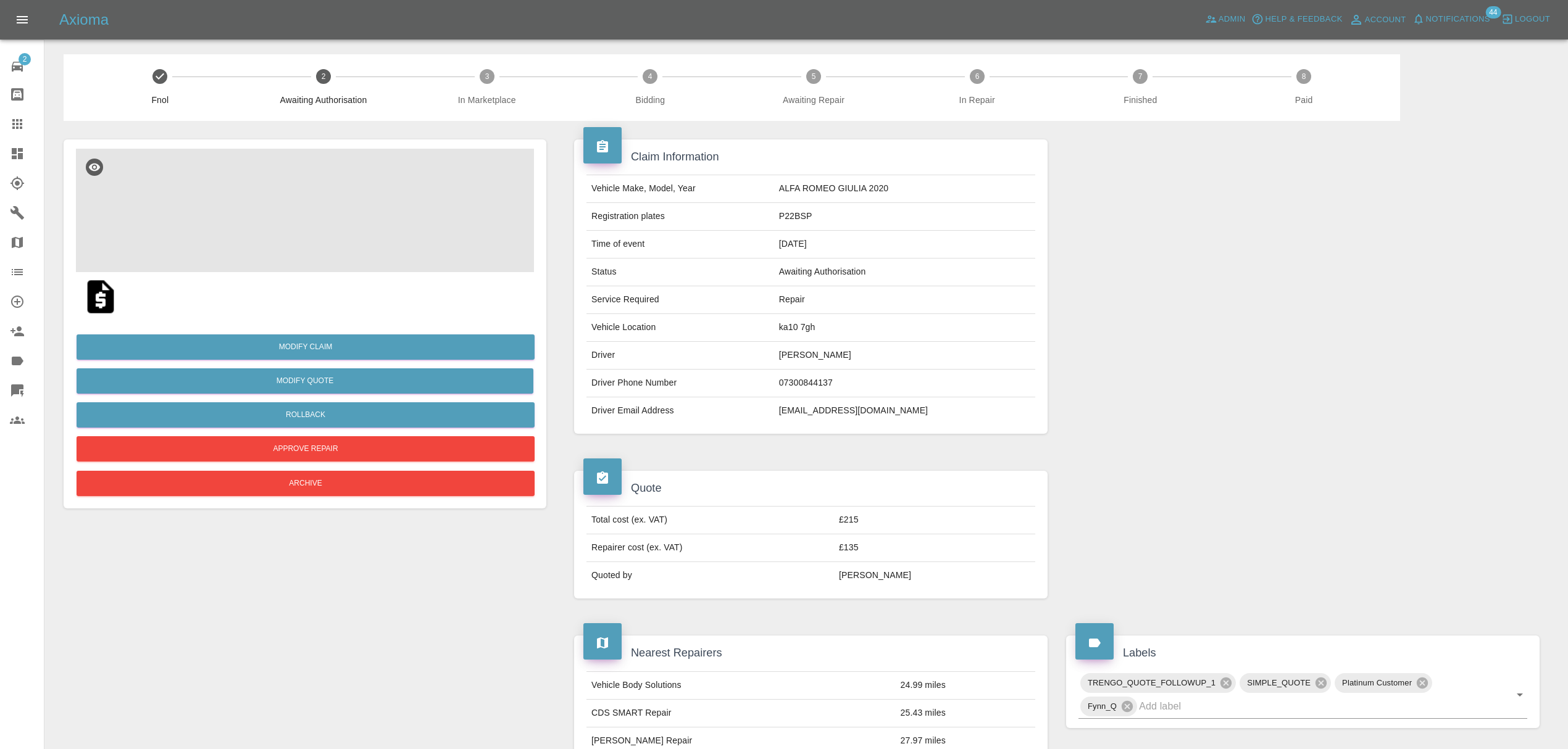
click at [326, 214] on img at bounding box center [305, 210] width 458 height 123
click at [327, 198] on img at bounding box center [305, 210] width 458 height 123
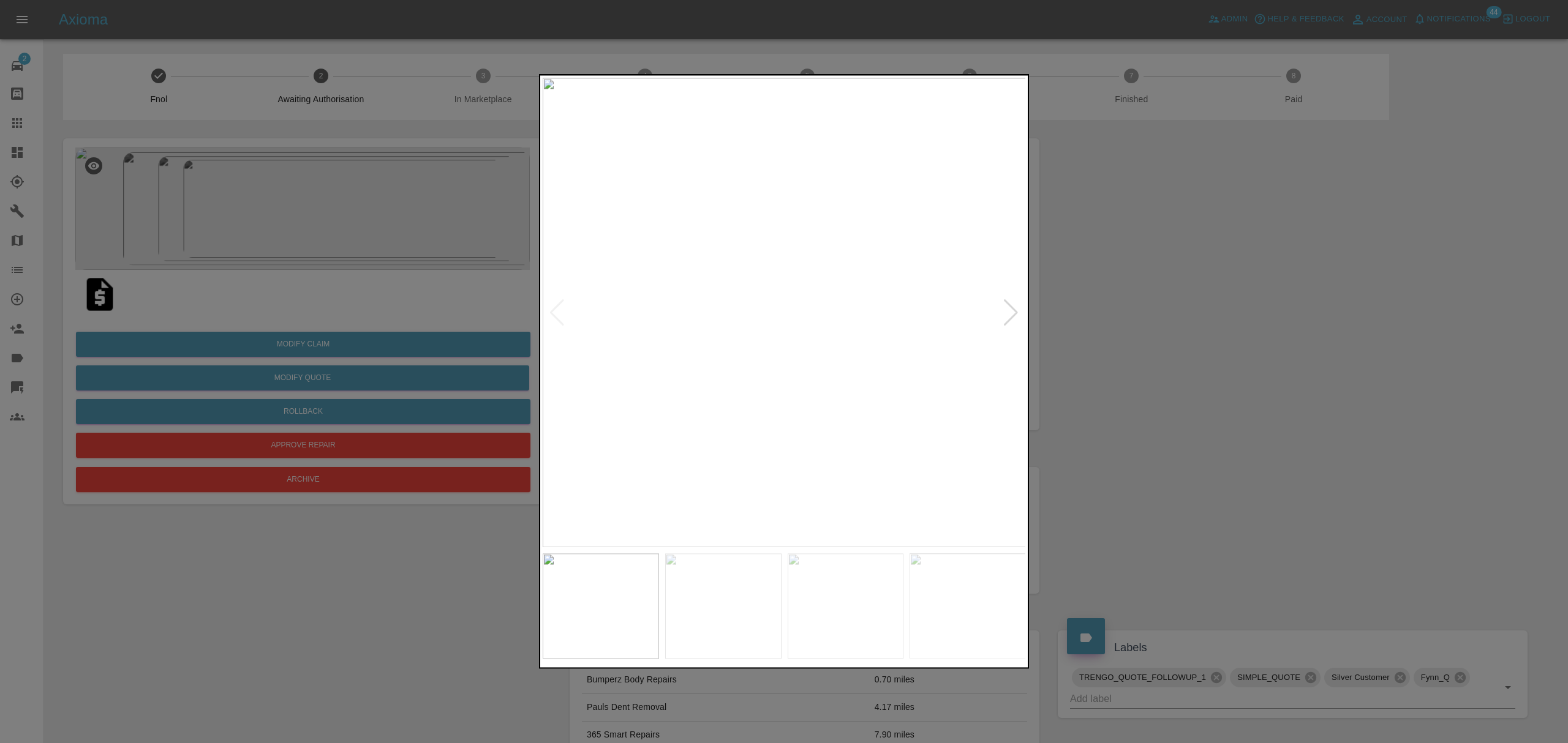
click at [1017, 315] on div at bounding box center [1011, 313] width 17 height 27
click at [1011, 309] on div at bounding box center [1011, 313] width 17 height 27
drag, startPoint x: 1003, startPoint y: 307, endPoint x: 947, endPoint y: 318, distance: 57.1
click at [1003, 307] on div at bounding box center [1011, 313] width 17 height 27
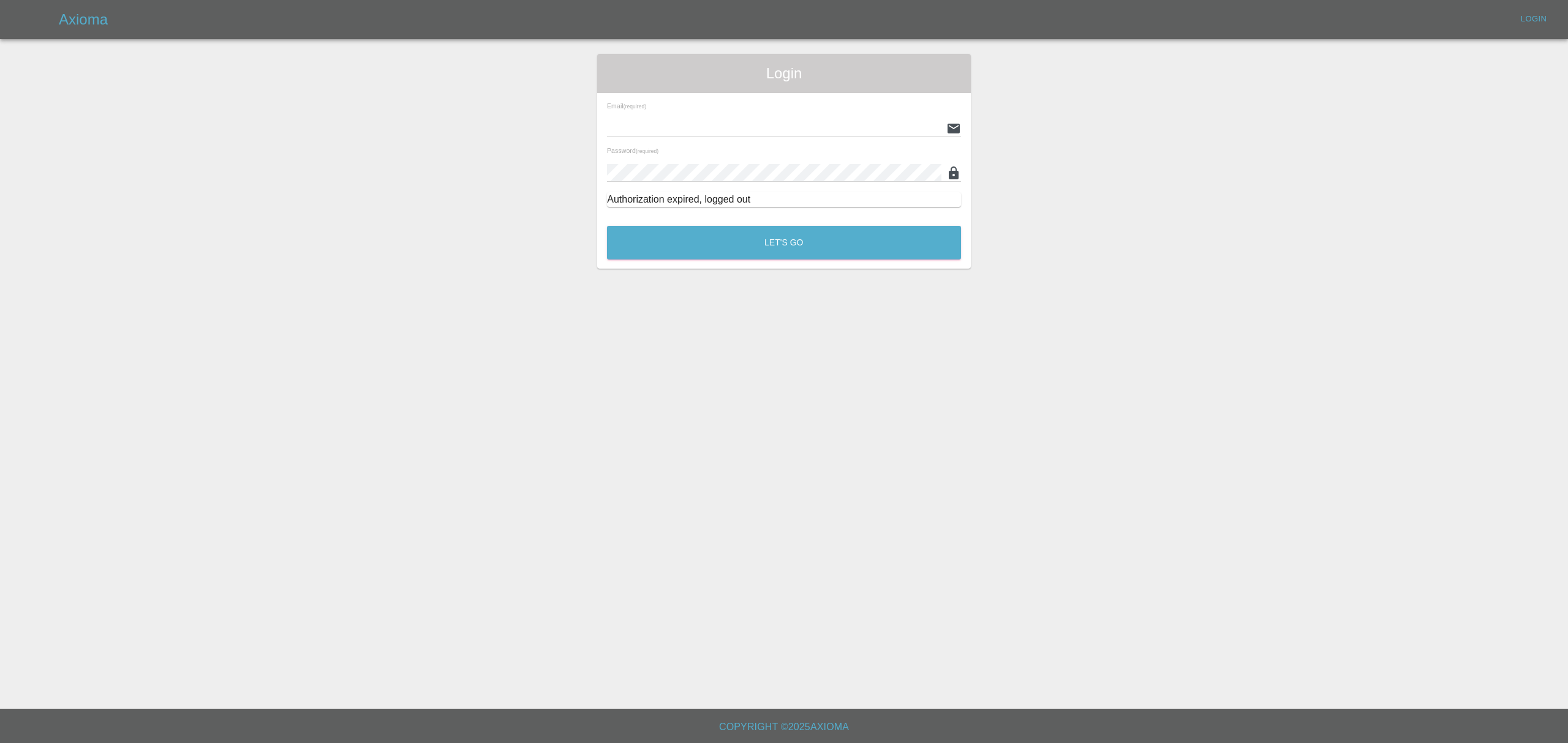
type input "[PERSON_NAME][EMAIL_ADDRESS][DOMAIN_NAME]"
click at [746, 242] on button "Let's Go" at bounding box center [783, 242] width 354 height 34
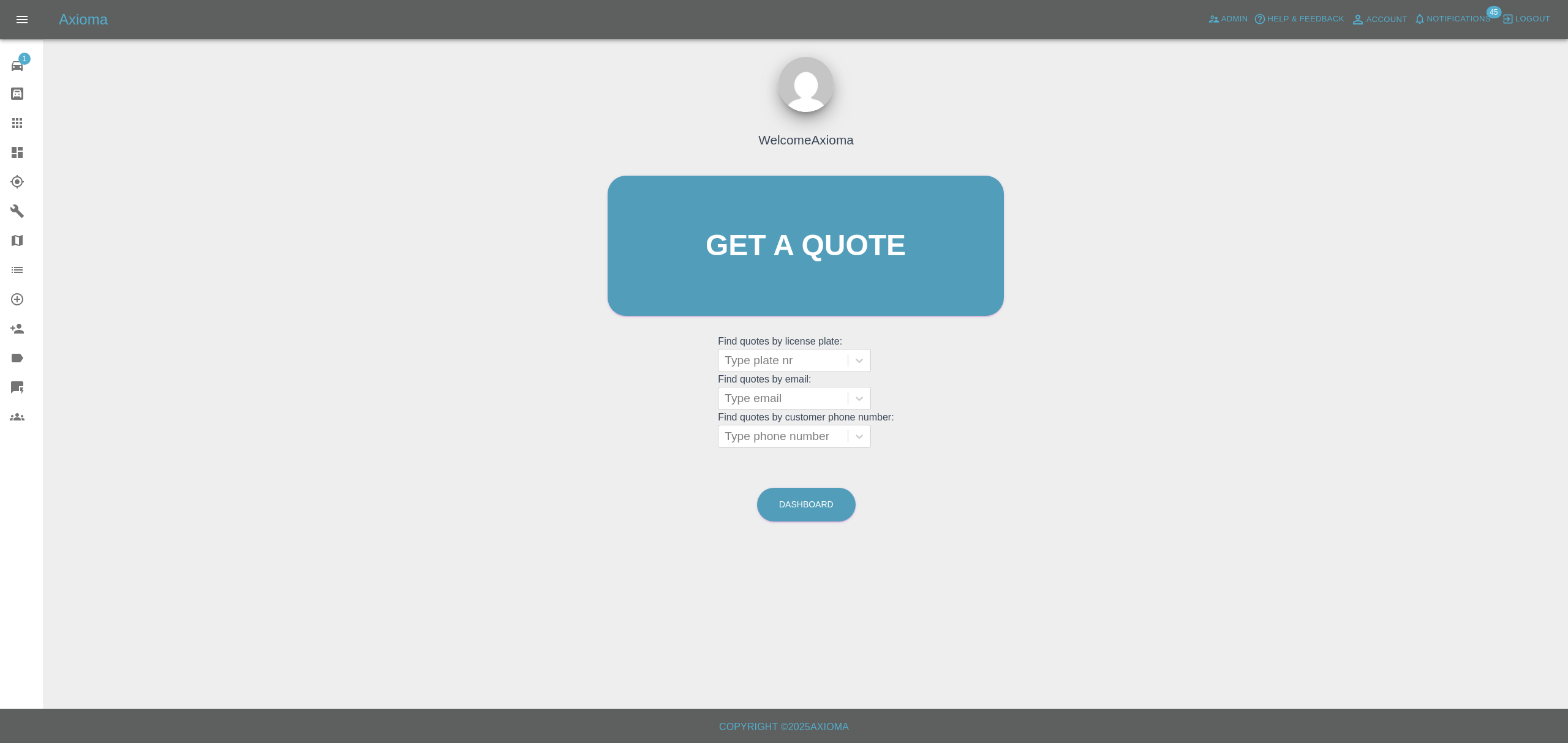
click at [27, 148] on div at bounding box center [27, 152] width 34 height 14
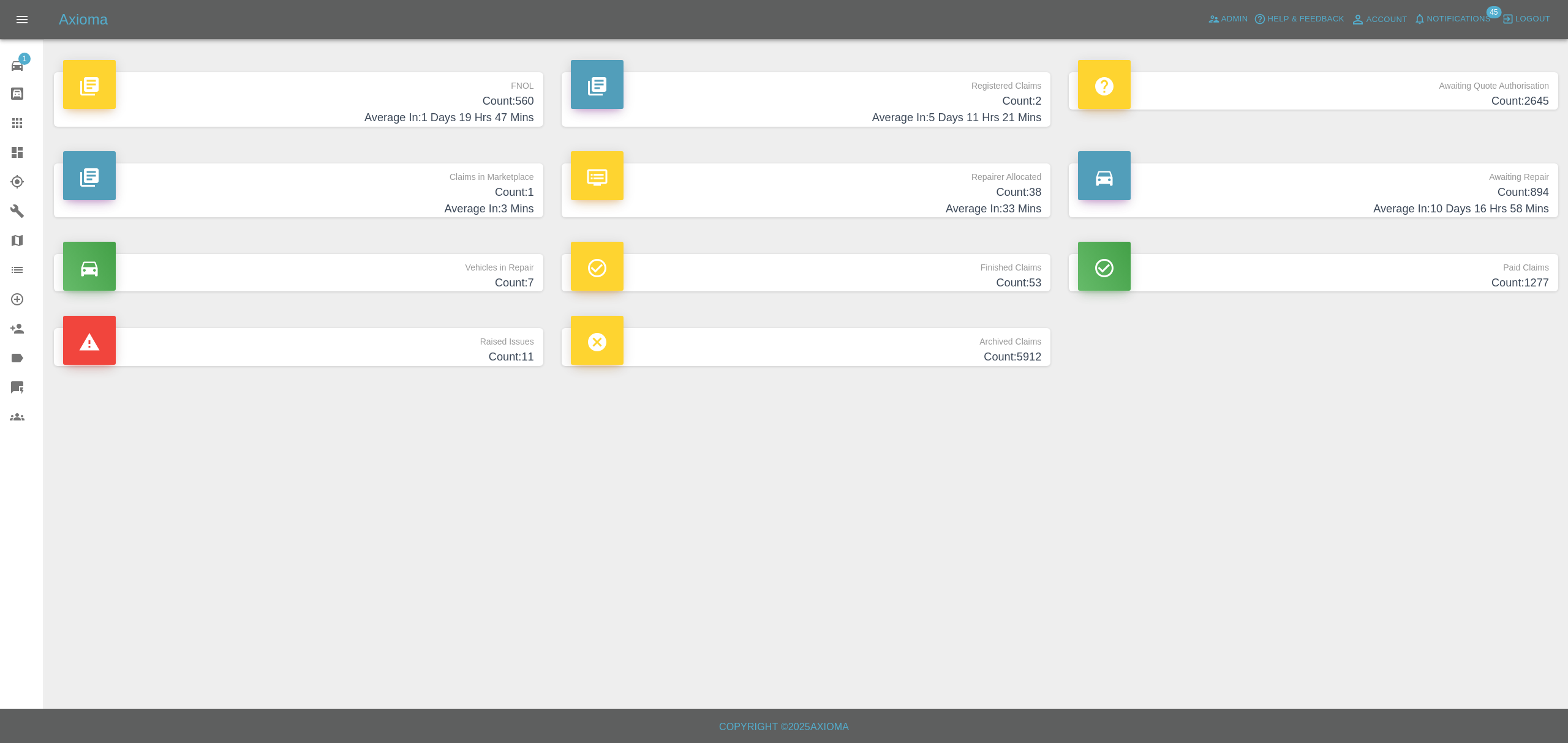
click at [471, 95] on h4 "Count: 560" at bounding box center [298, 101] width 471 height 17
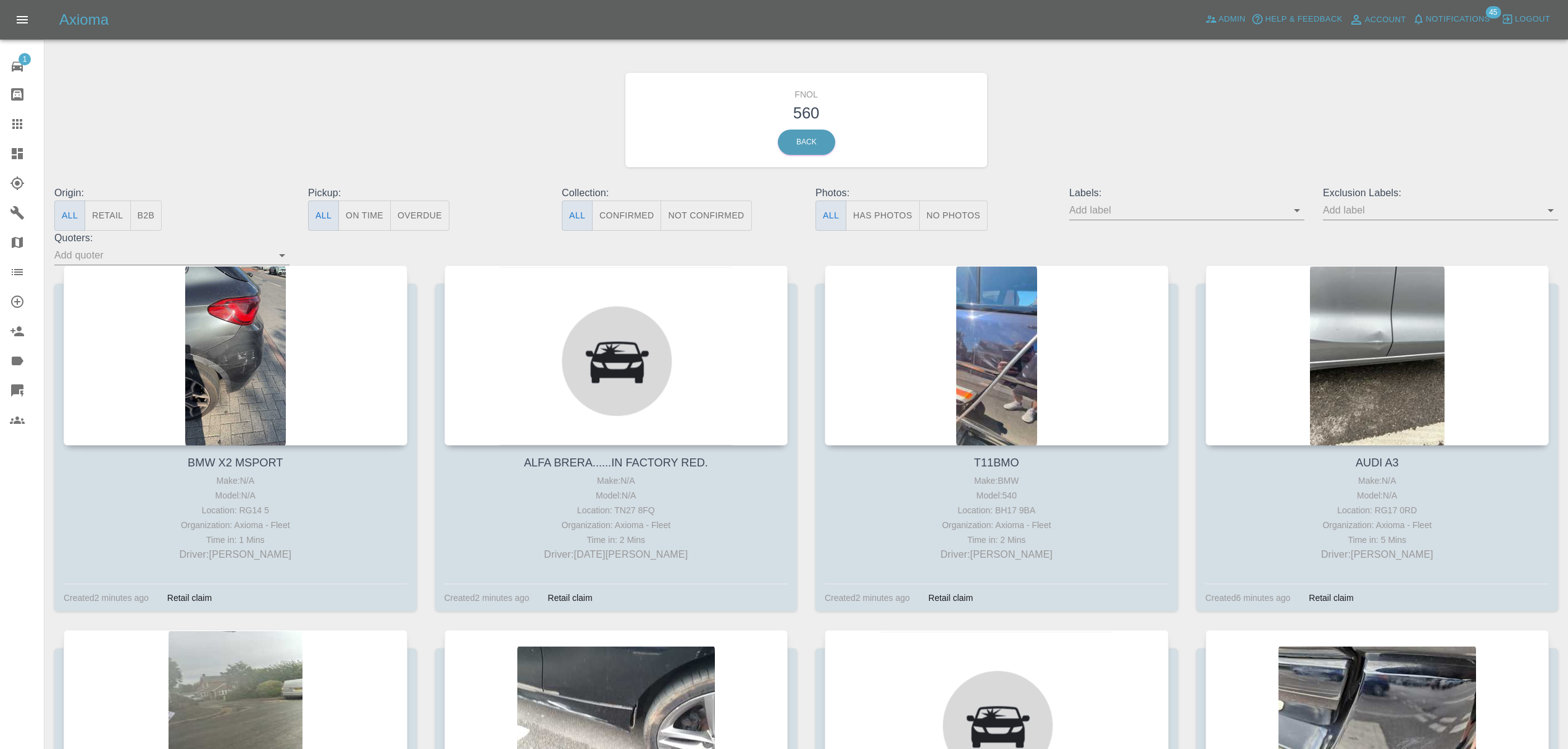
click at [356, 332] on div at bounding box center [235, 355] width 344 height 180
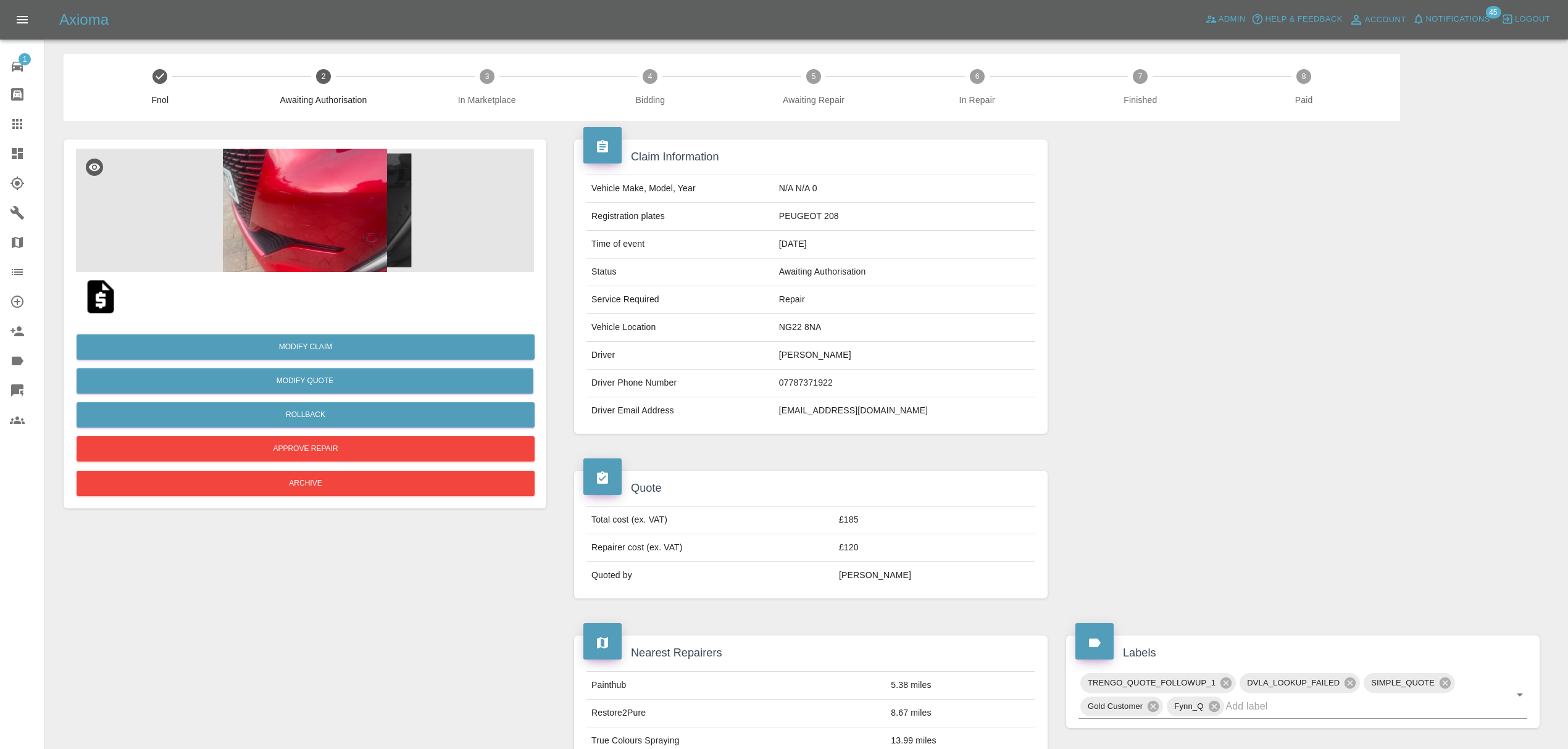
click at [322, 200] on img at bounding box center [305, 210] width 458 height 123
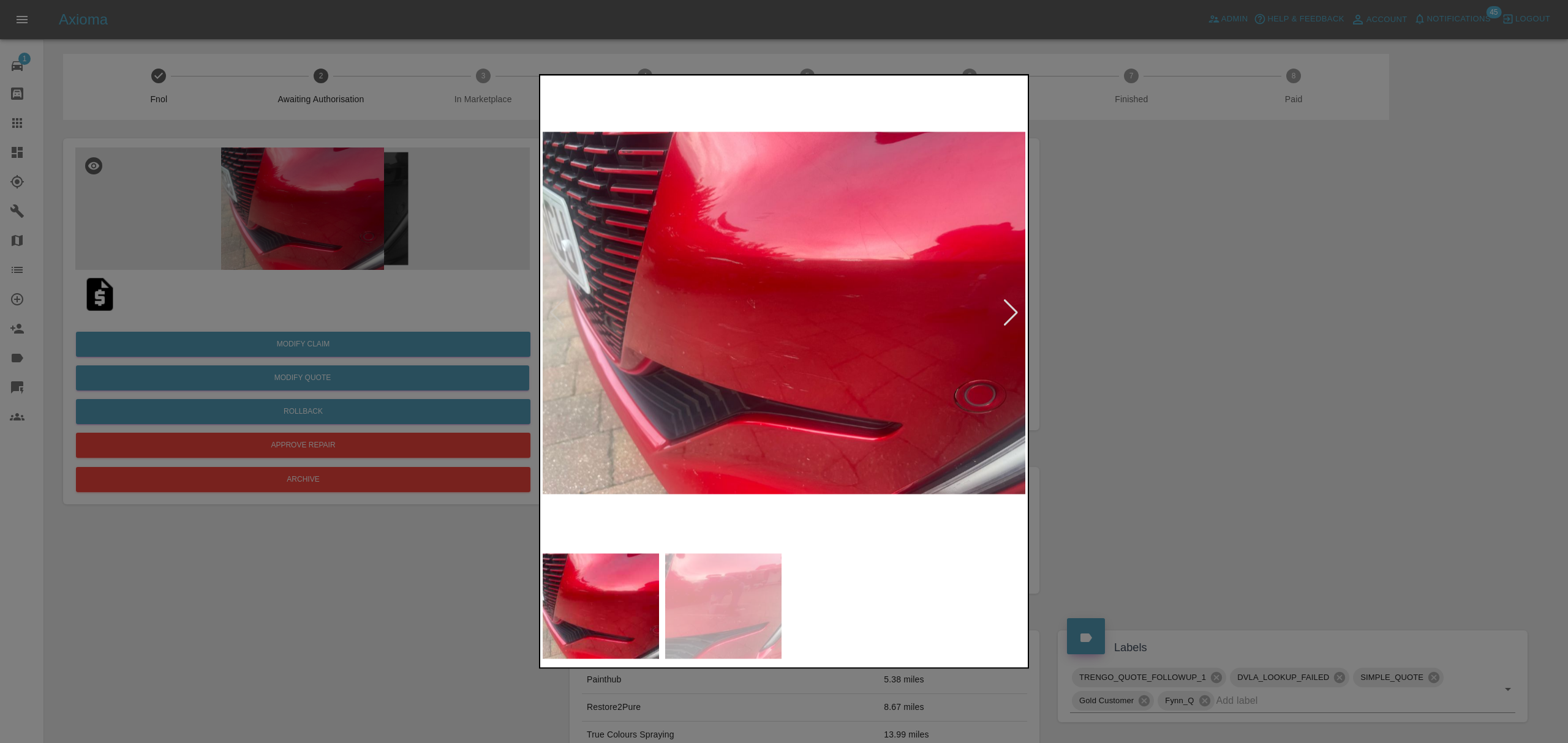
click at [1011, 308] on div at bounding box center [1011, 313] width 17 height 27
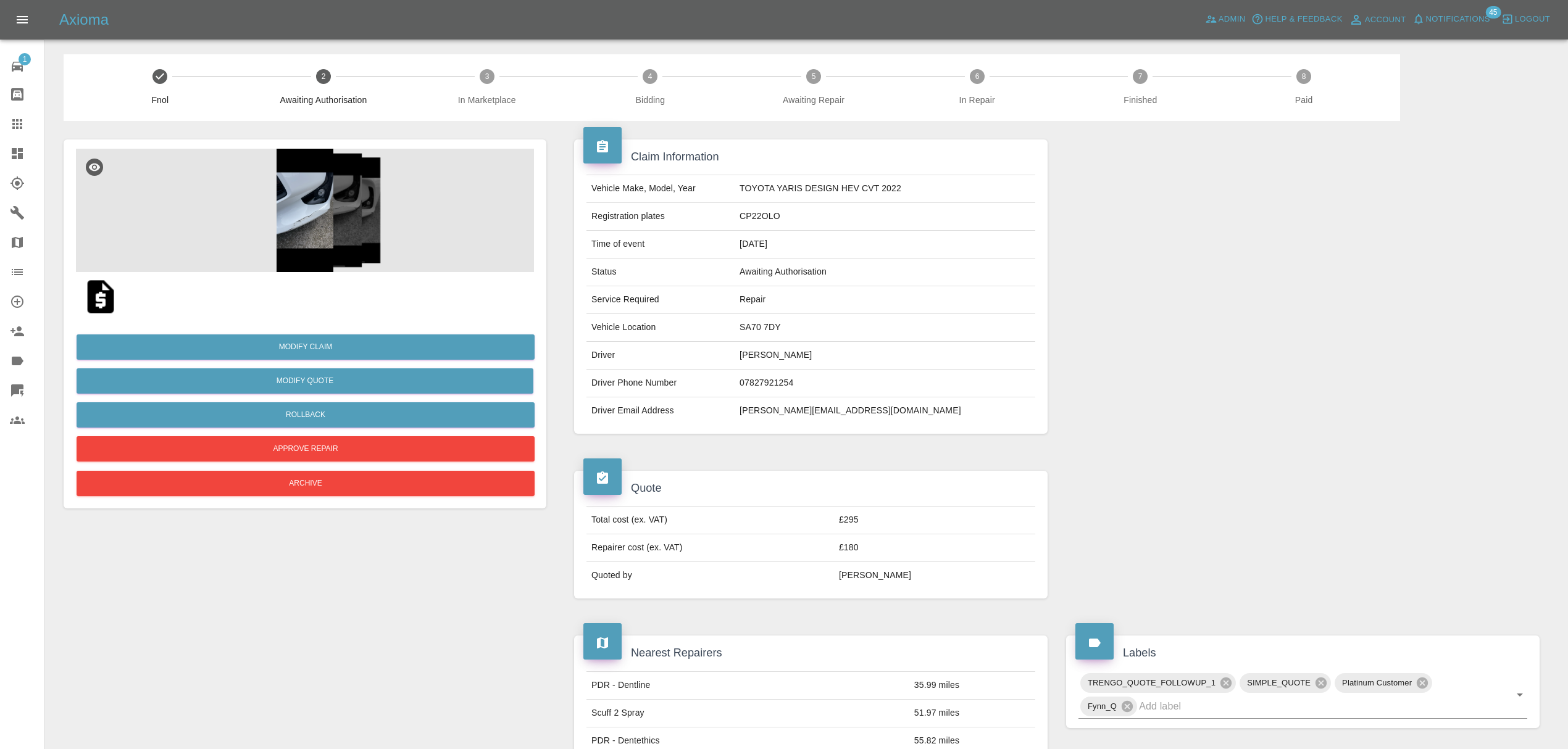
click at [303, 218] on img at bounding box center [305, 210] width 458 height 123
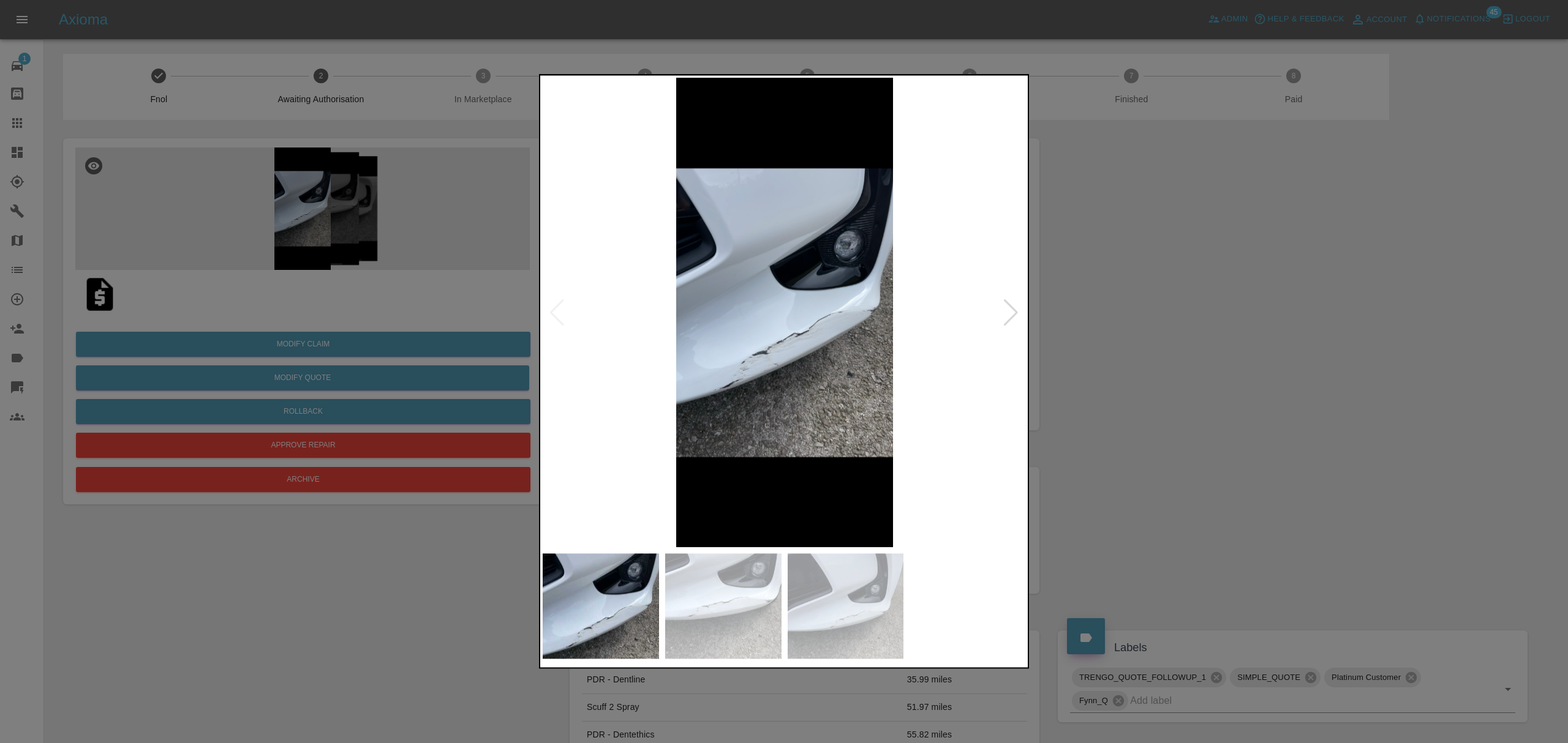
click at [1008, 312] on div at bounding box center [1011, 313] width 17 height 27
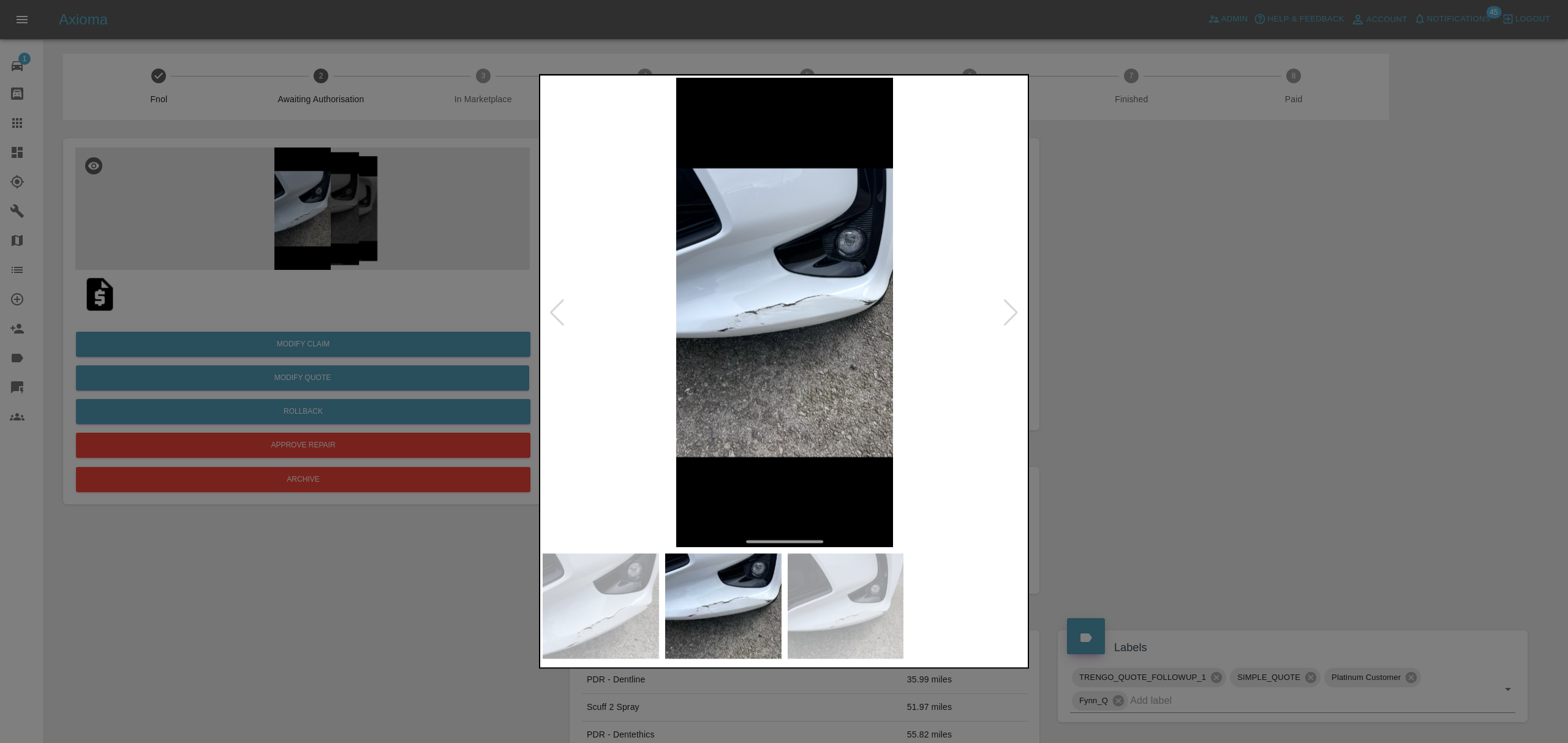
click at [1008, 312] on div at bounding box center [1011, 313] width 17 height 27
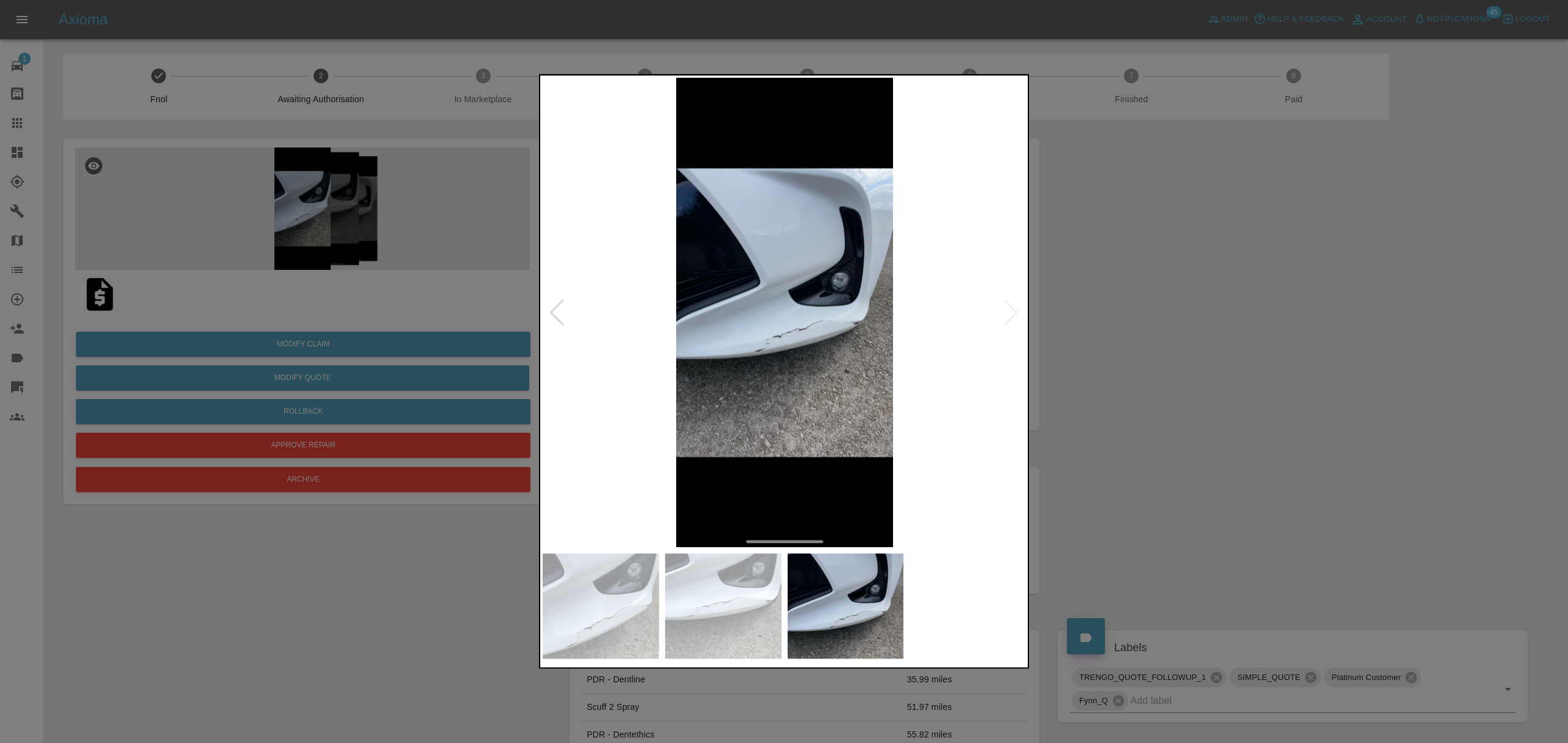
click at [557, 310] on div at bounding box center [557, 313] width 17 height 27
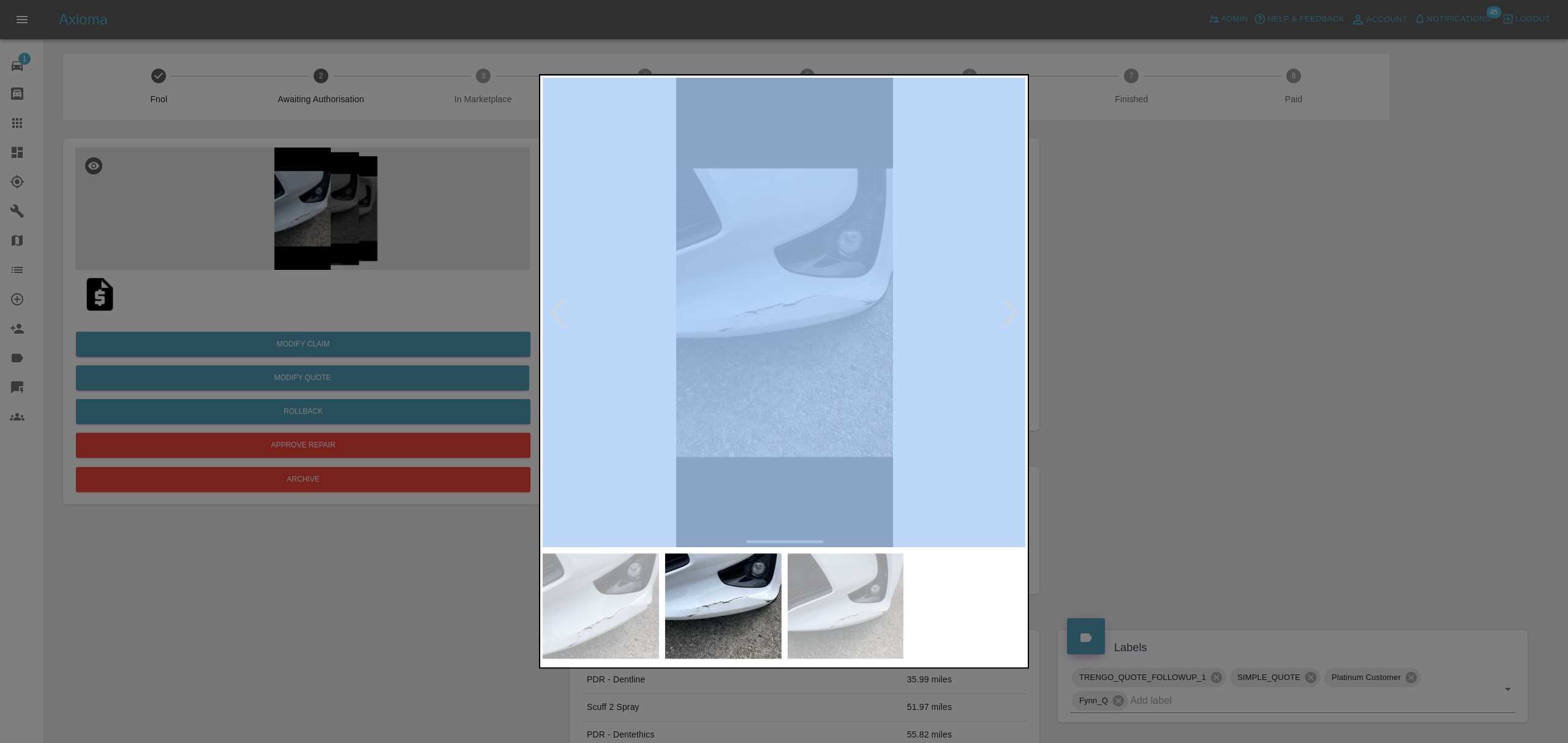
click at [557, 310] on div at bounding box center [557, 313] width 17 height 27
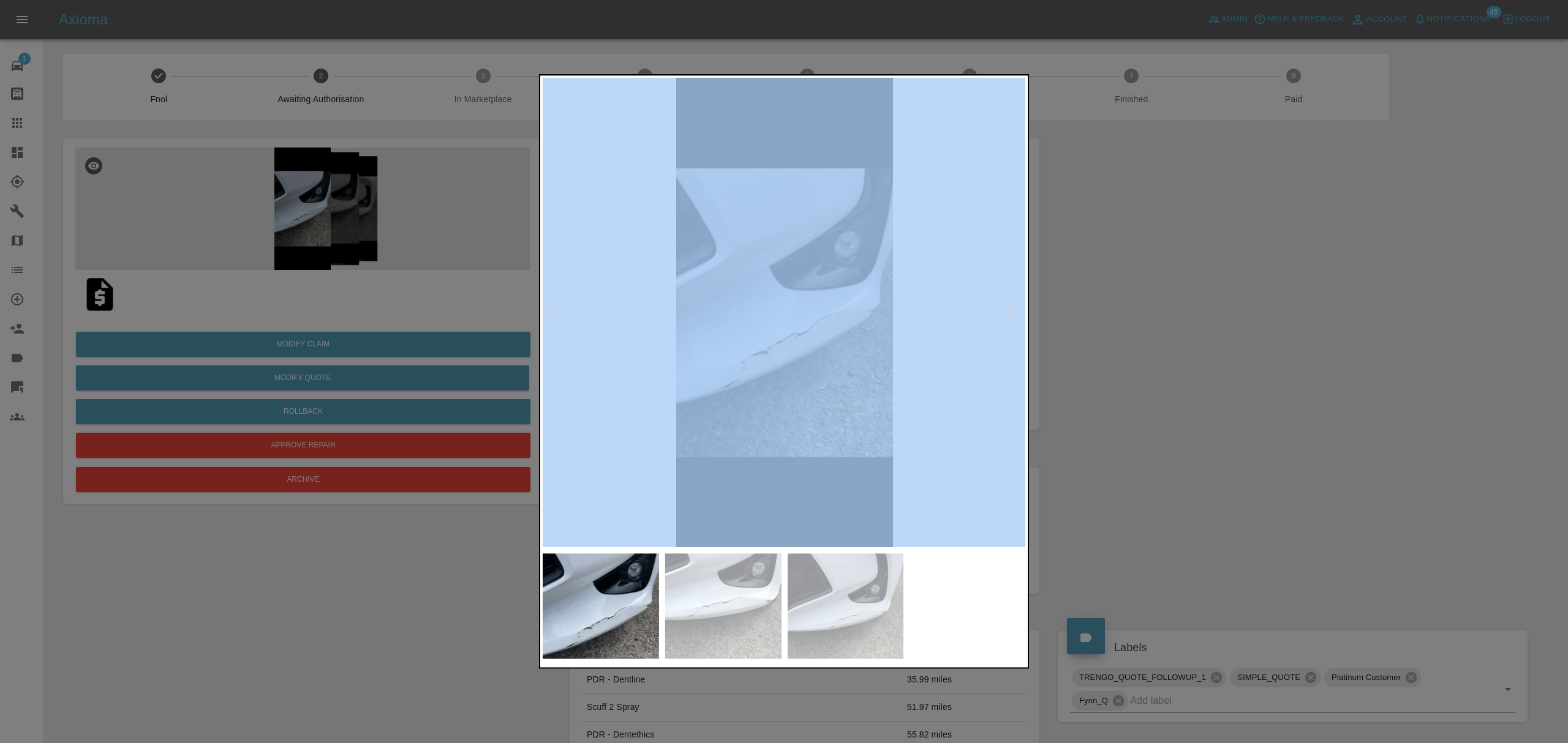
click at [767, 289] on img at bounding box center [783, 312] width 483 height 470
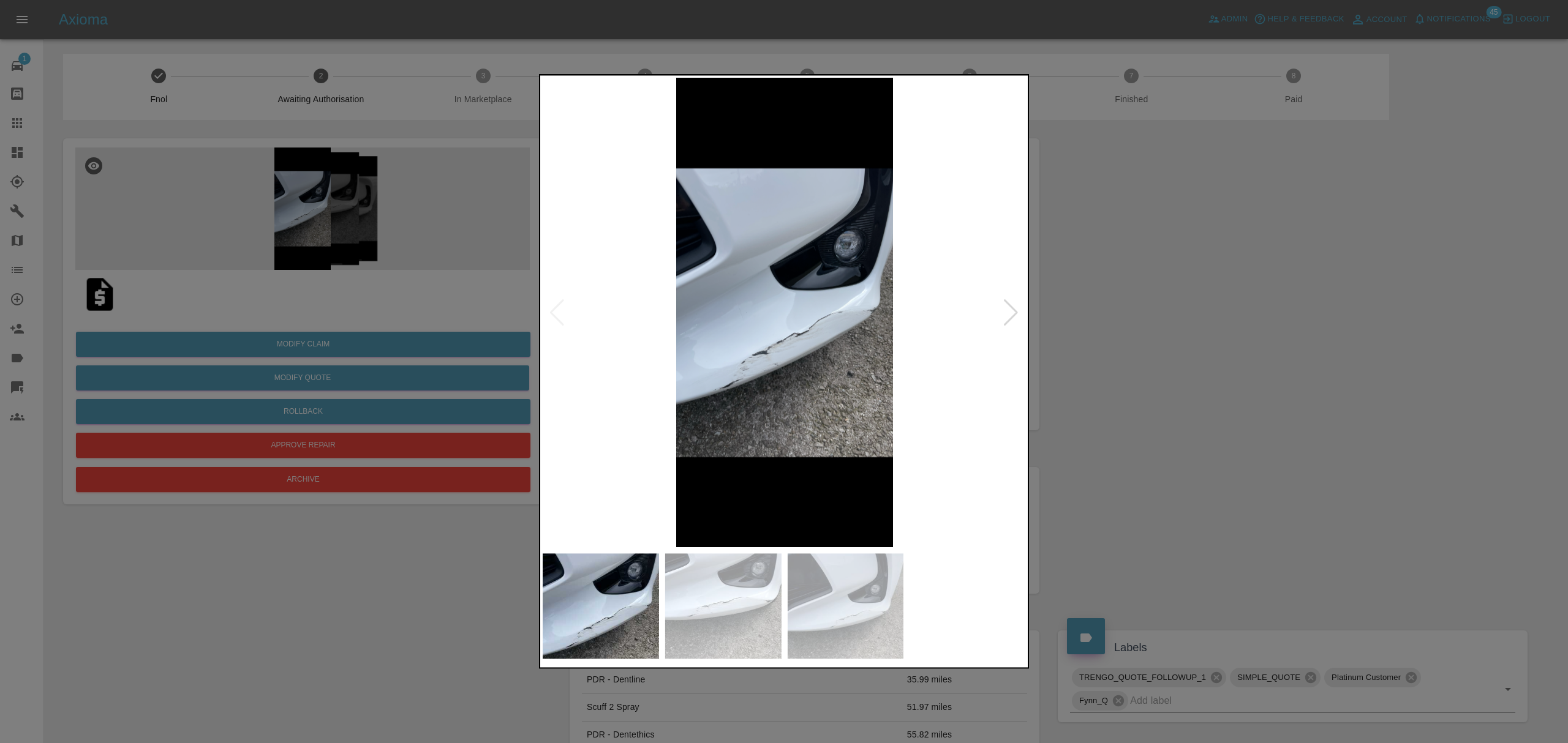
drag, startPoint x: 761, startPoint y: 289, endPoint x: 1333, endPoint y: 304, distance: 572.2
click at [1333, 304] on div at bounding box center [784, 371] width 1568 height 743
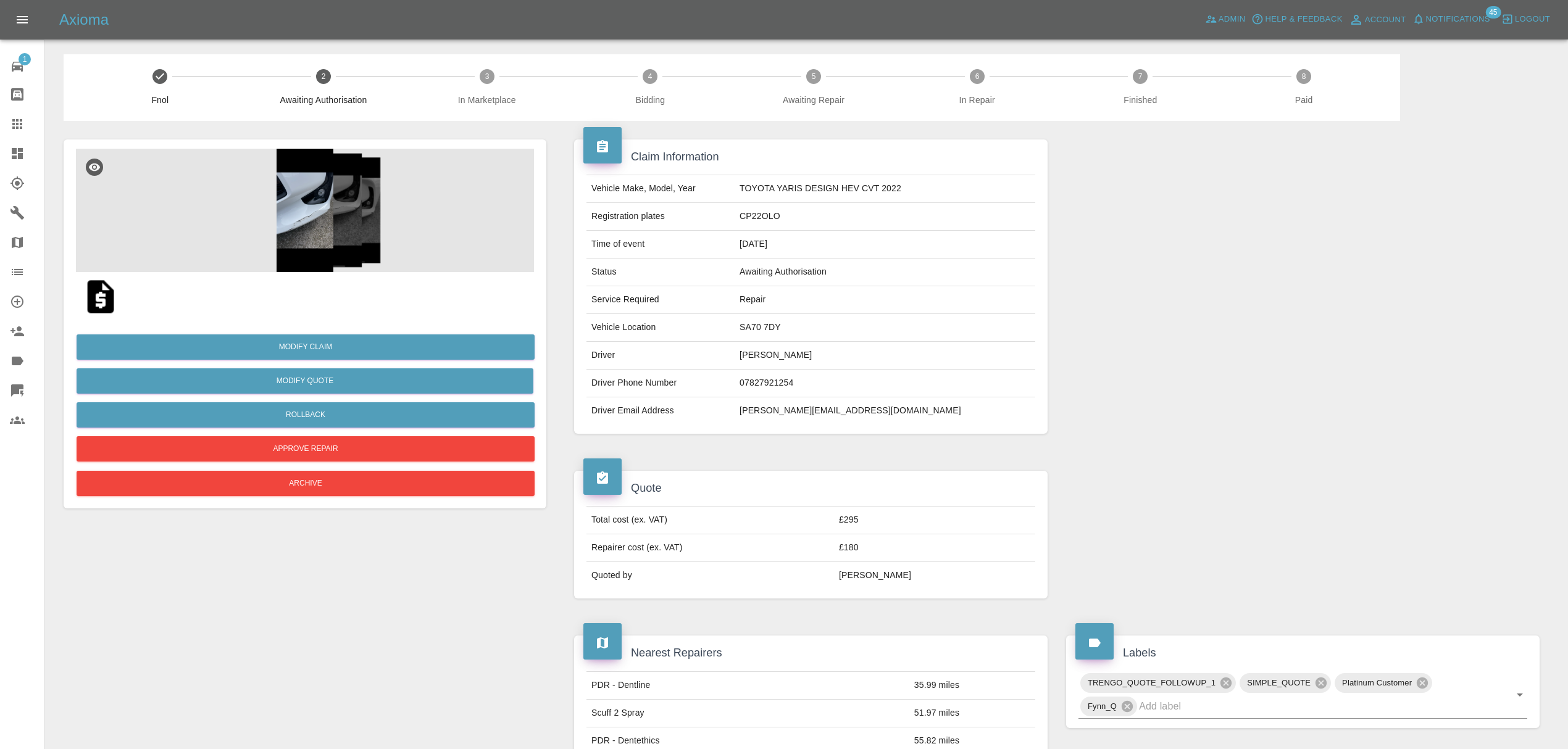
click at [307, 201] on img at bounding box center [305, 210] width 458 height 123
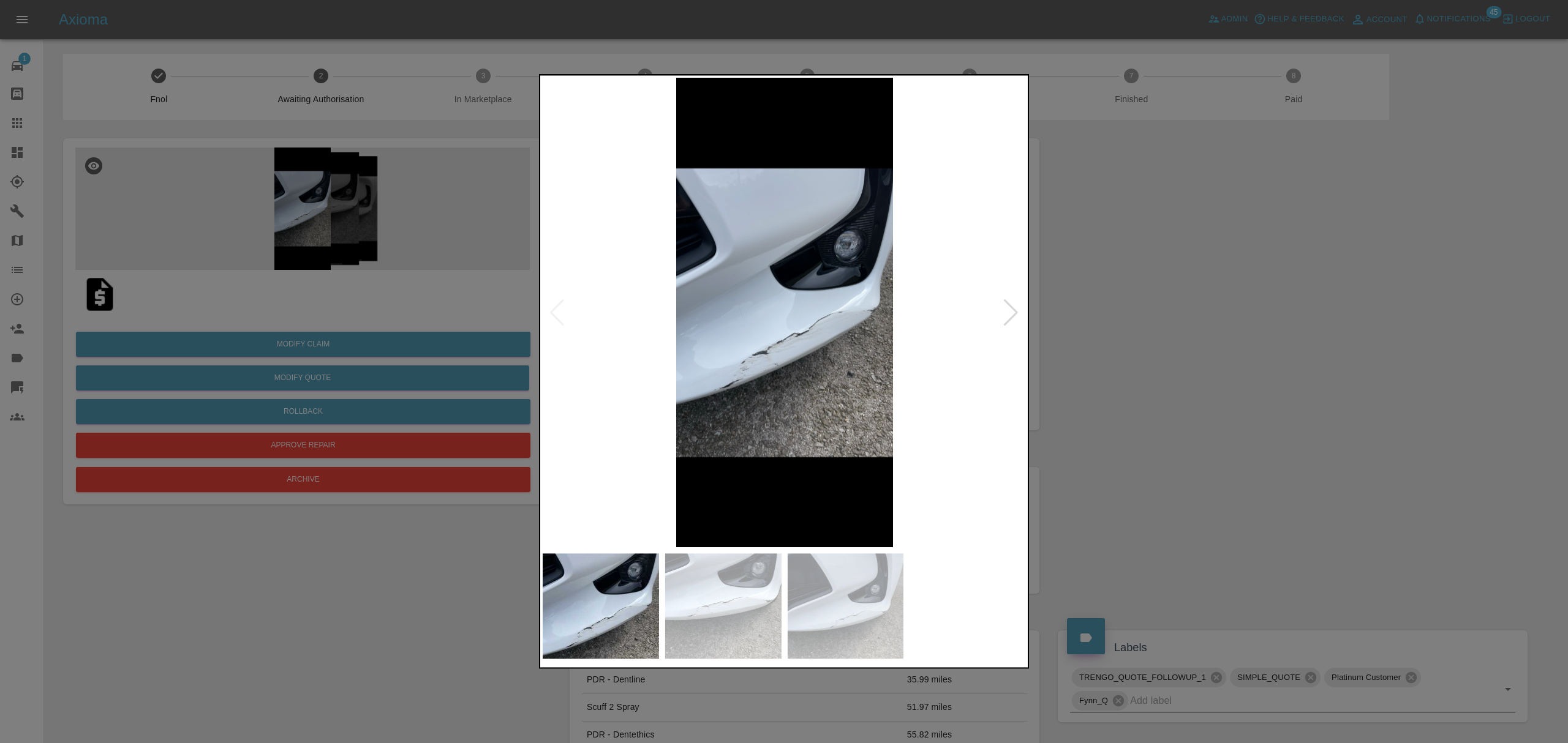
click at [1018, 315] on div at bounding box center [1011, 313] width 17 height 27
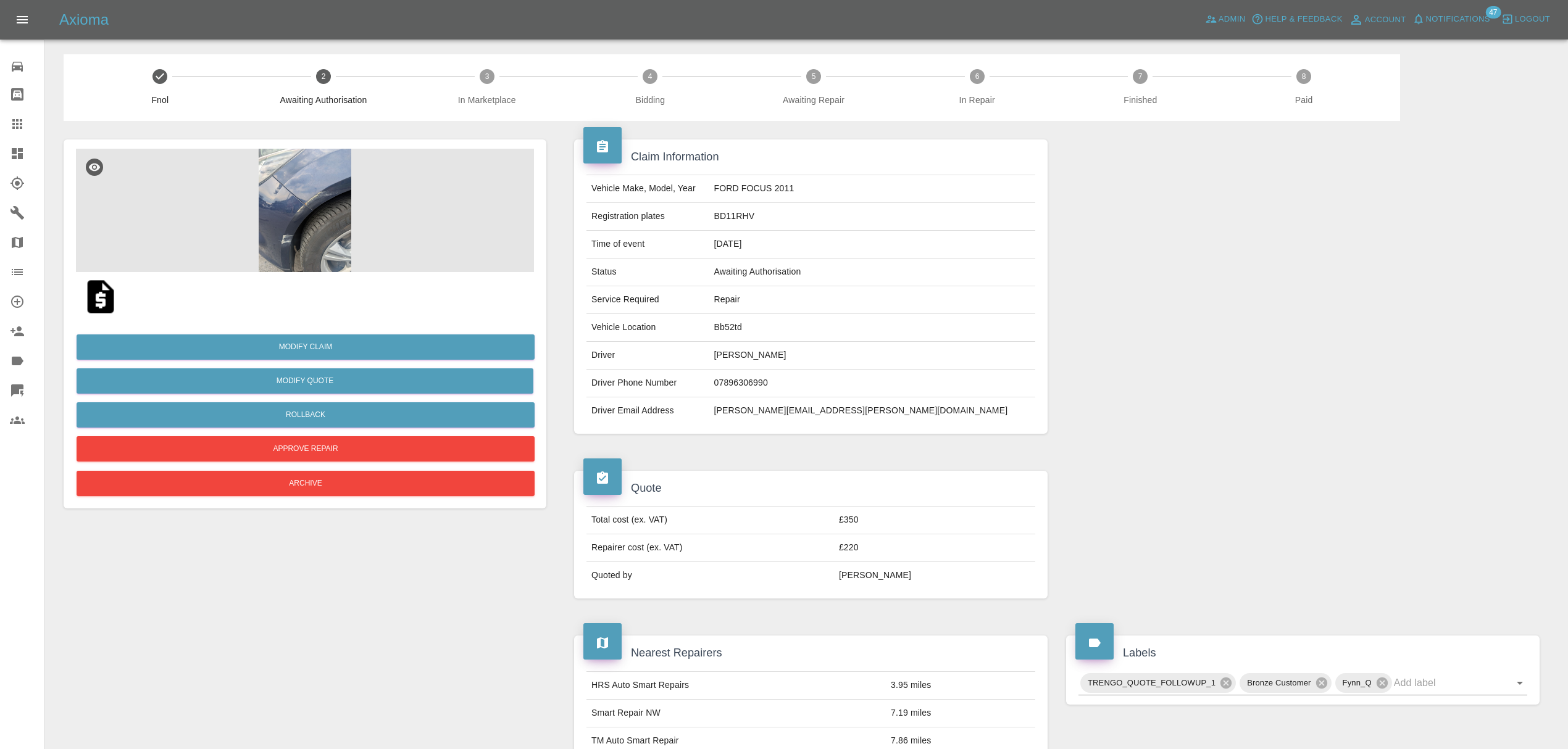
click at [306, 206] on img at bounding box center [305, 210] width 458 height 123
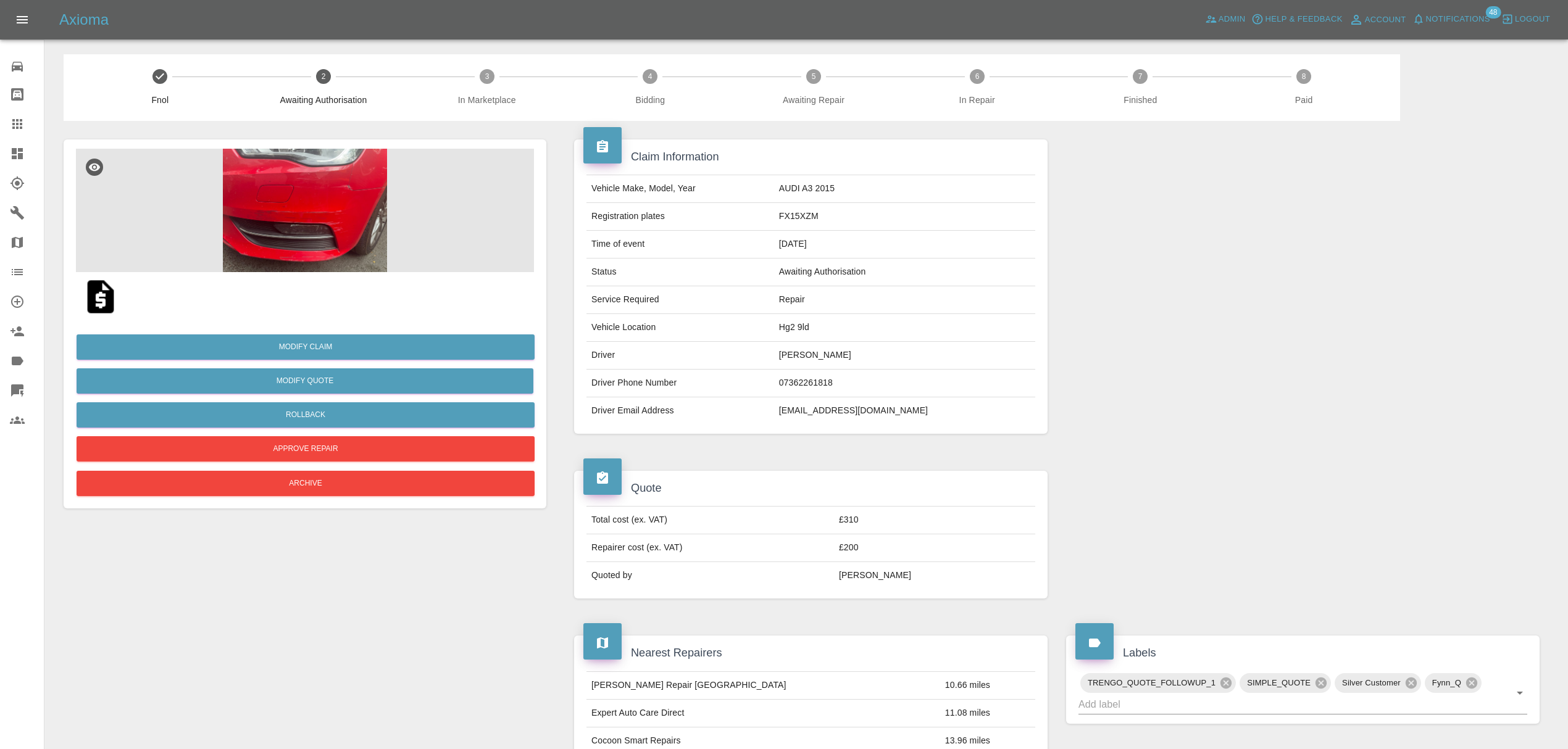
click at [320, 213] on img at bounding box center [305, 210] width 458 height 123
click at [341, 214] on img at bounding box center [305, 210] width 458 height 123
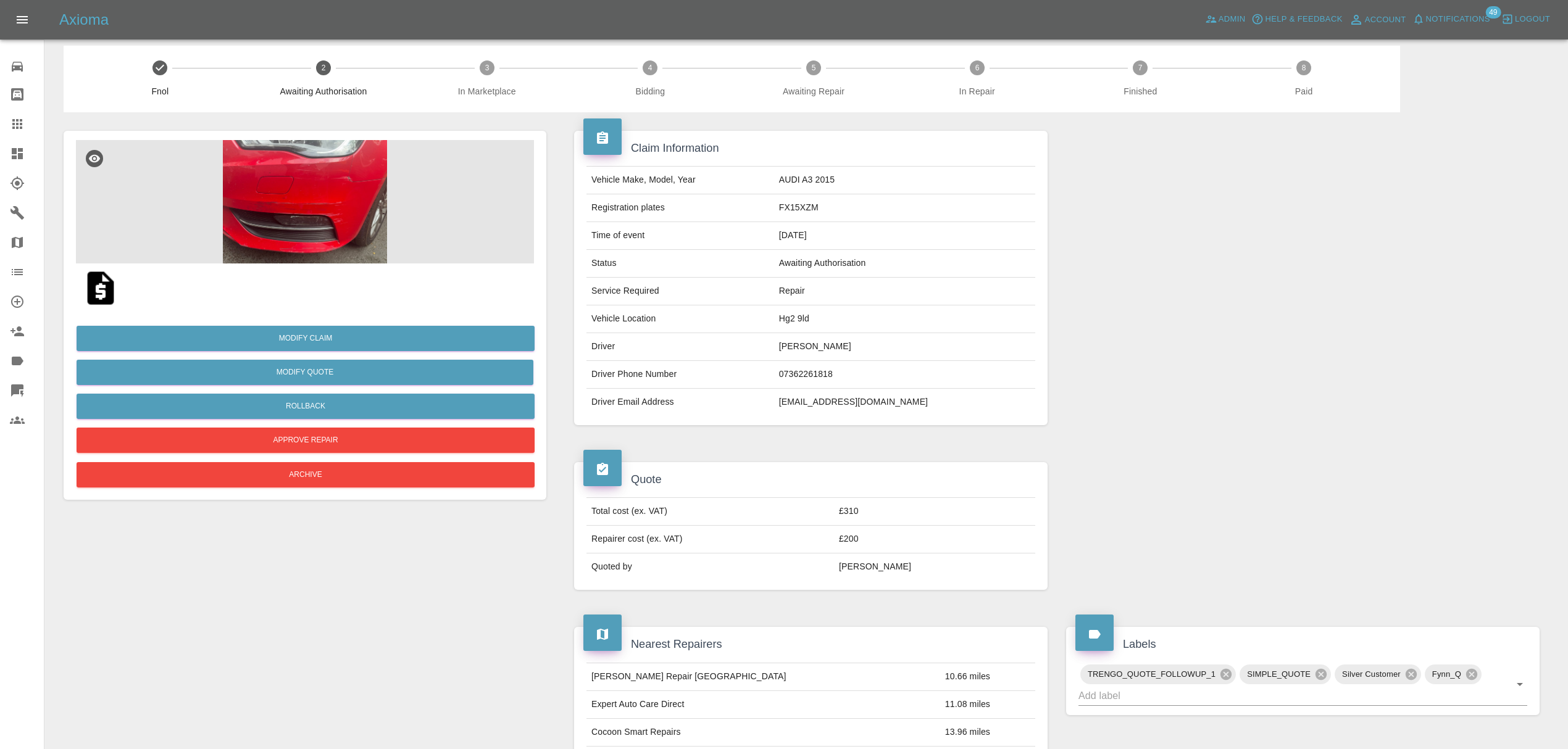
scroll to position [23, 0]
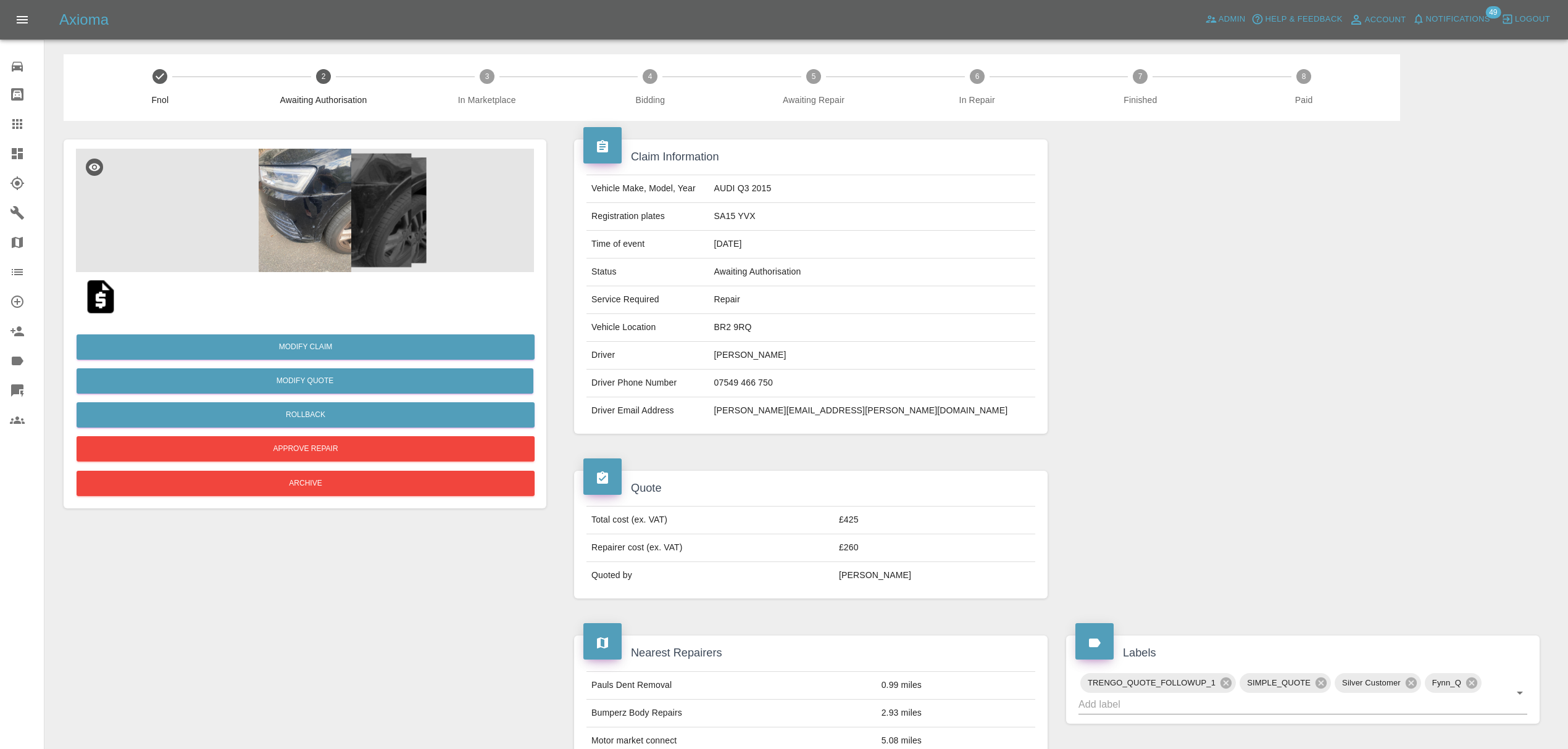
click at [324, 218] on img at bounding box center [305, 210] width 458 height 123
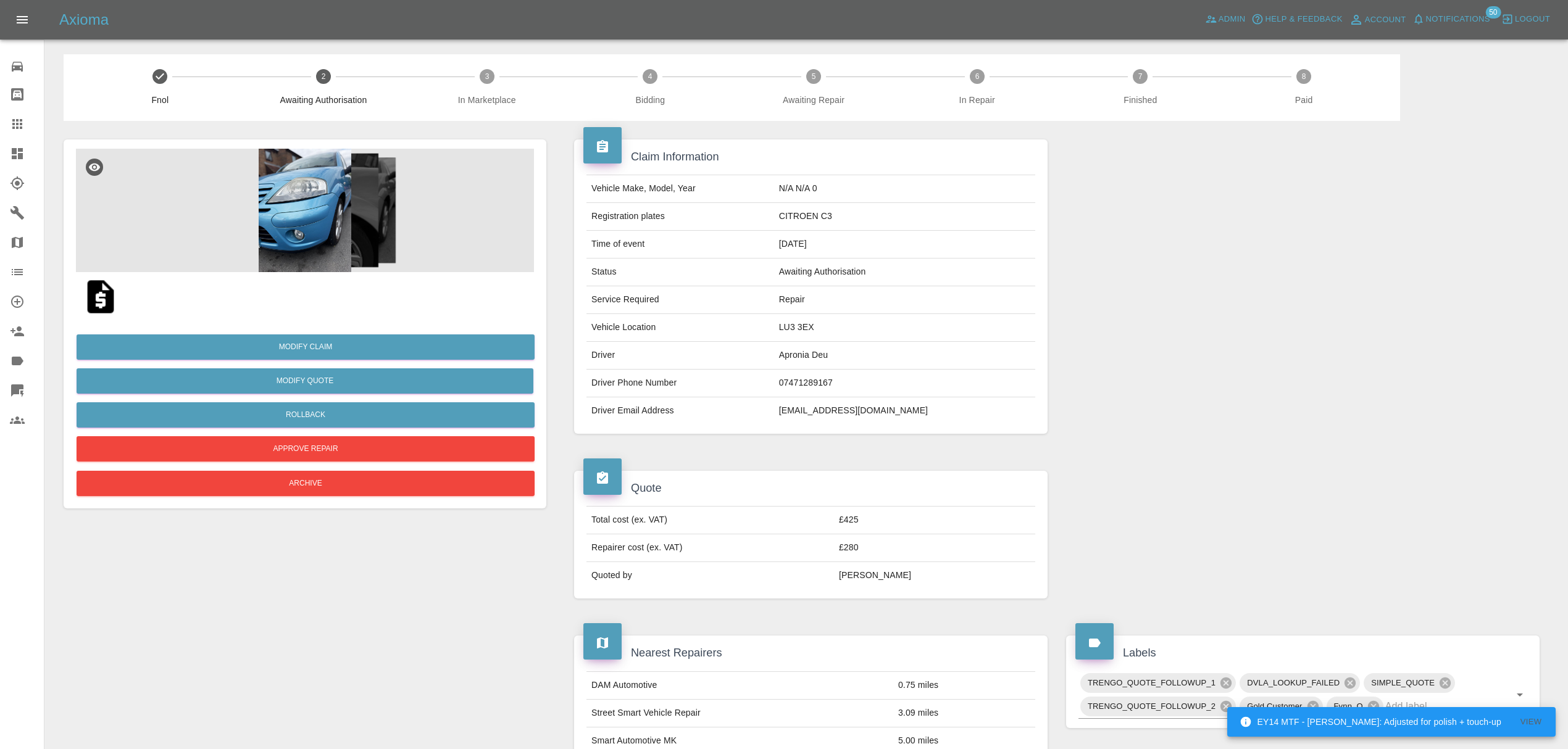
click at [287, 206] on img at bounding box center [305, 210] width 458 height 123
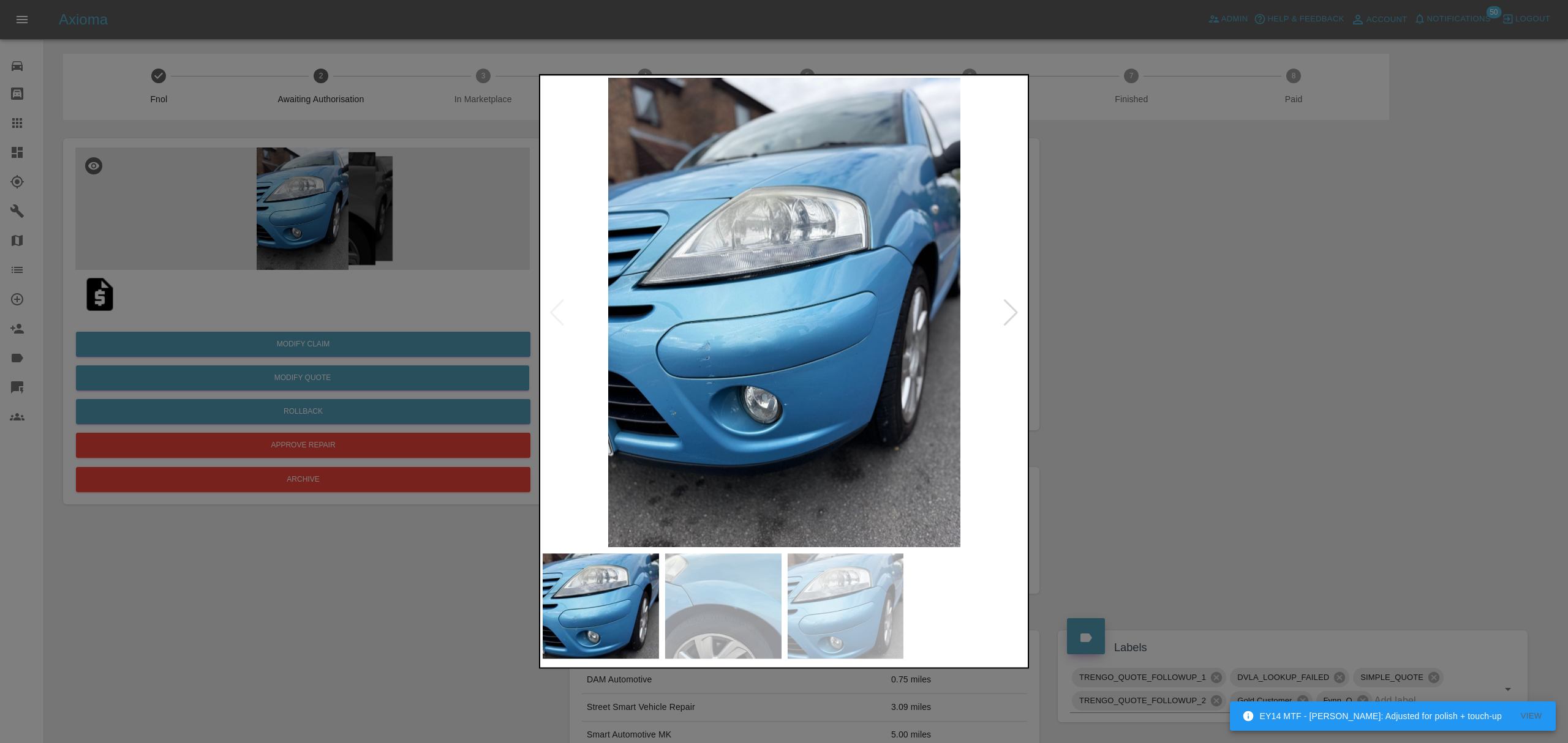
click at [1011, 314] on div at bounding box center [1011, 313] width 17 height 27
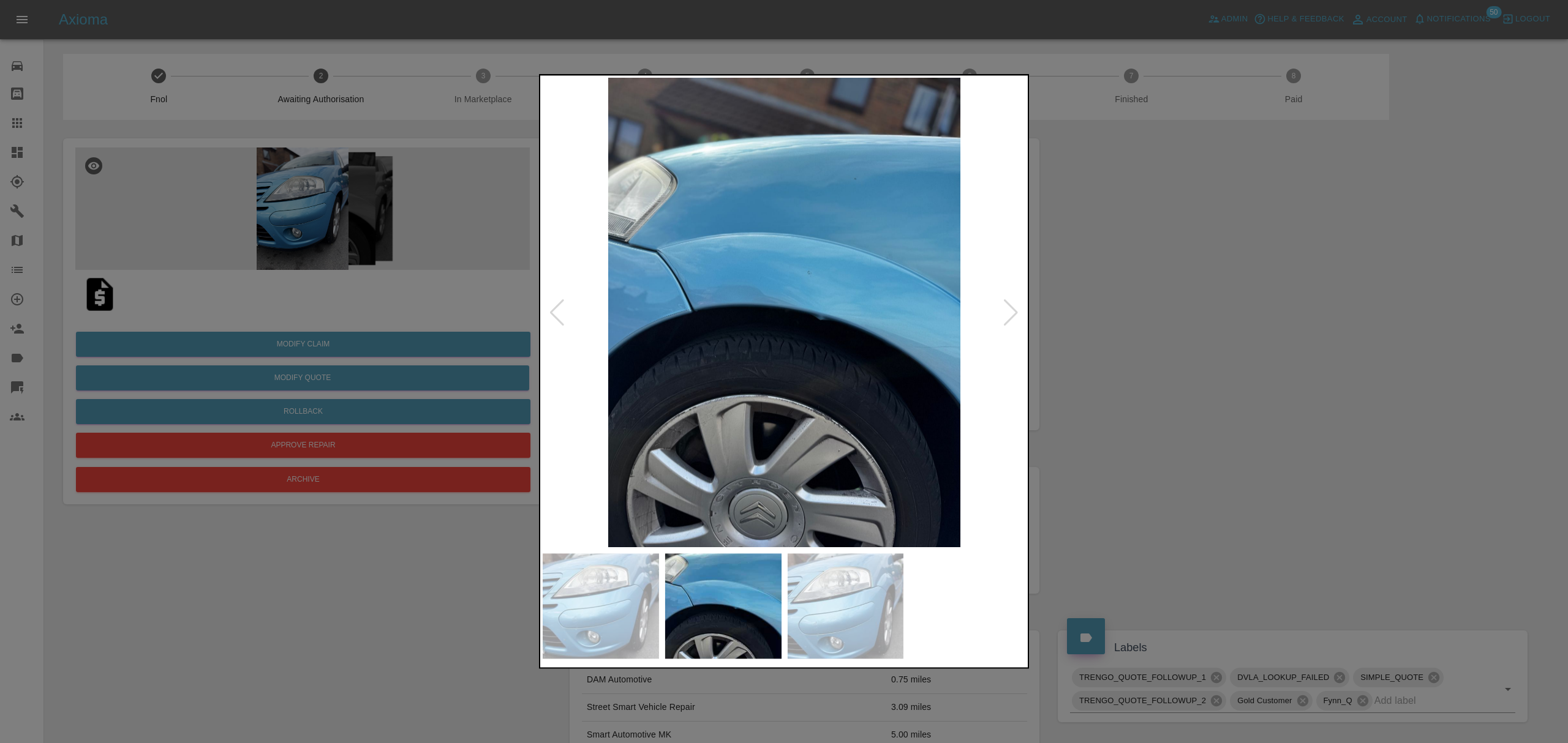
click at [1000, 308] on img at bounding box center [783, 312] width 483 height 470
click at [1007, 302] on div at bounding box center [1011, 313] width 17 height 27
